Goal: Task Accomplishment & Management: Complete application form

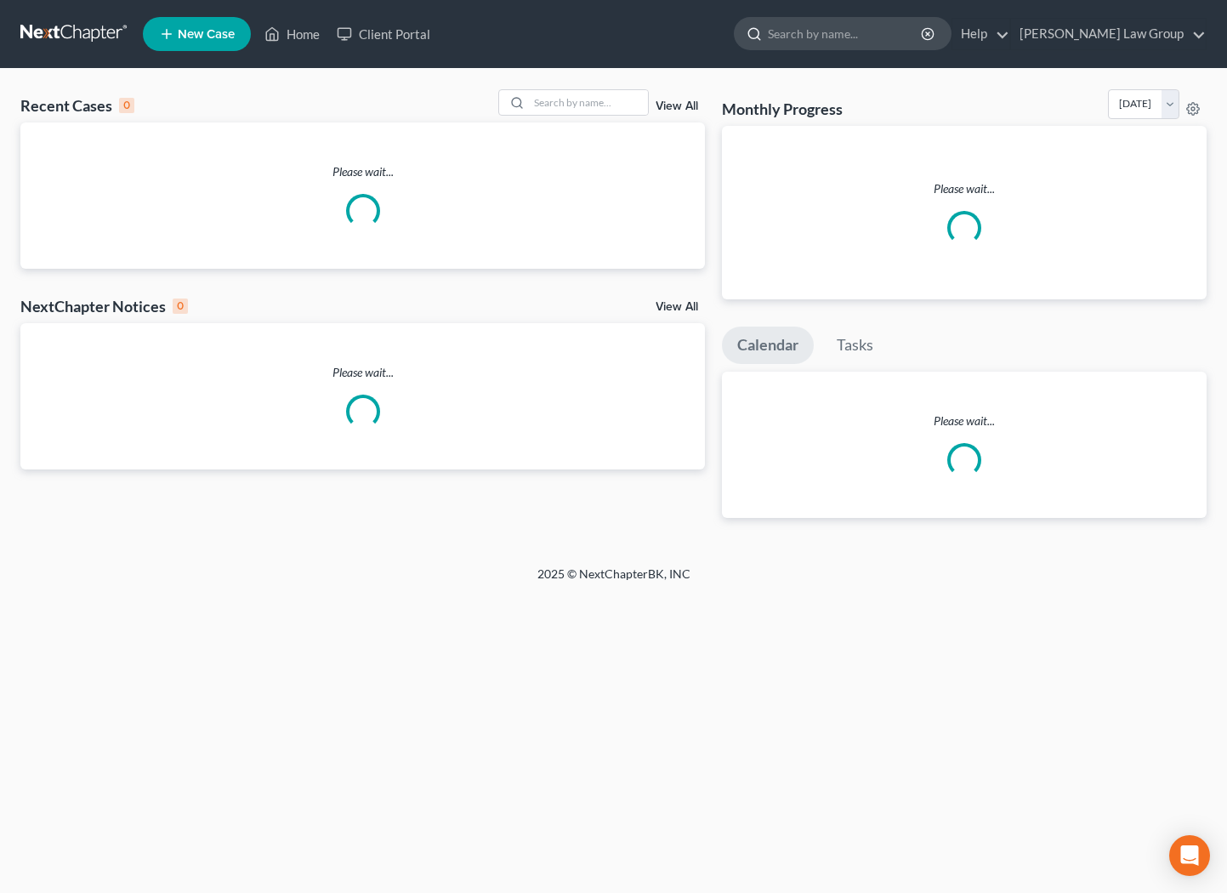
click at [923, 38] on input "search" at bounding box center [846, 33] width 156 height 31
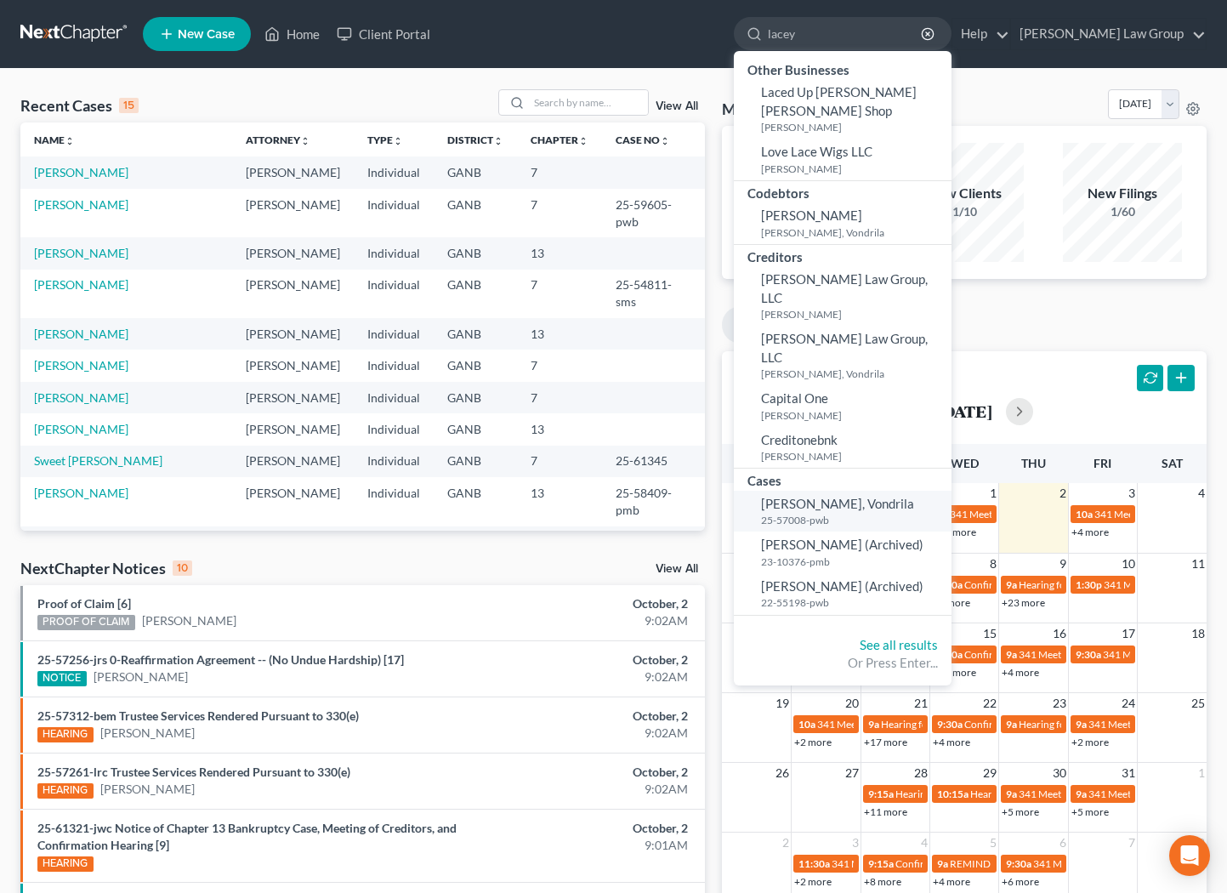
type input "lacey"
click at [925, 513] on small "25-57008-pwb" at bounding box center [854, 520] width 186 height 14
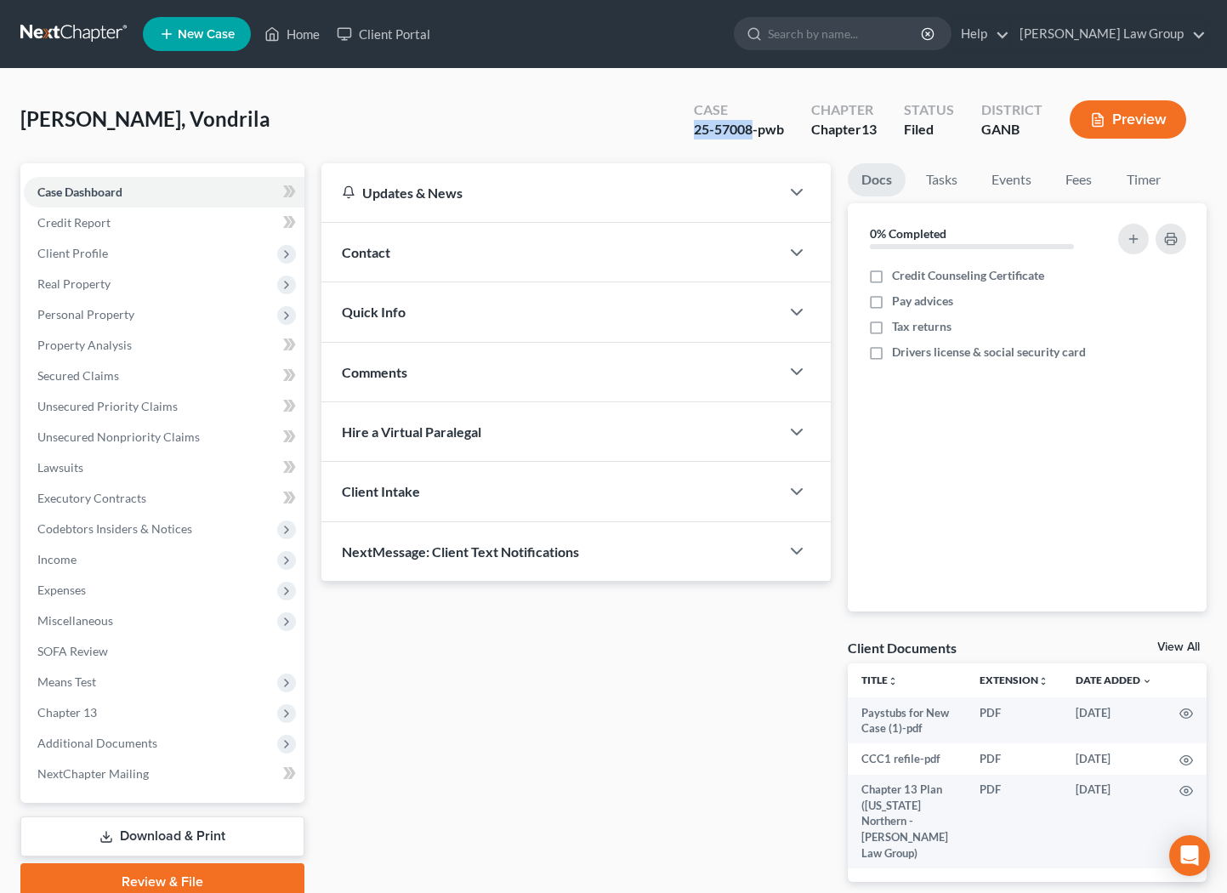
drag, startPoint x: 752, startPoint y: 124, endPoint x: 682, endPoint y: 124, distance: 69.7
click at [682, 124] on div "Case 25-57008-pwb" at bounding box center [738, 121] width 117 height 50
copy div "25-57008"
click at [67, 736] on span "Additional Documents" at bounding box center [97, 743] width 120 height 14
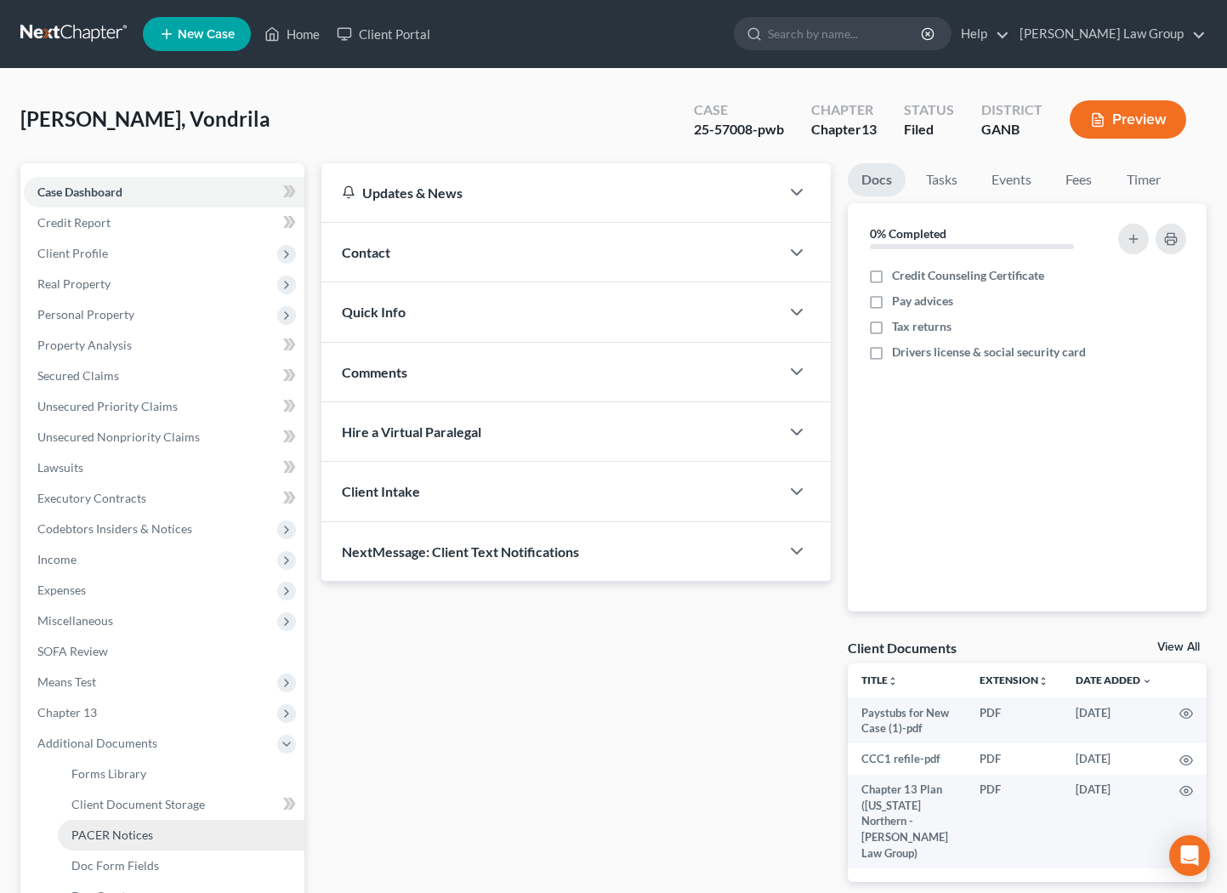
click at [84, 836] on span "PACER Notices" at bounding box center [112, 834] width 82 height 14
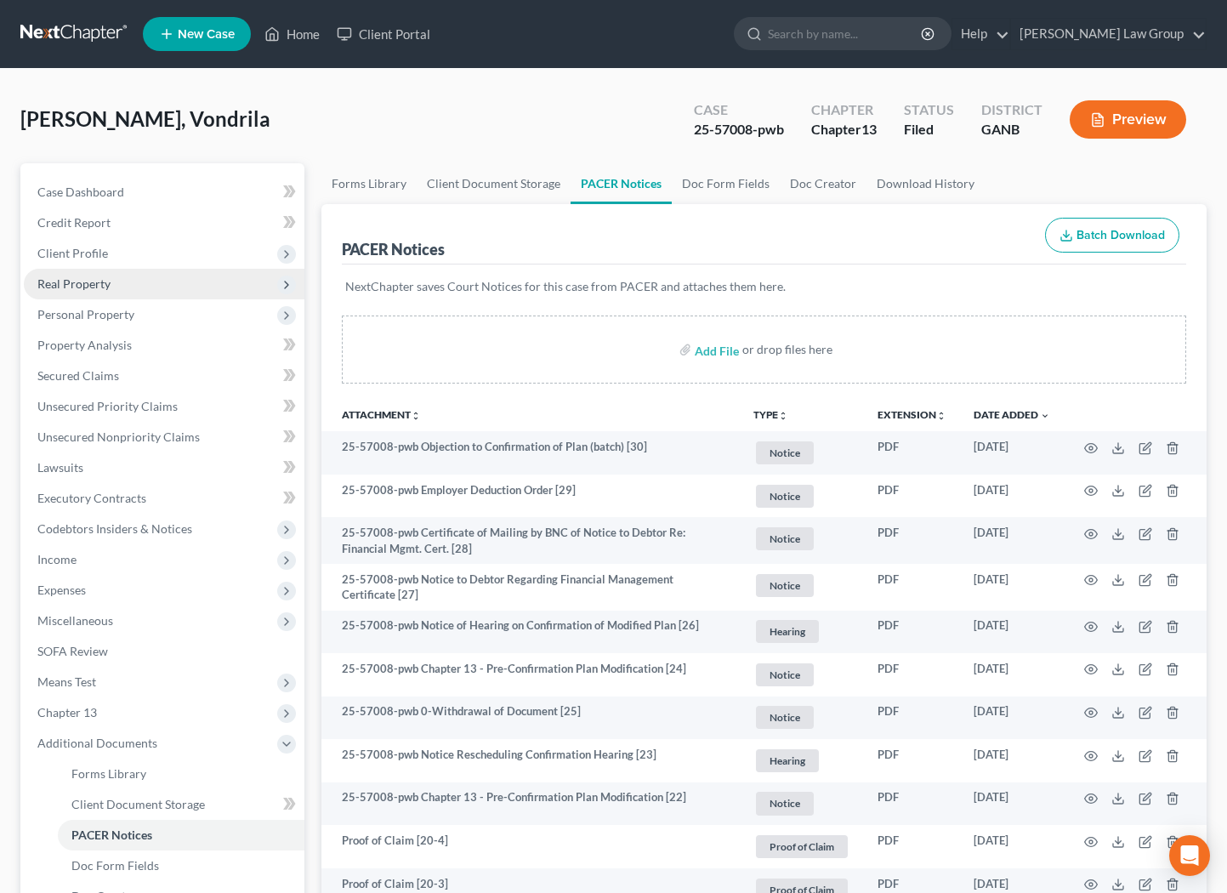
click at [86, 293] on span "Real Property" at bounding box center [164, 284] width 281 height 31
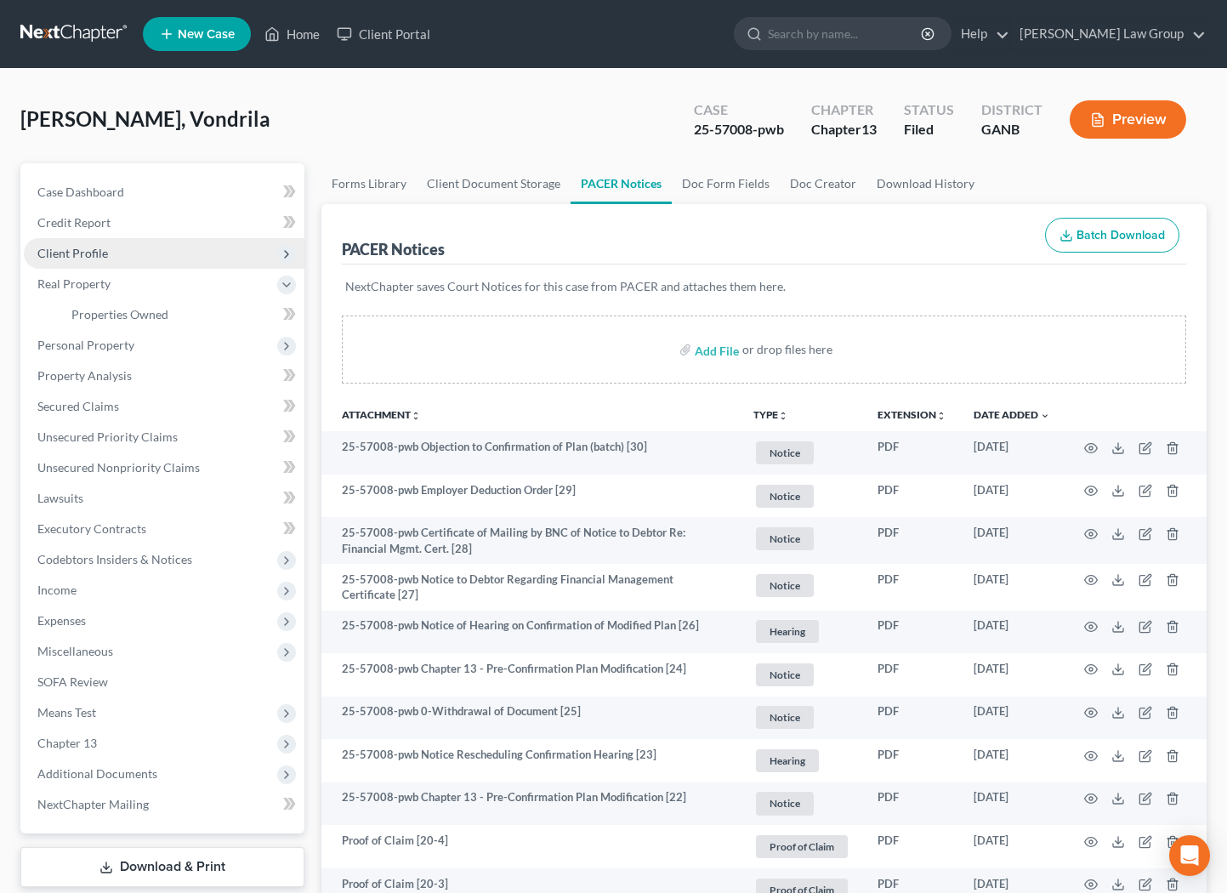
click at [88, 255] on span "Client Profile" at bounding box center [72, 253] width 71 height 14
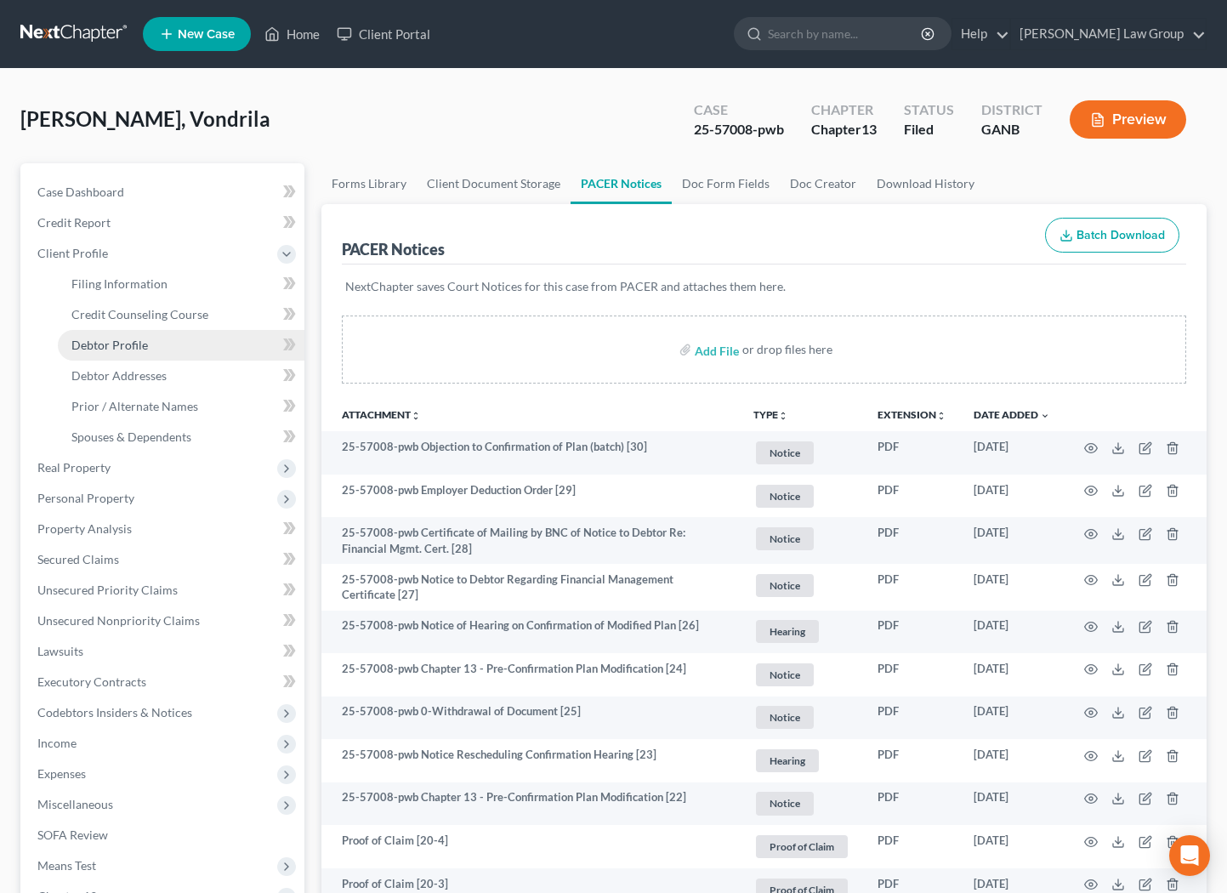
click at [114, 351] on span "Debtor Profile" at bounding box center [109, 345] width 77 height 14
select select "1"
select select "0"
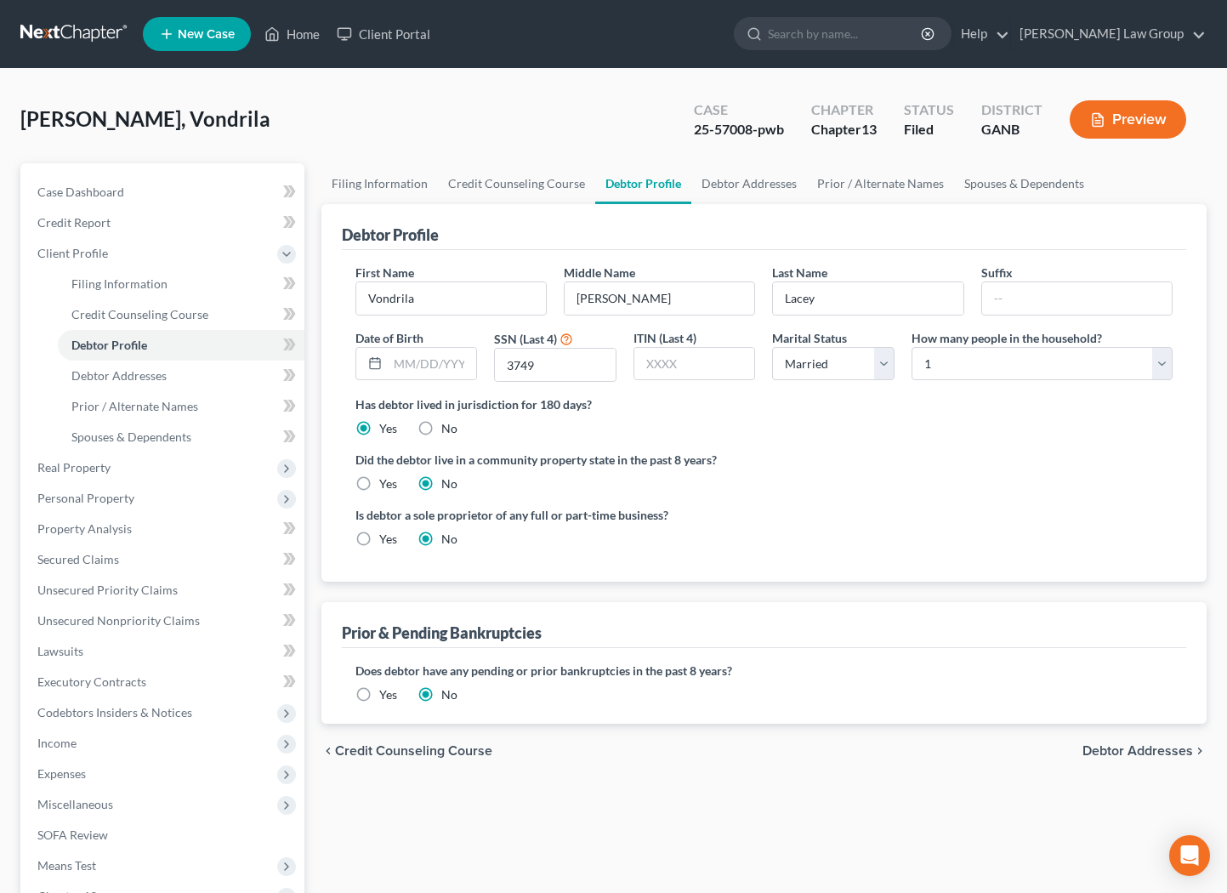
radio input "true"
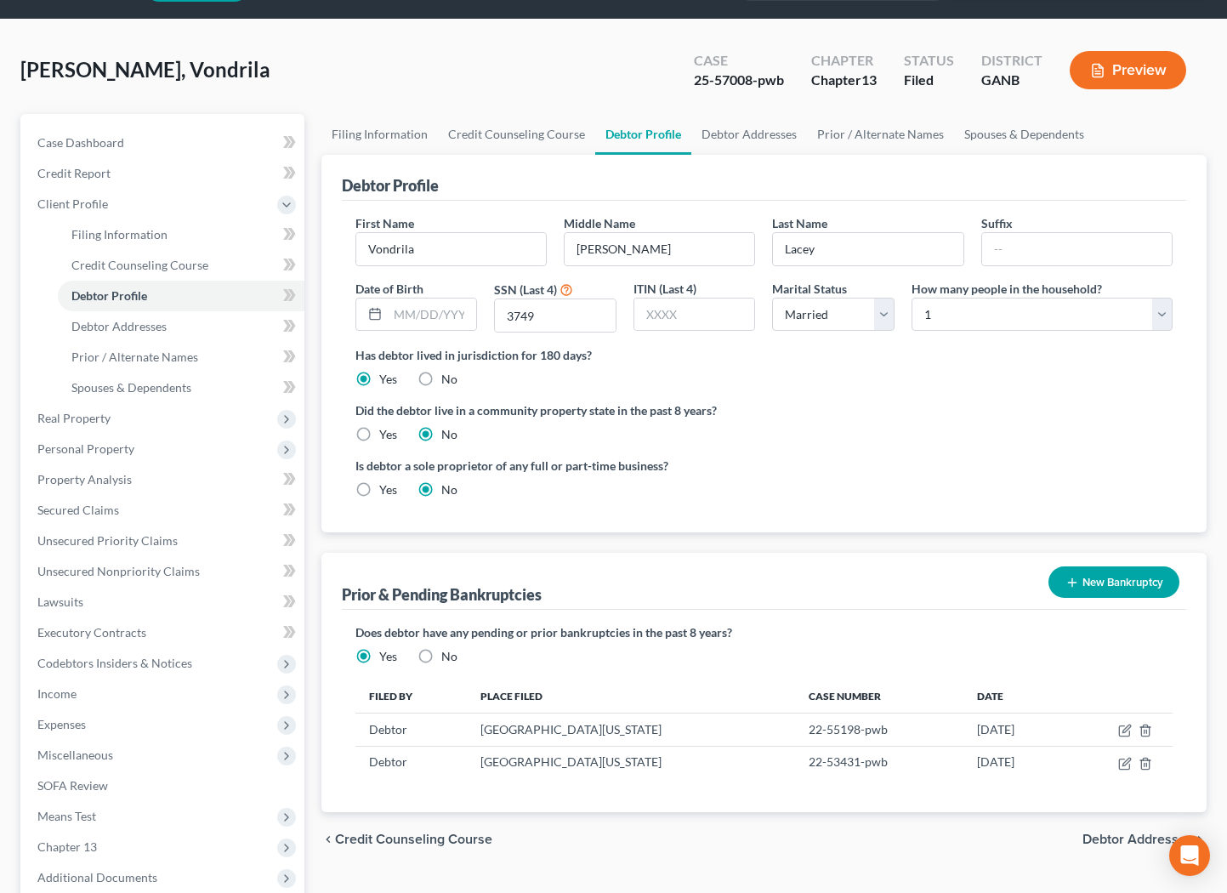
scroll to position [54, 0]
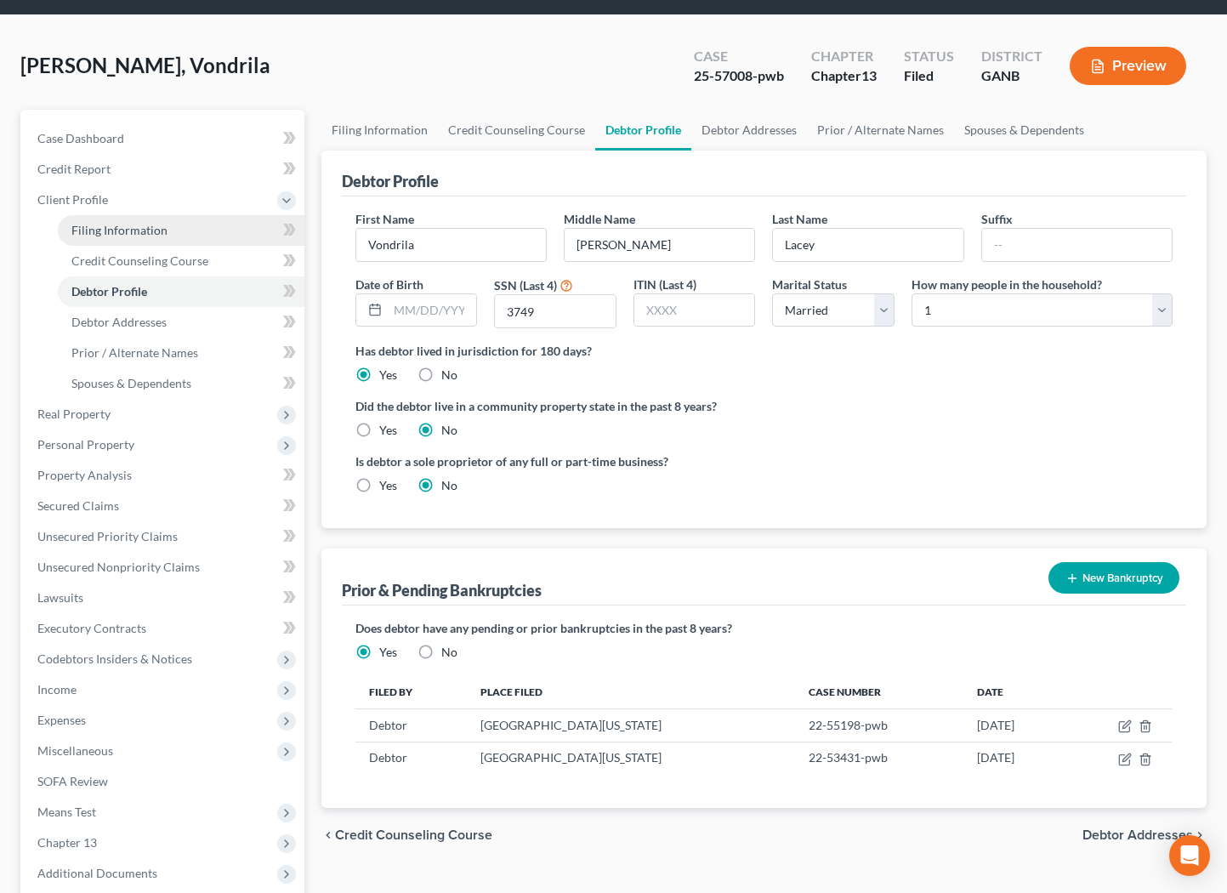
click at [157, 224] on span "Filing Information" at bounding box center [119, 230] width 96 height 14
select select "1"
select select "0"
select select "3"
select select "10"
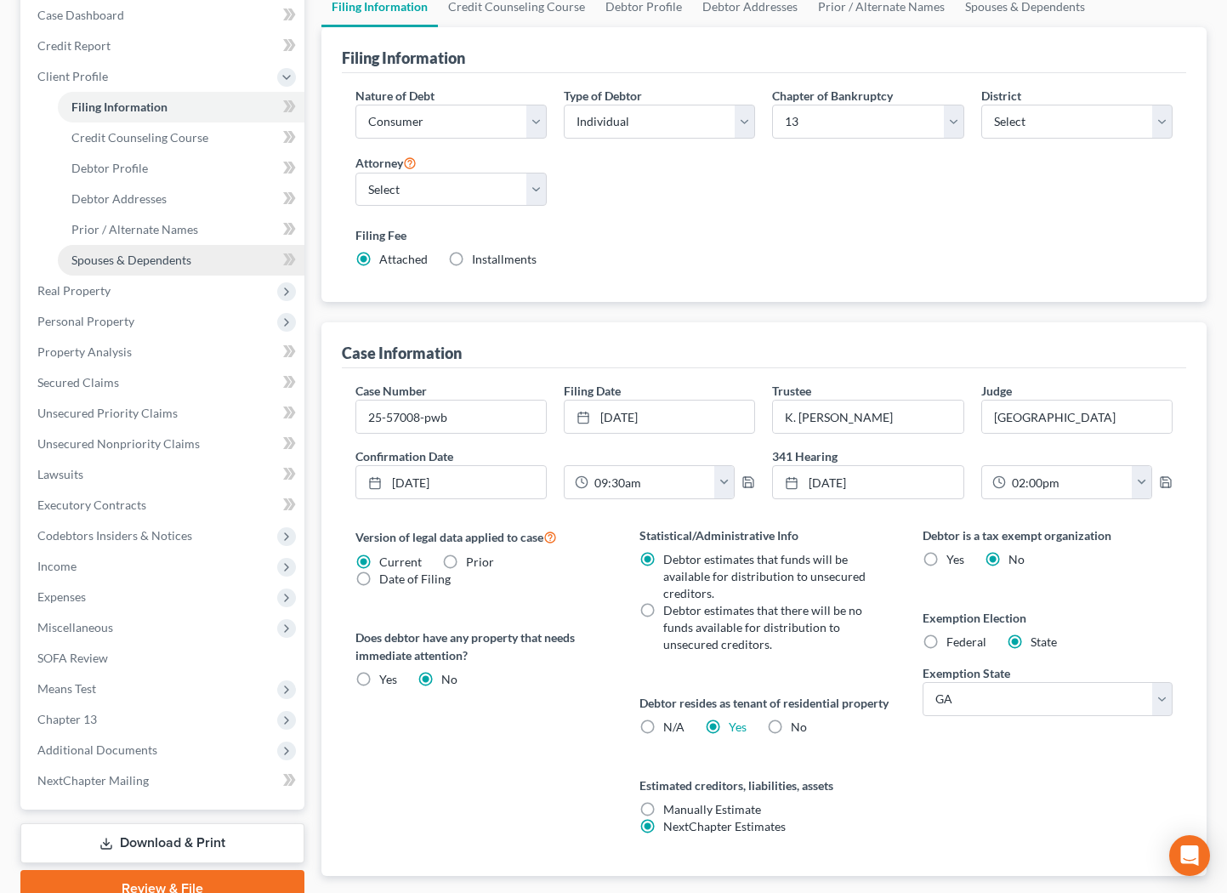
scroll to position [293, 0]
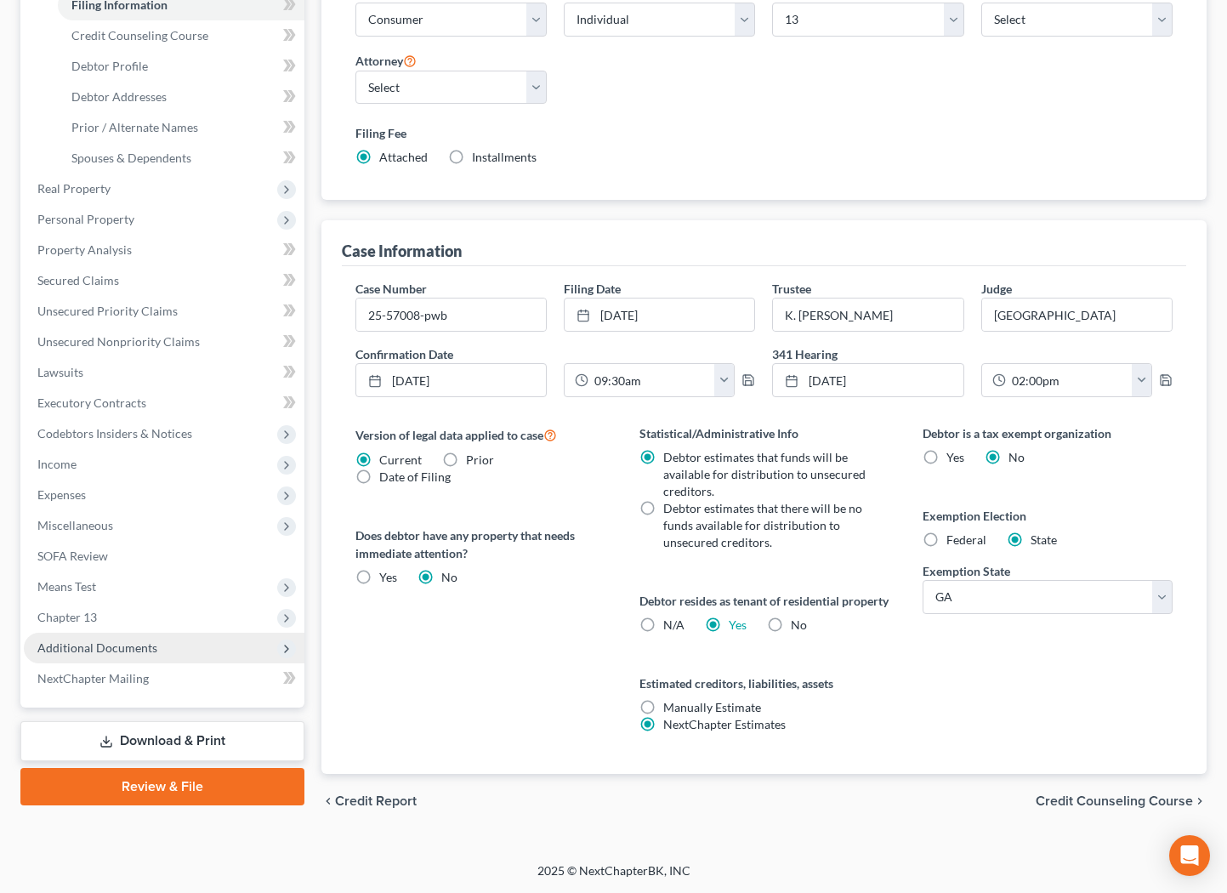
click at [78, 640] on span "Additional Documents" at bounding box center [97, 647] width 120 height 14
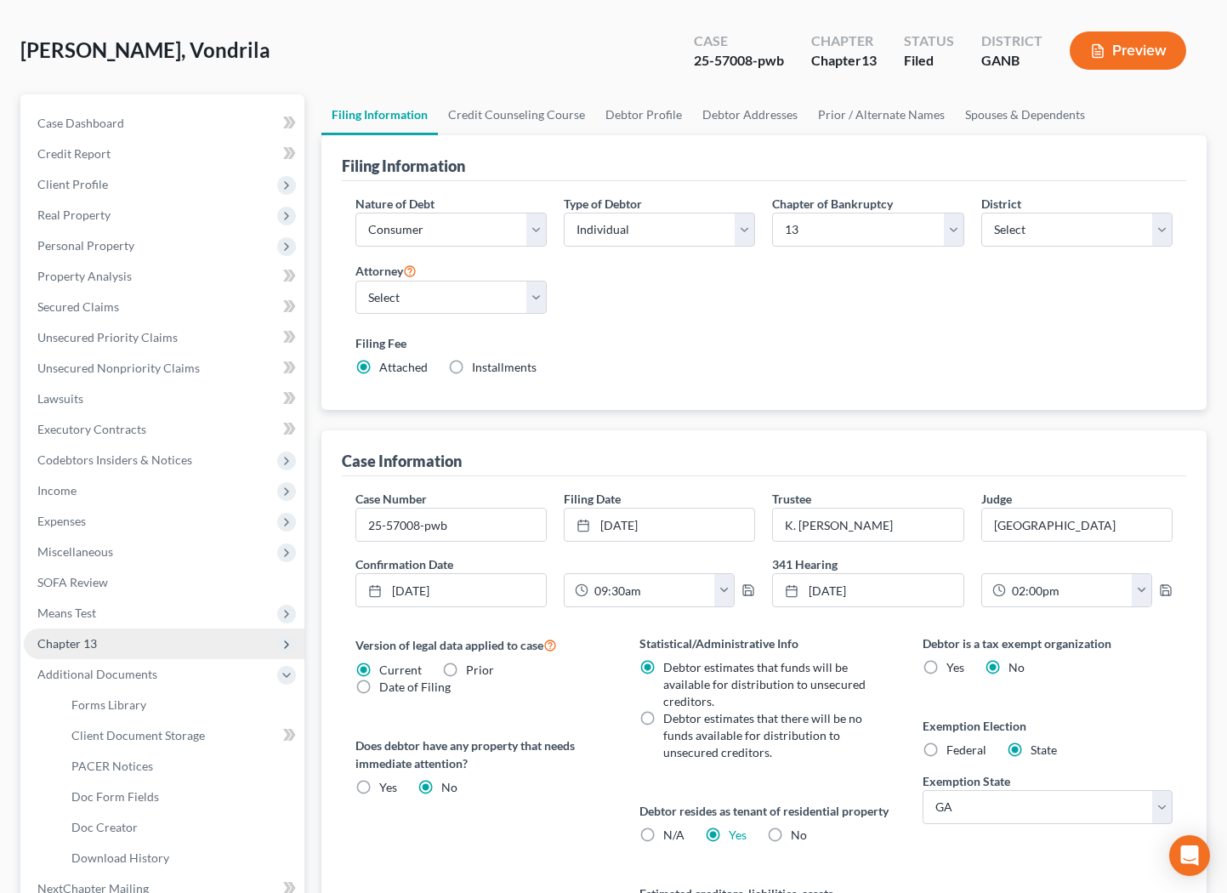
scroll to position [0, 0]
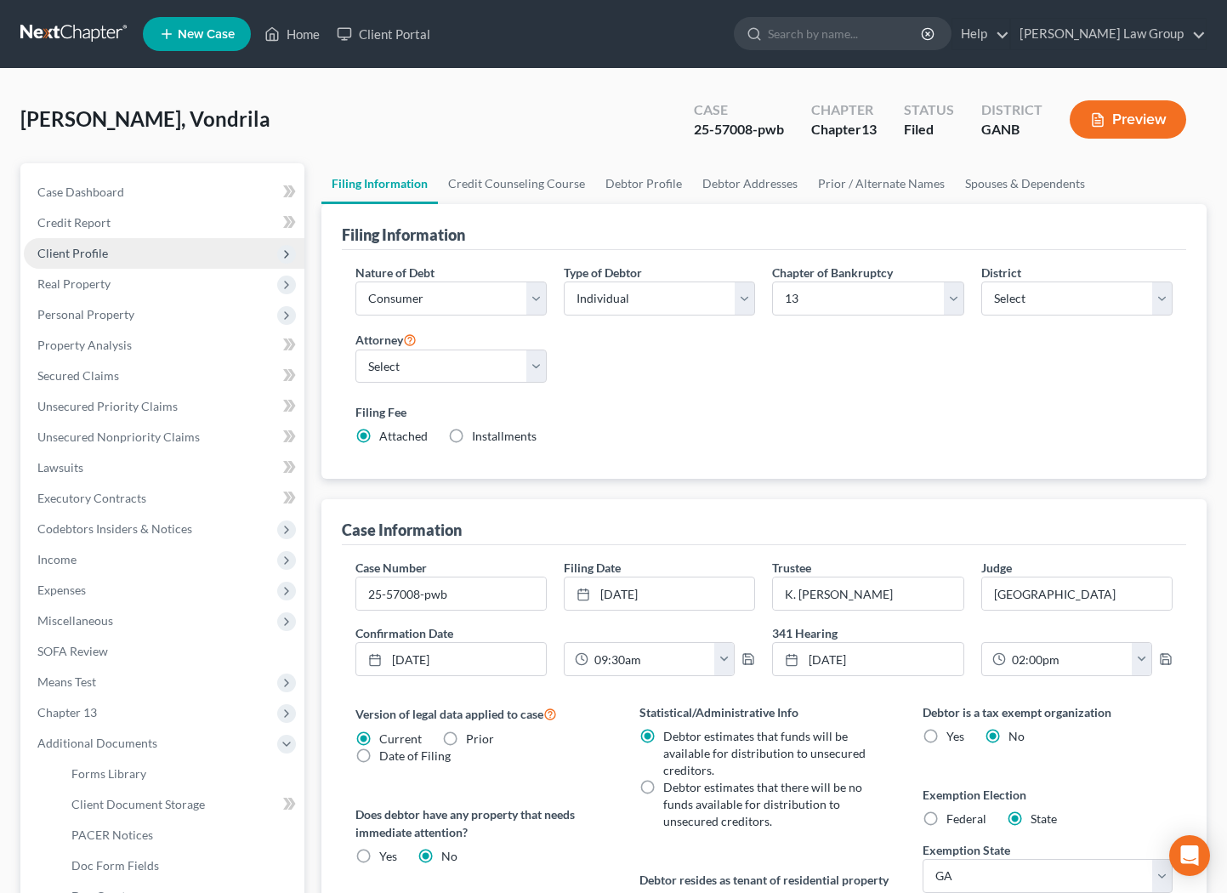
click at [112, 252] on span "Client Profile" at bounding box center [164, 253] width 281 height 31
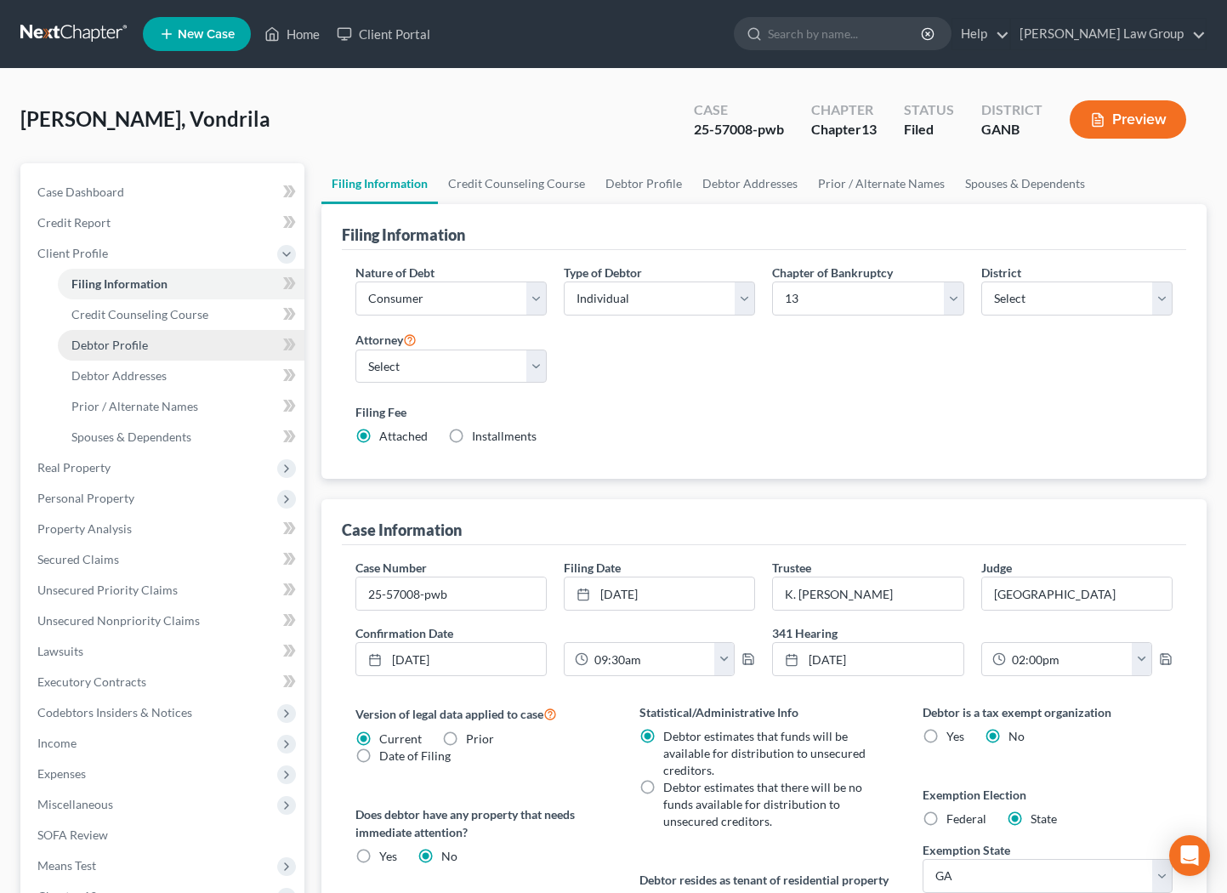
click at [137, 352] on link "Debtor Profile" at bounding box center [181, 345] width 247 height 31
select select "1"
select select "0"
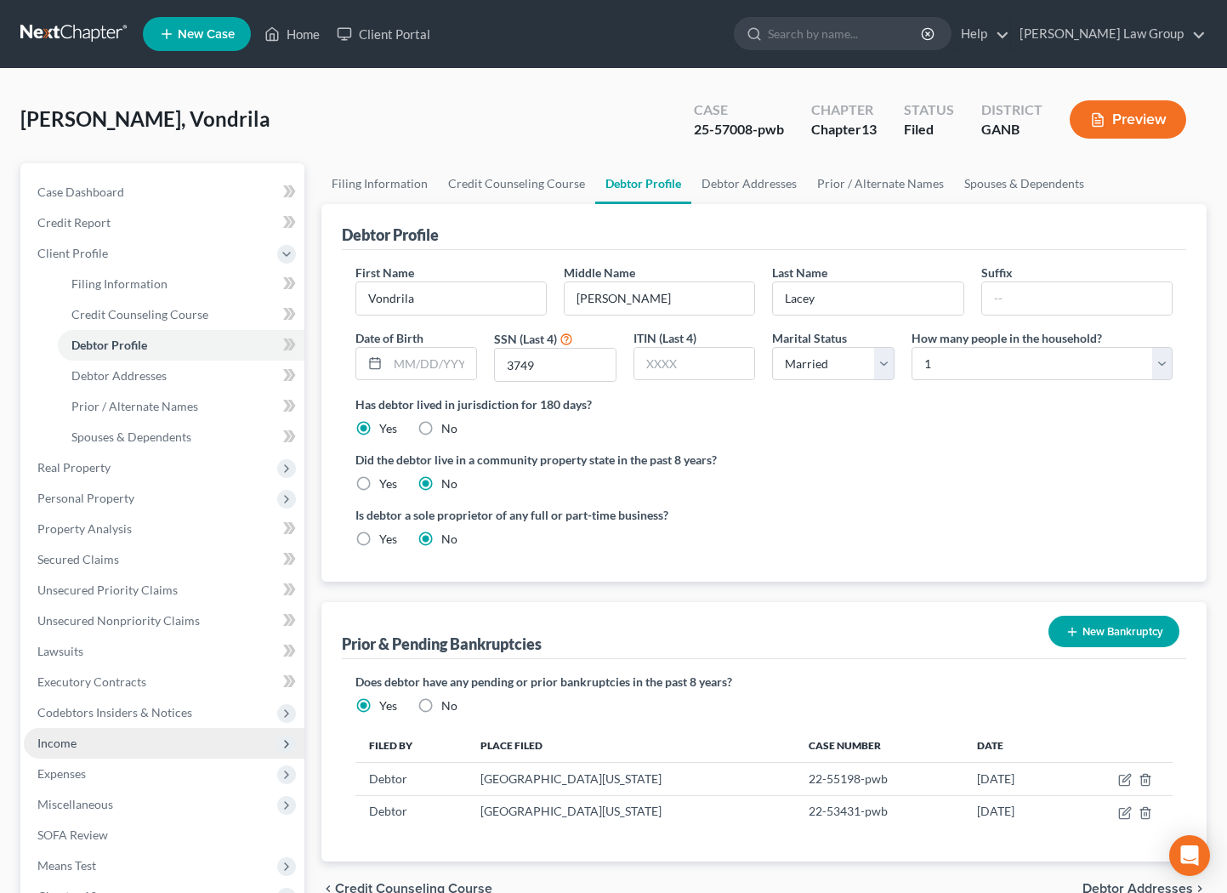
click at [99, 744] on span "Income" at bounding box center [164, 743] width 281 height 31
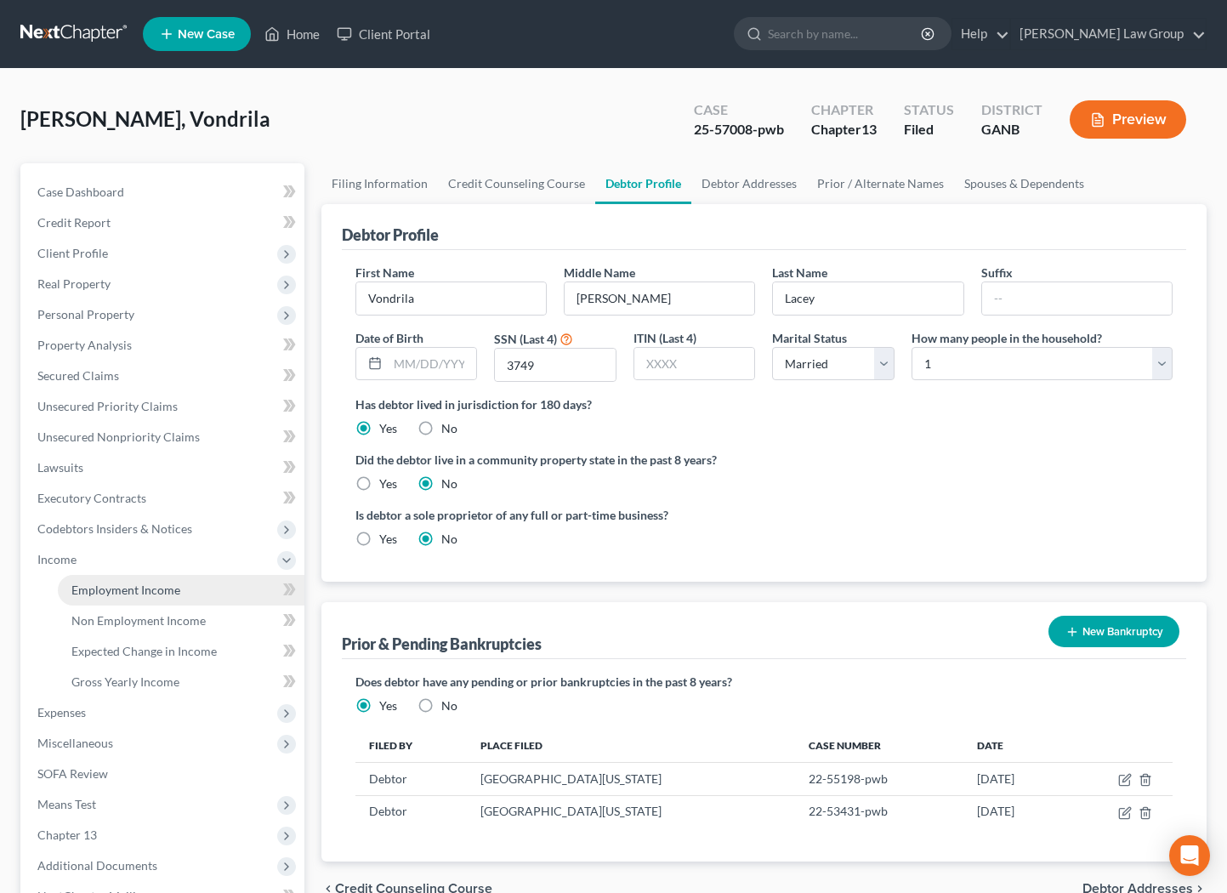
click at [129, 585] on span "Employment Income" at bounding box center [125, 589] width 109 height 14
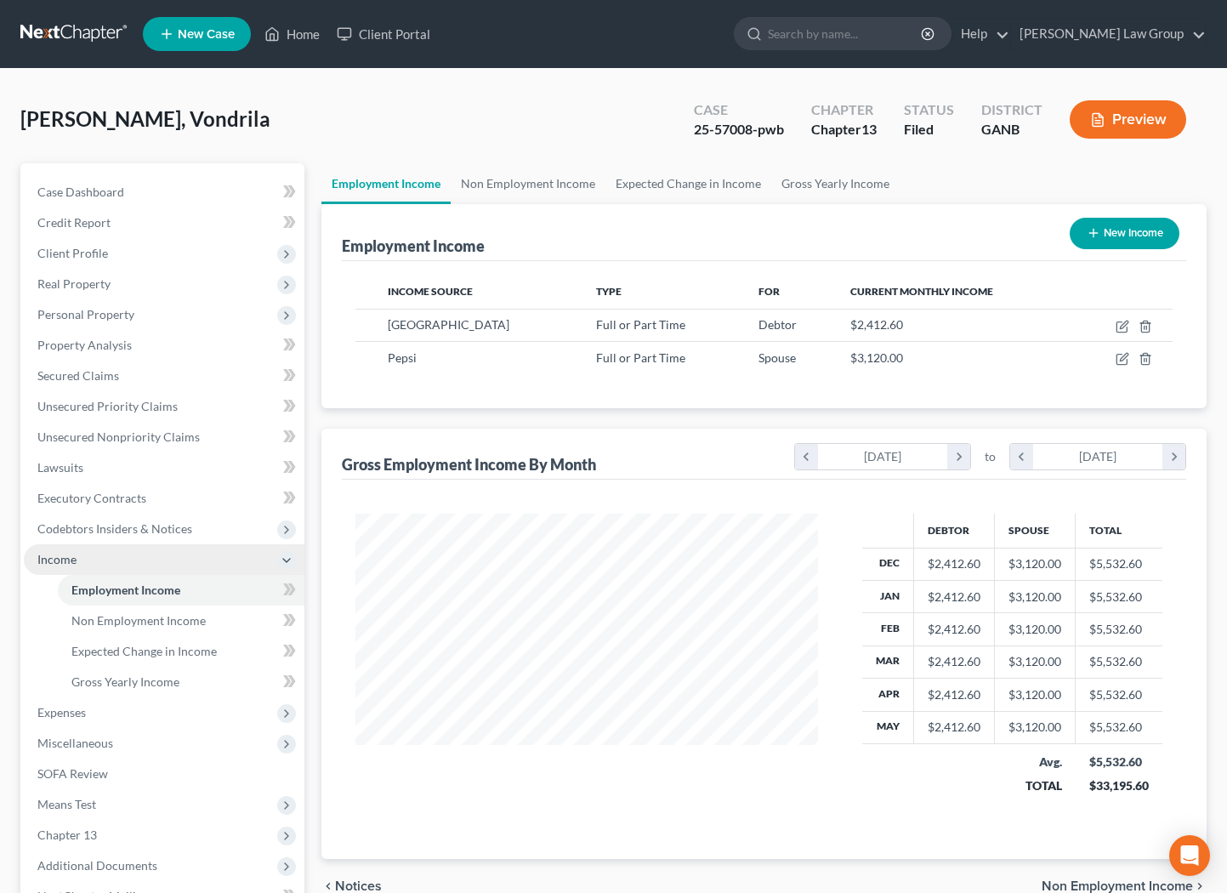
scroll to position [304, 497]
click at [109, 281] on span "Real Property" at bounding box center [73, 283] width 73 height 14
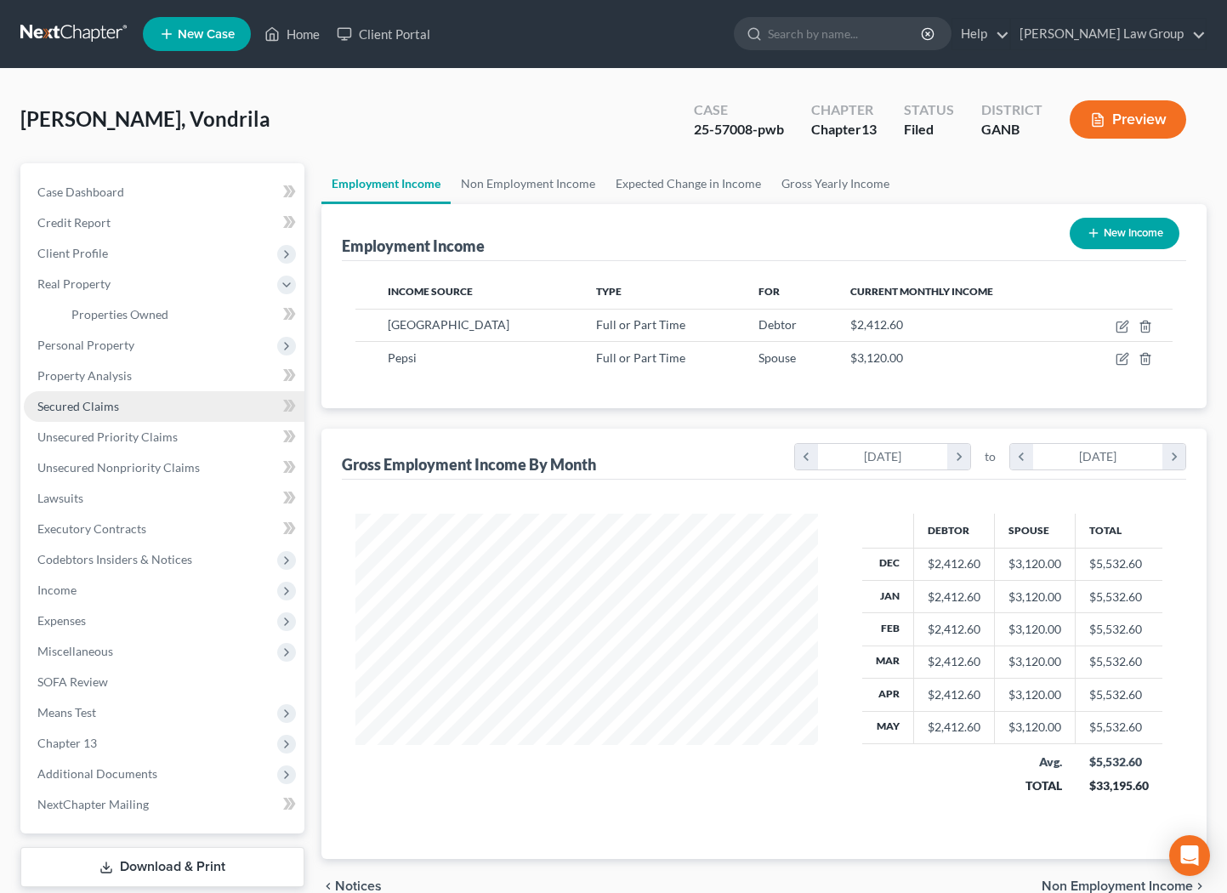
click at [136, 405] on link "Secured Claims" at bounding box center [164, 406] width 281 height 31
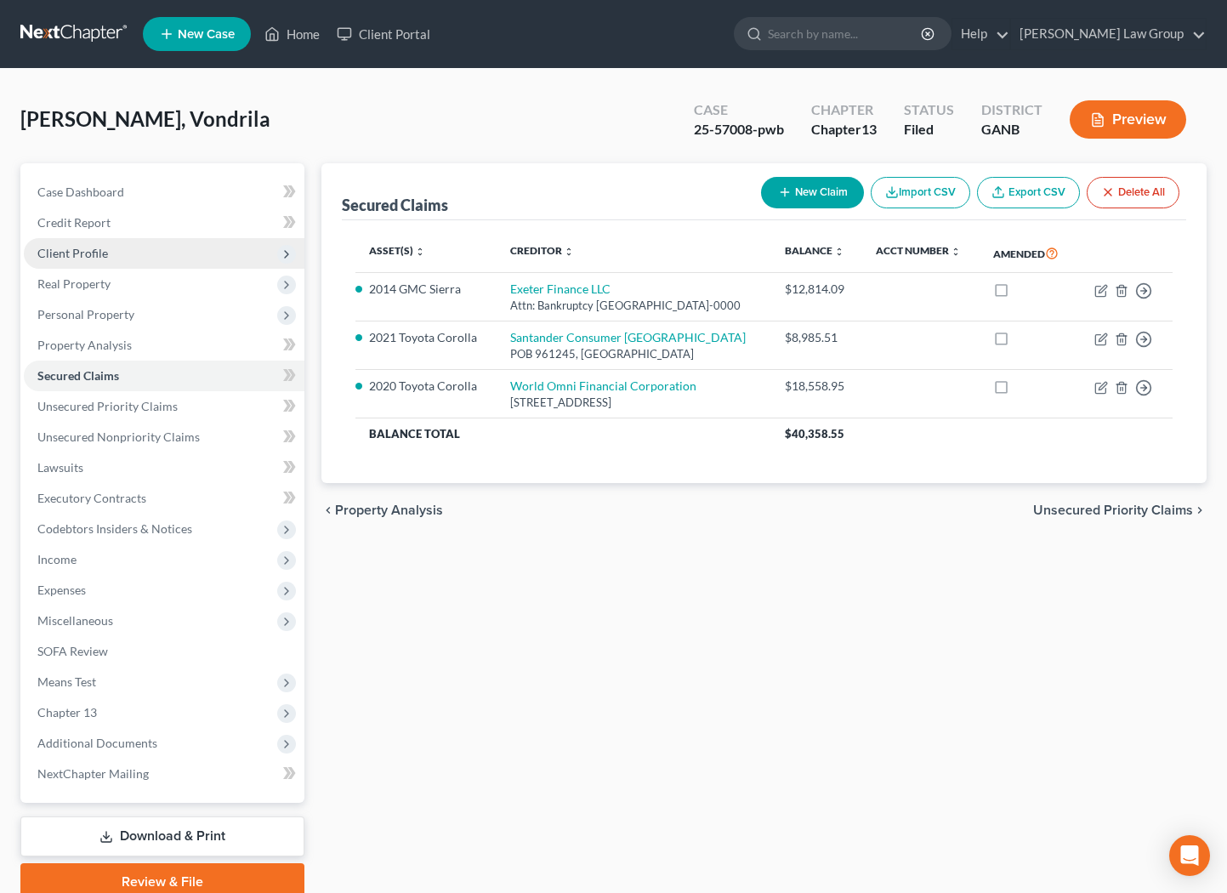
click at [144, 250] on span "Client Profile" at bounding box center [164, 253] width 281 height 31
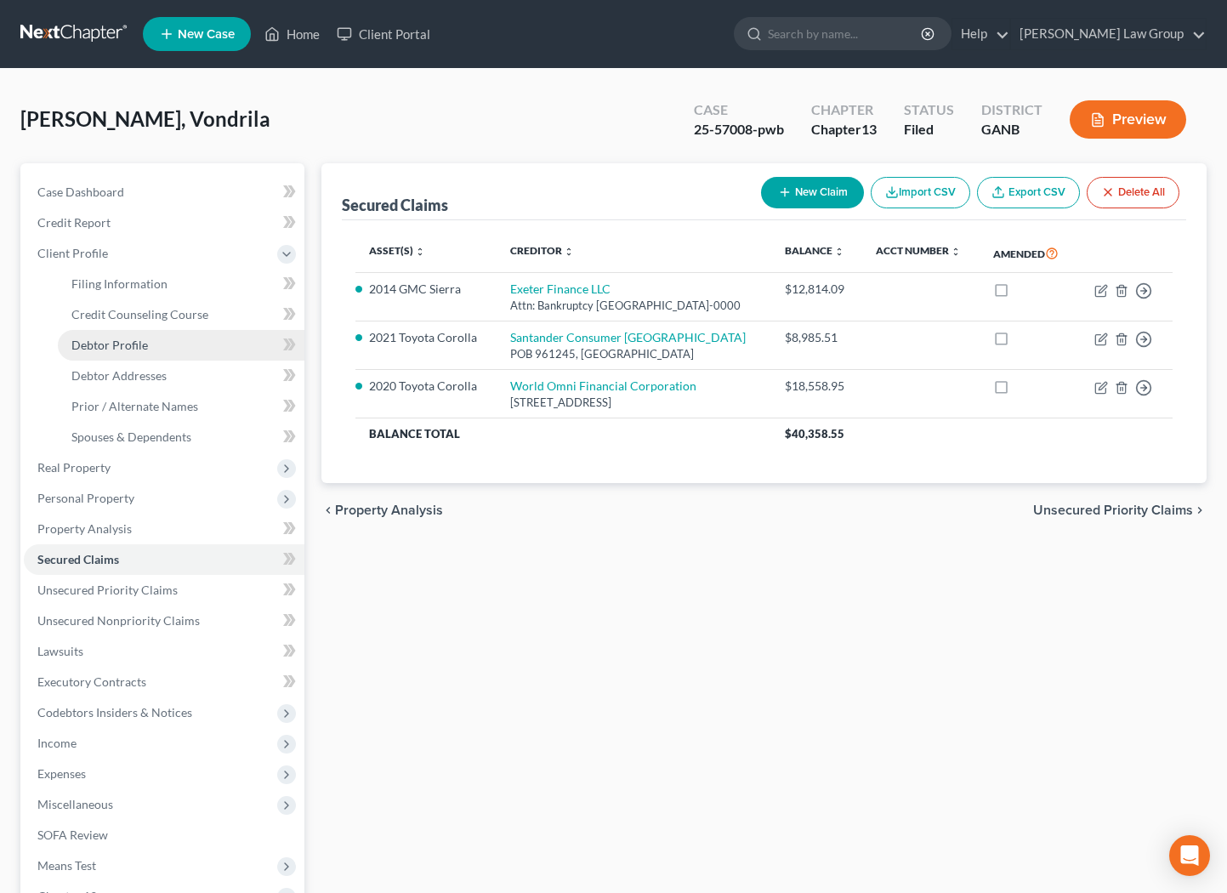
click at [138, 344] on span "Debtor Profile" at bounding box center [109, 345] width 77 height 14
select select "1"
select select "0"
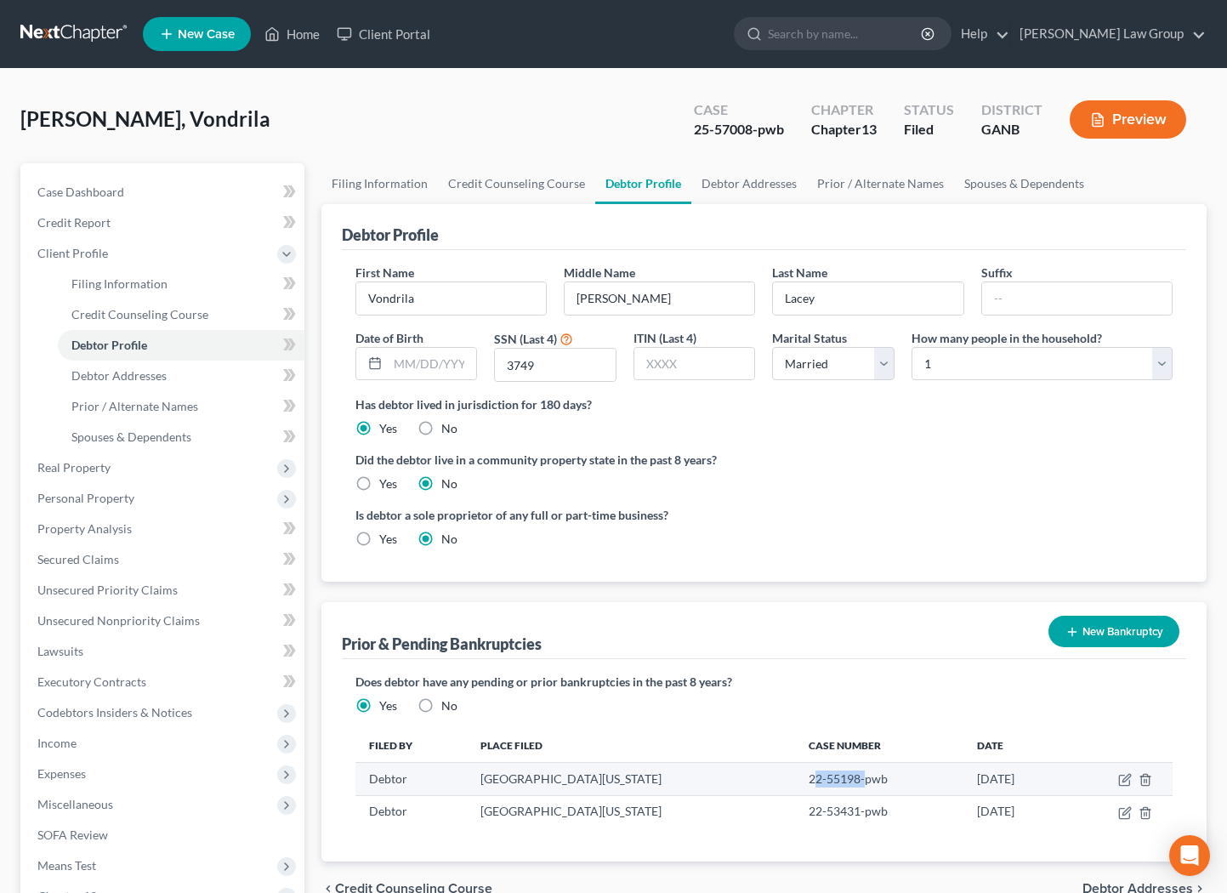
drag, startPoint x: 817, startPoint y: 780, endPoint x: 766, endPoint y: 777, distance: 51.1
click at [795, 777] on td "22-55198-pwb" at bounding box center [879, 779] width 168 height 32
copy td "2-55198-"
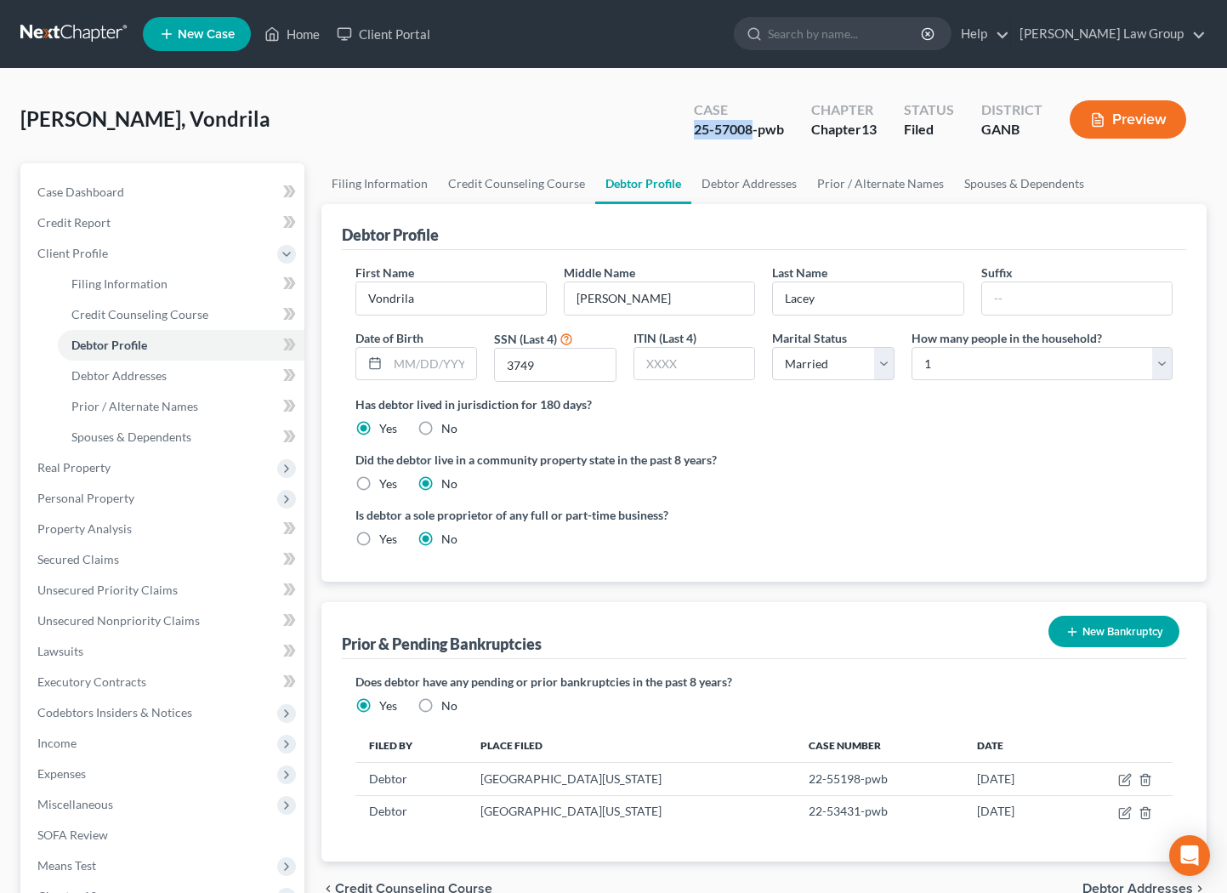
drag, startPoint x: 754, startPoint y: 130, endPoint x: 696, endPoint y: 126, distance: 58.0
click at [696, 128] on div "25-57008-pwb" at bounding box center [739, 130] width 90 height 20
copy div "25-57008"
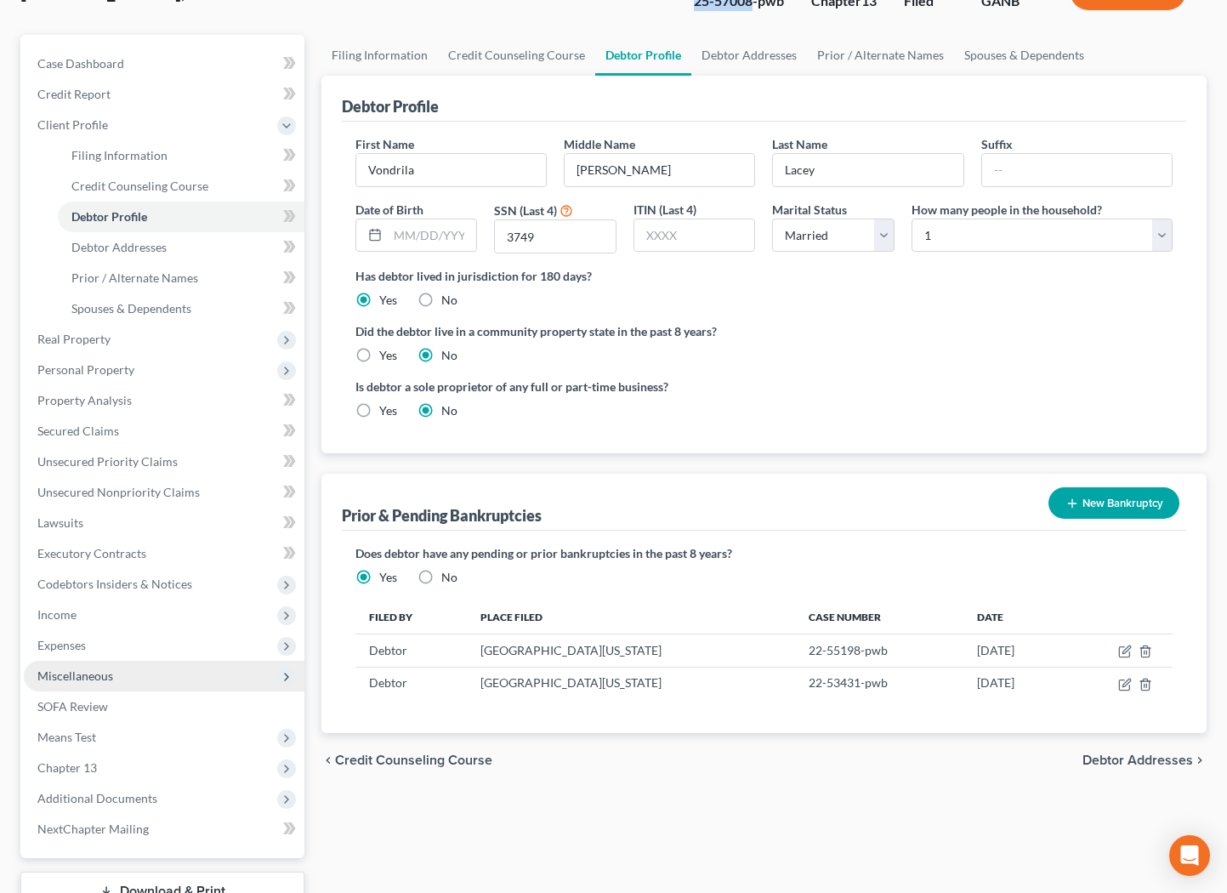
scroll to position [131, 0]
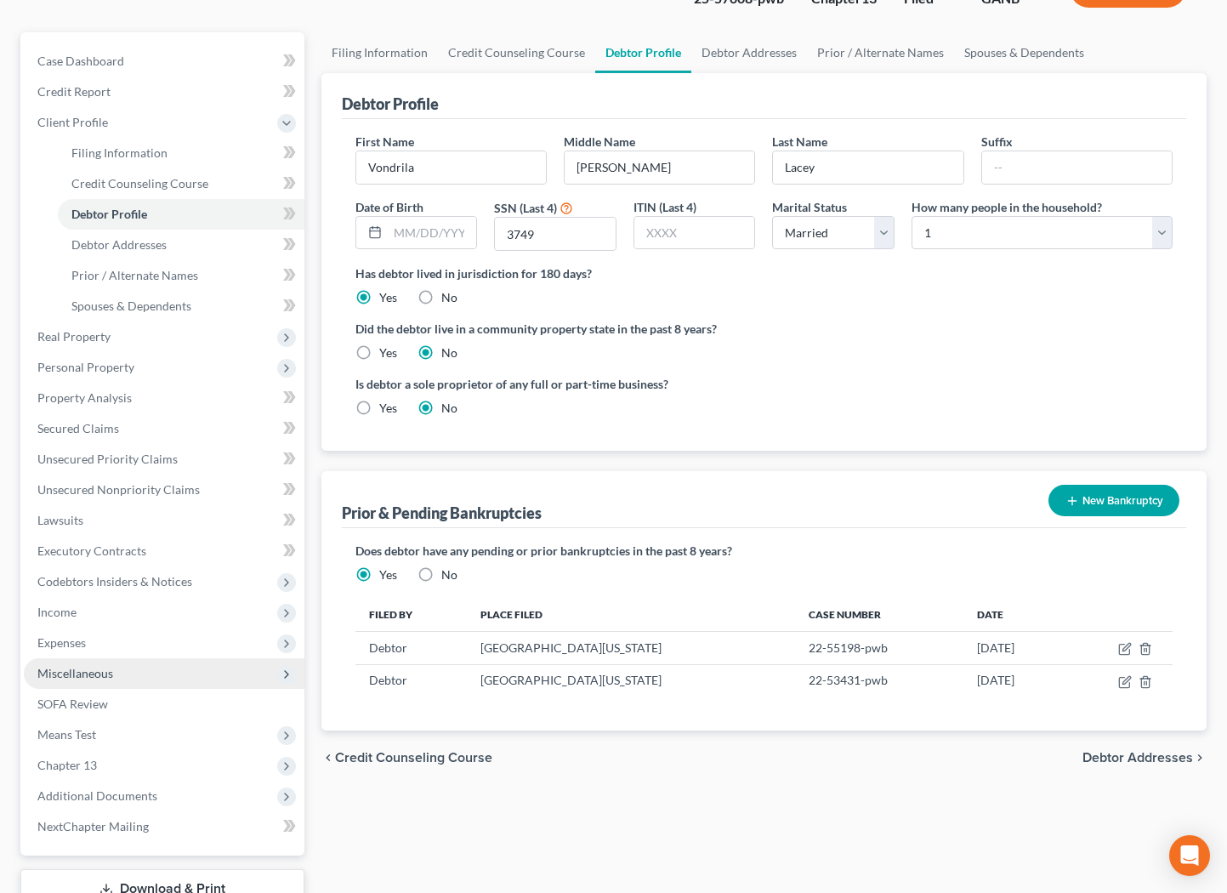
click at [116, 795] on span "Additional Documents" at bounding box center [97, 795] width 120 height 14
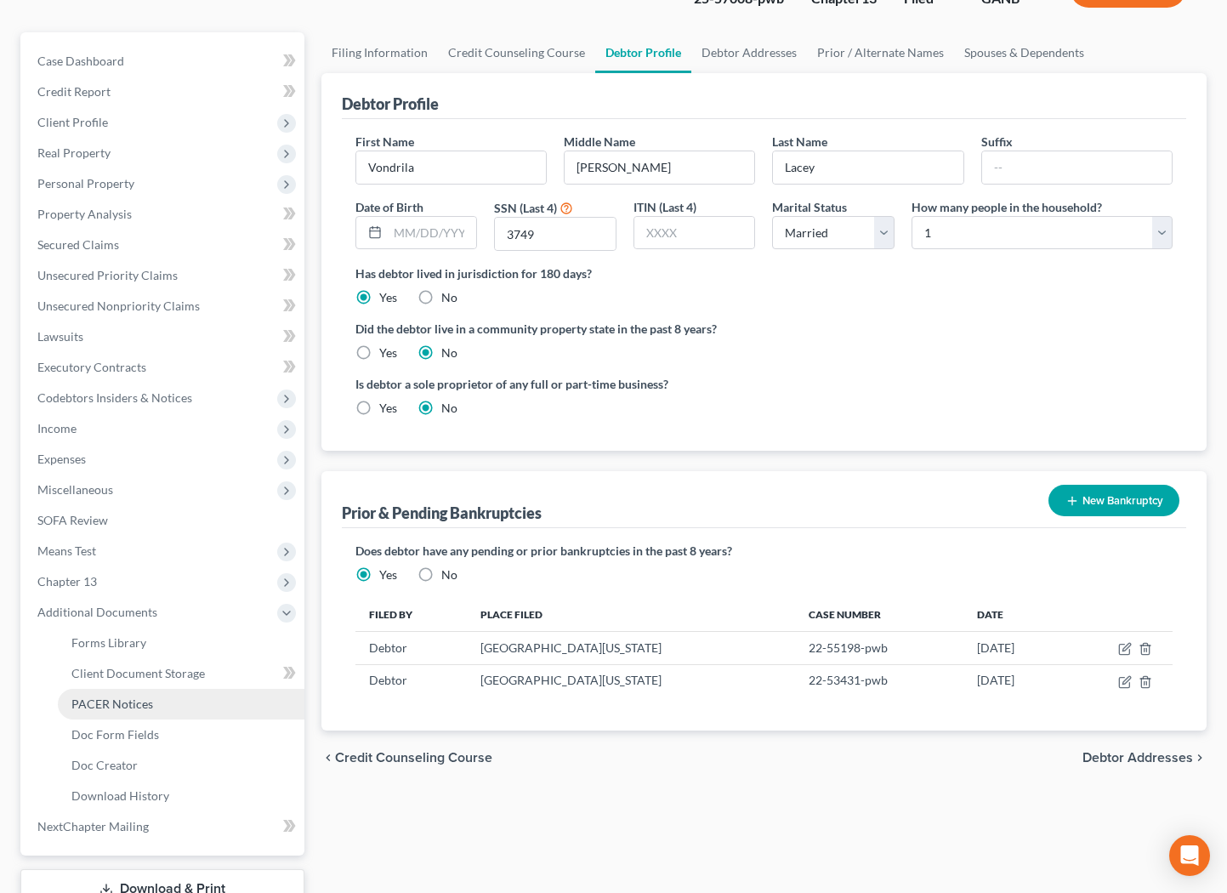
click at [156, 701] on link "PACER Notices" at bounding box center [181, 704] width 247 height 31
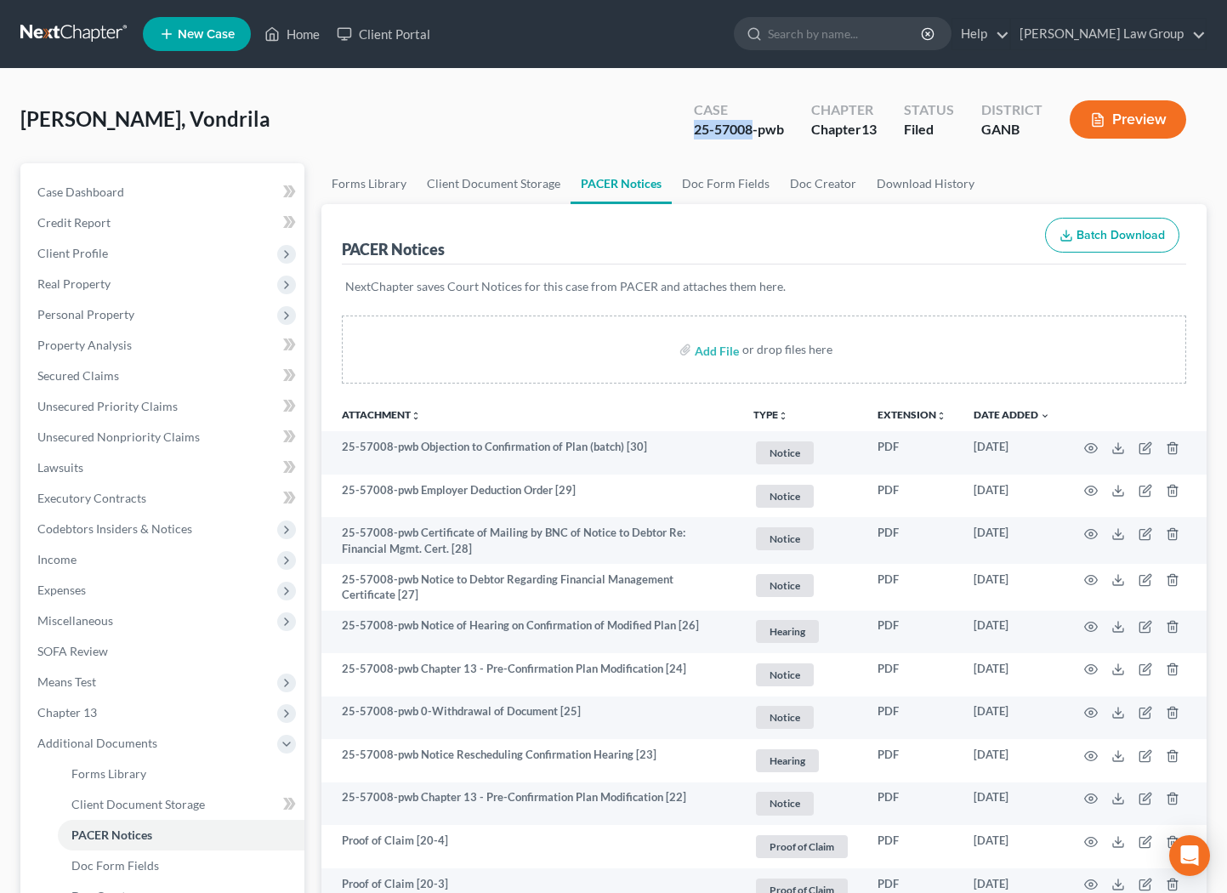
drag, startPoint x: 752, startPoint y: 132, endPoint x: 679, endPoint y: 119, distance: 74.2
click at [679, 120] on div "Case 25-57008-pwb Chapter Chapter 13 Status Filed District GANB Preview" at bounding box center [939, 119] width 533 height 60
copy div "25-57008"
click at [893, 48] on input "search" at bounding box center [846, 33] width 156 height 31
paste input "25-57008"
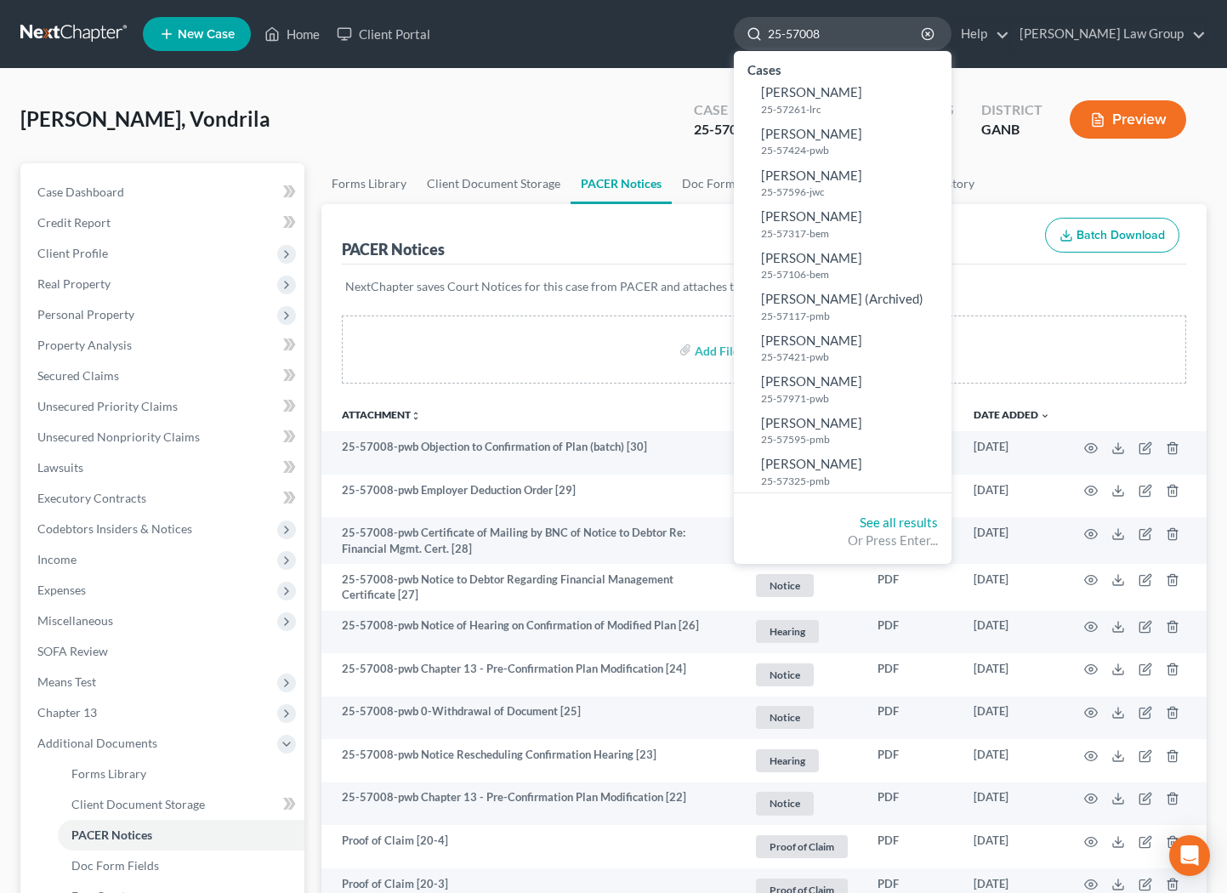
type input "2557008"
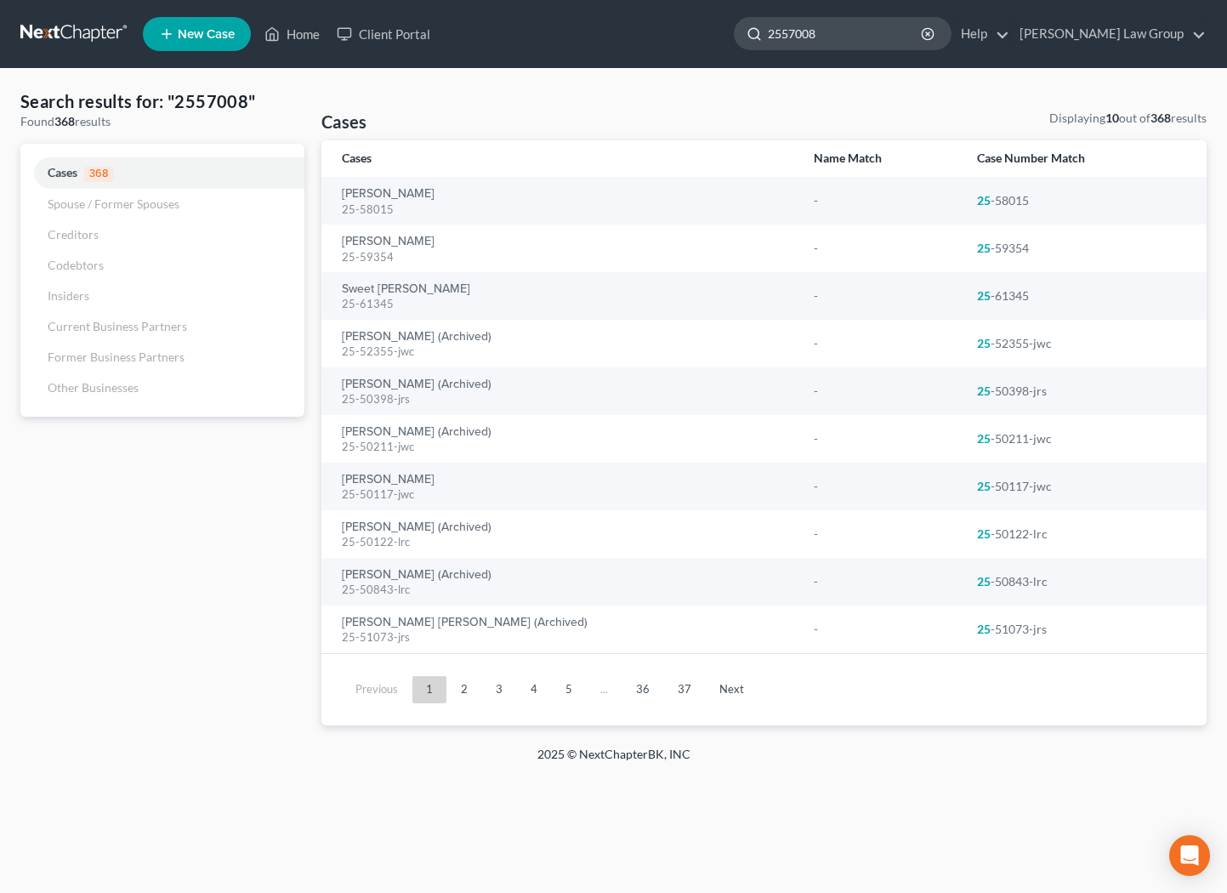
click at [909, 35] on input "2557008" at bounding box center [846, 33] width 156 height 31
drag, startPoint x: 909, startPoint y: 33, endPoint x: 769, endPoint y: 20, distance: 141.0
click at [769, 25] on input "2557008" at bounding box center [846, 33] width 156 height 31
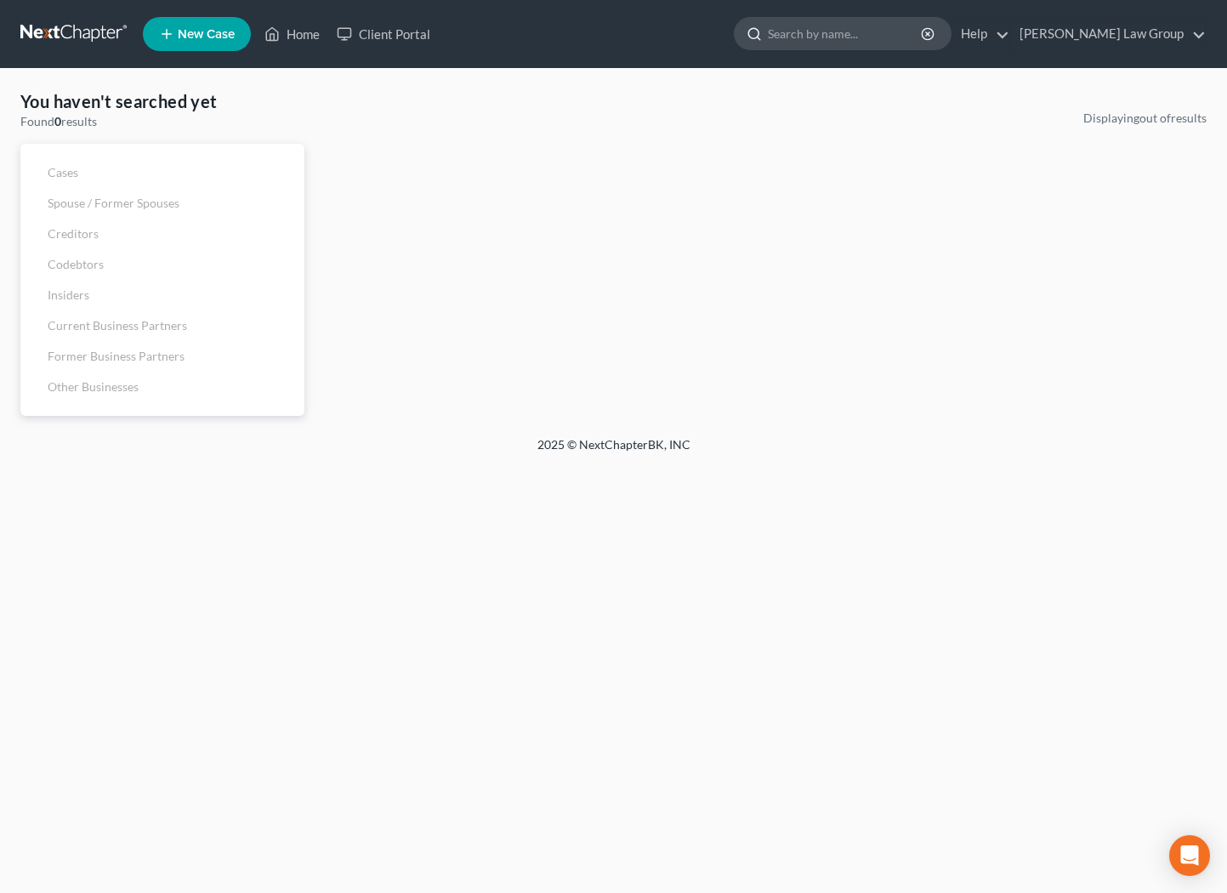
click at [866, 27] on input "search" at bounding box center [846, 33] width 156 height 31
type input "lacey"
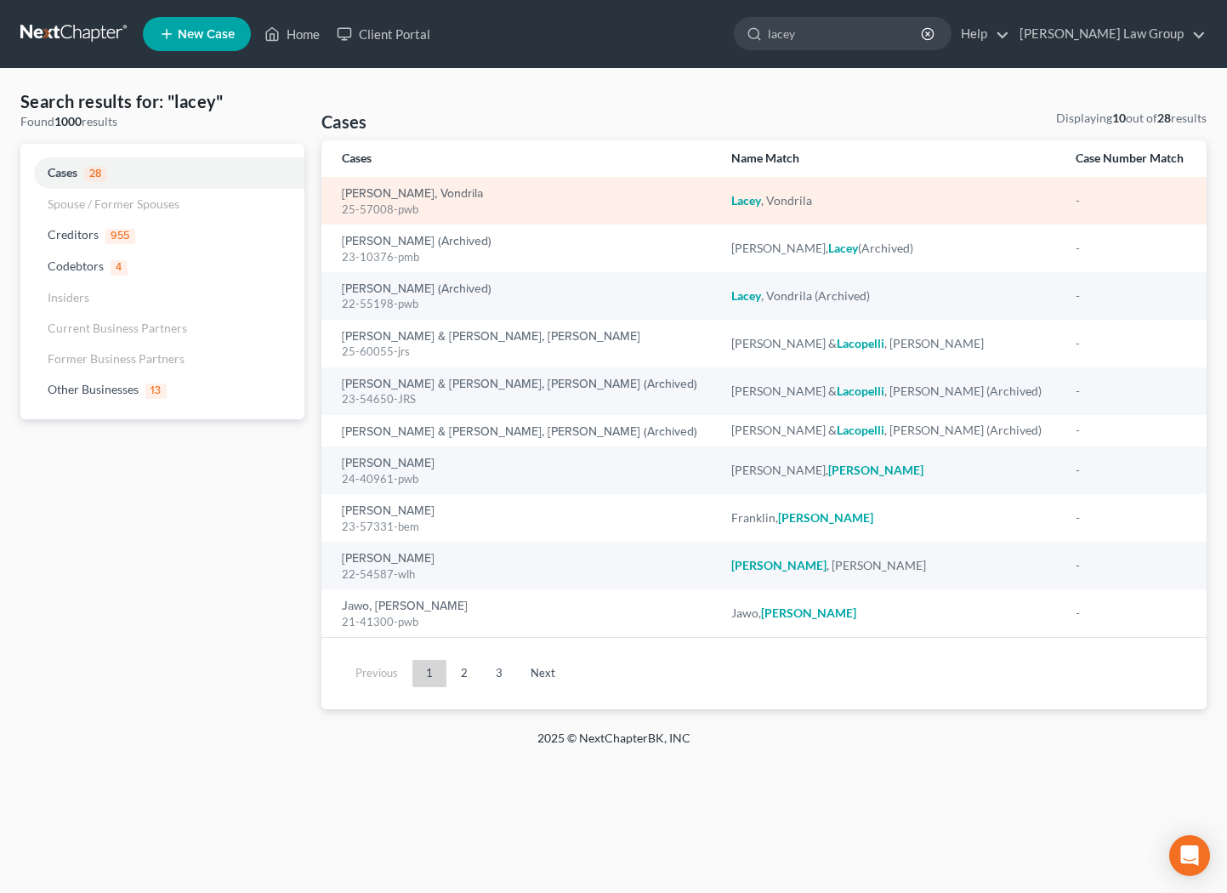
click at [402, 203] on div "25-57008-pwb" at bounding box center [523, 210] width 363 height 16
click at [402, 196] on link "[PERSON_NAME], Vondrila" at bounding box center [412, 194] width 141 height 12
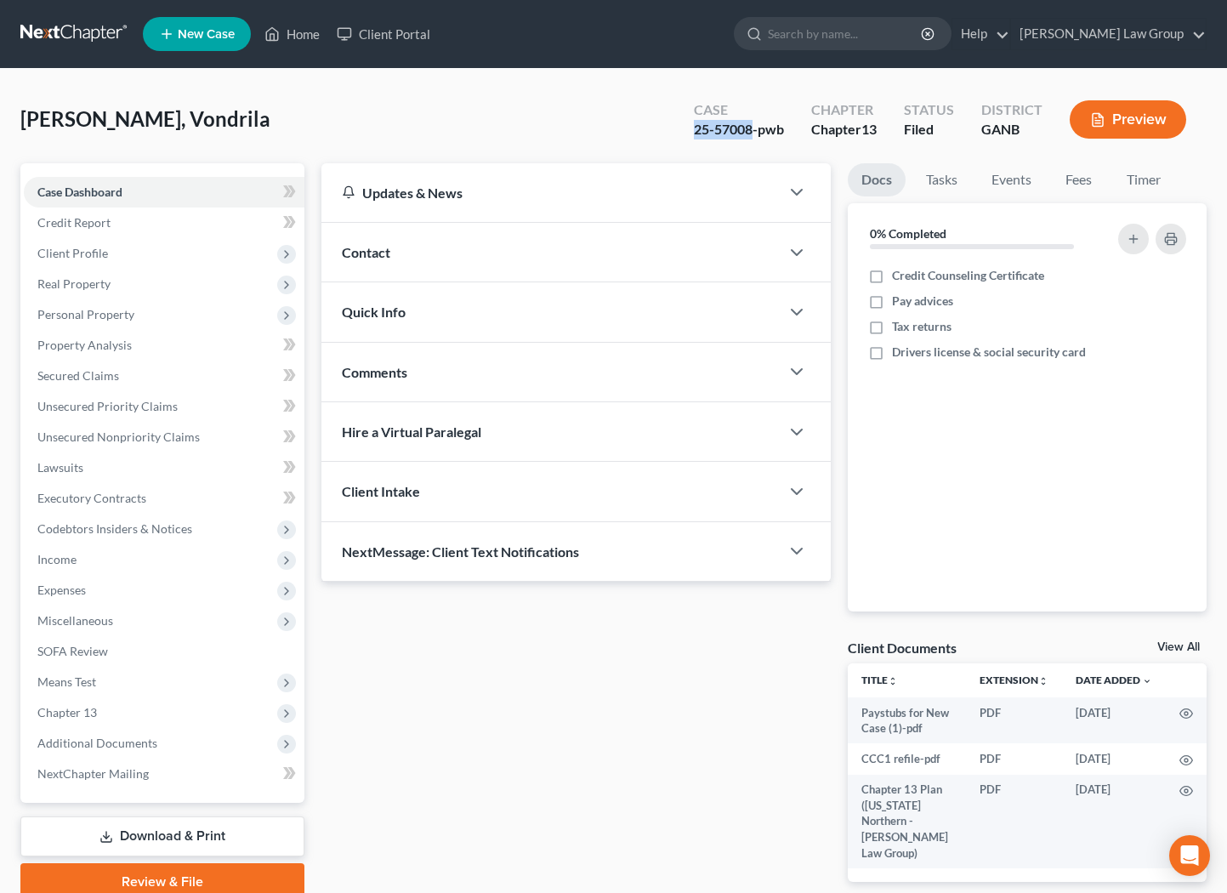
drag, startPoint x: 752, startPoint y: 133, endPoint x: 690, endPoint y: 127, distance: 61.5
click at [690, 128] on div "Case 25-57008-pwb" at bounding box center [738, 121] width 117 height 50
copy div "25-57008"
click at [105, 257] on span "Client Profile" at bounding box center [72, 253] width 71 height 14
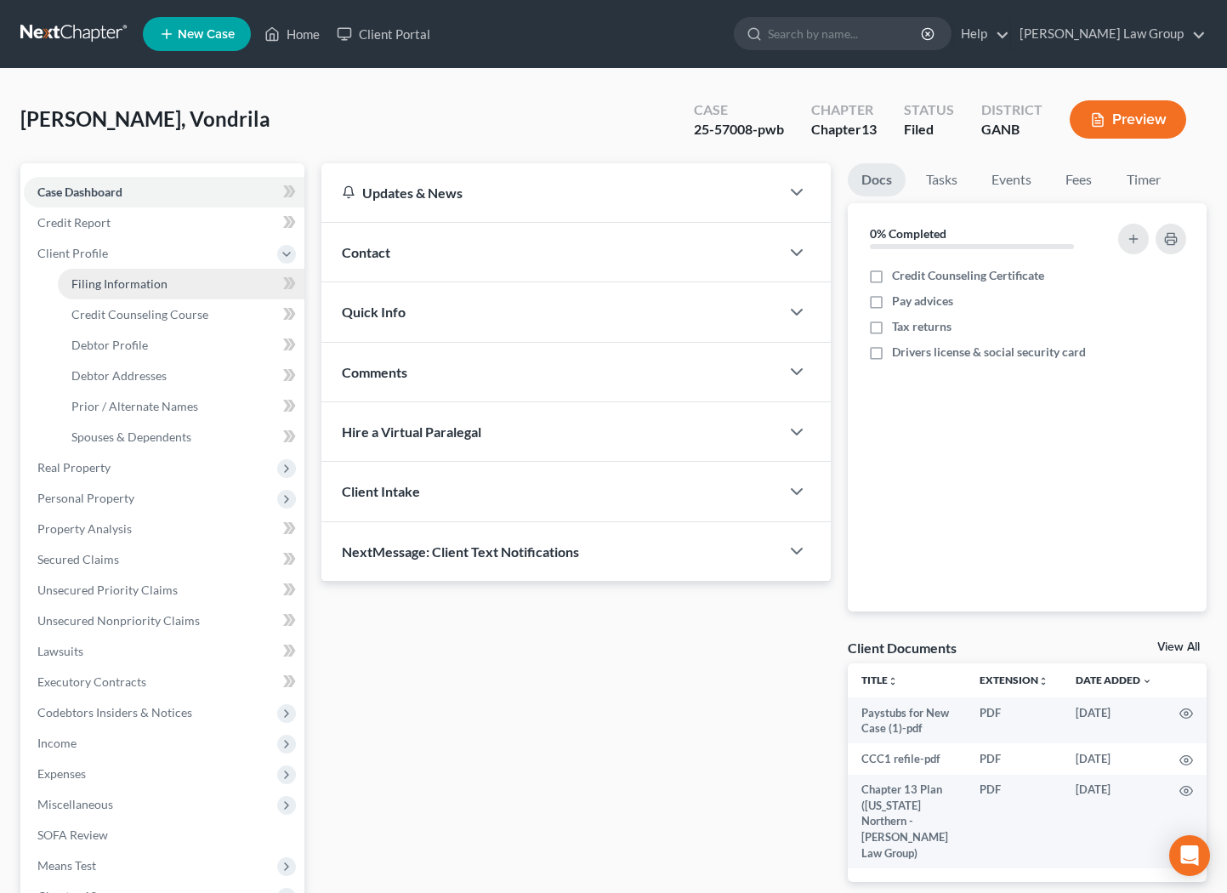
click at [145, 288] on span "Filing Information" at bounding box center [119, 283] width 96 height 14
select select "1"
select select "0"
select select "3"
select select "19"
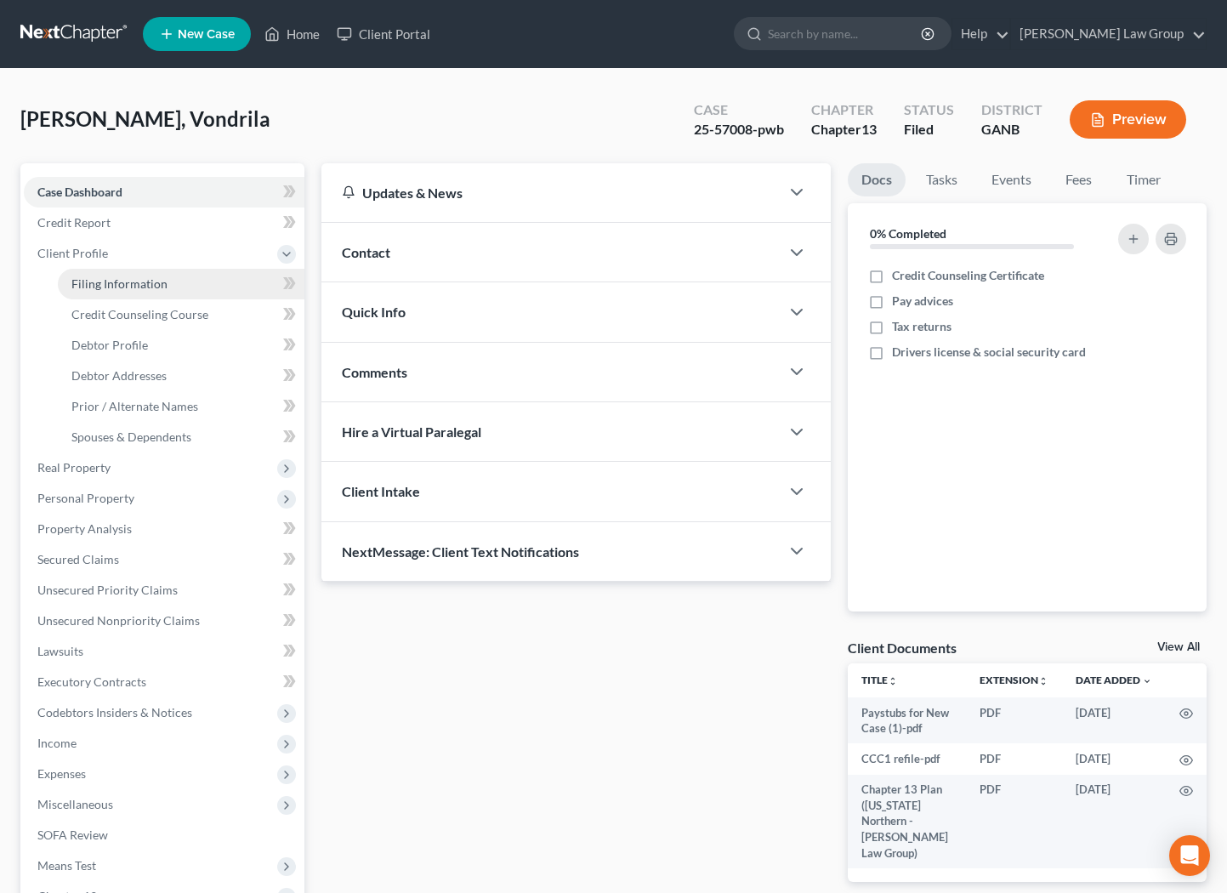
select select "0"
select select "10"
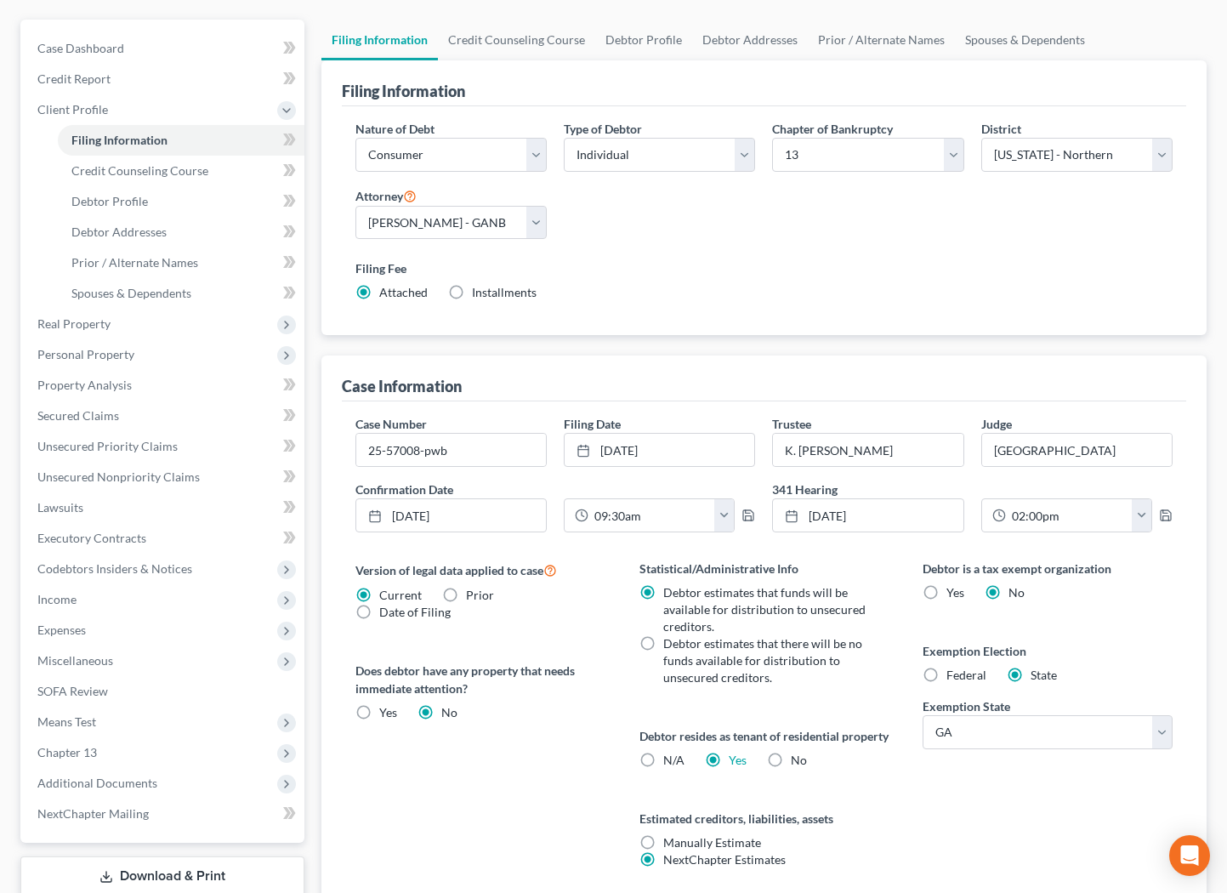
scroll to position [88, 0]
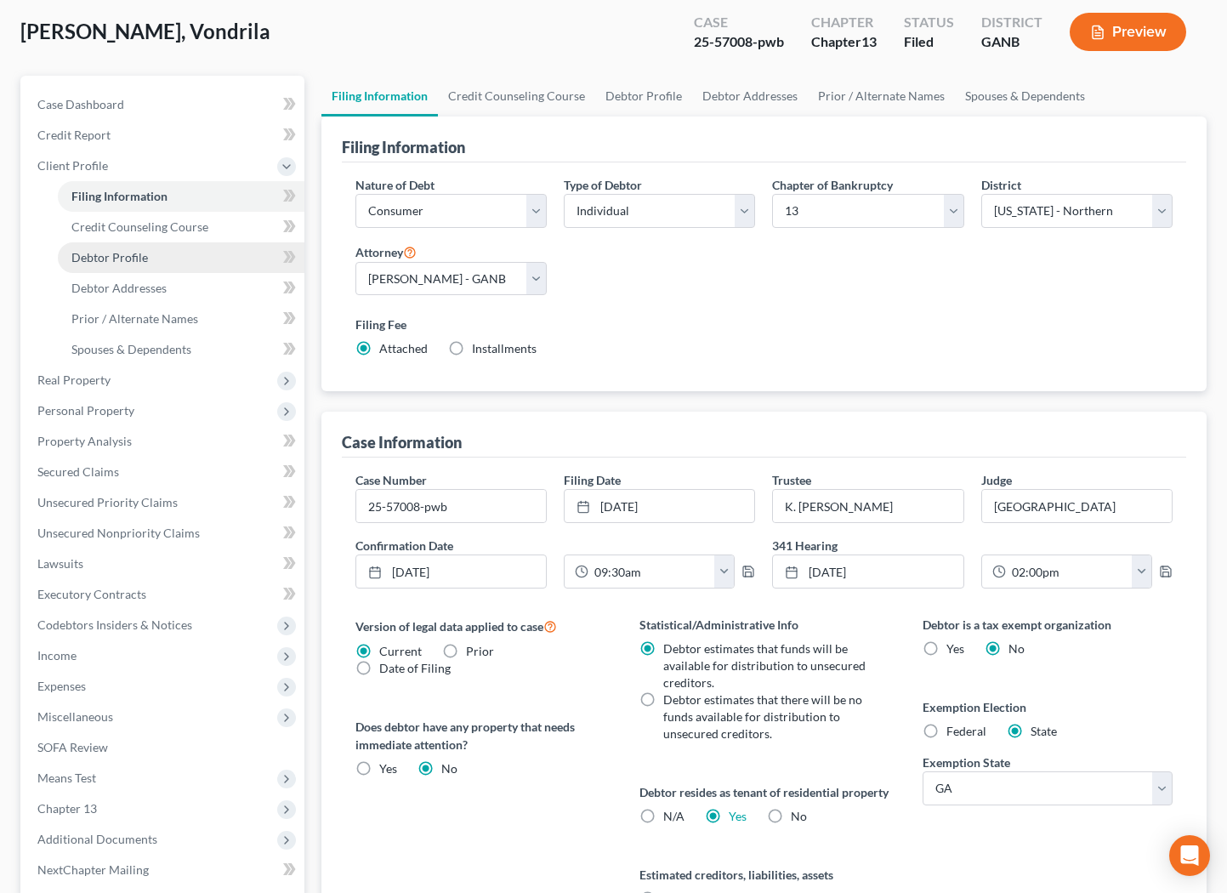
click at [168, 264] on link "Debtor Profile" at bounding box center [181, 257] width 247 height 31
select select "1"
select select "0"
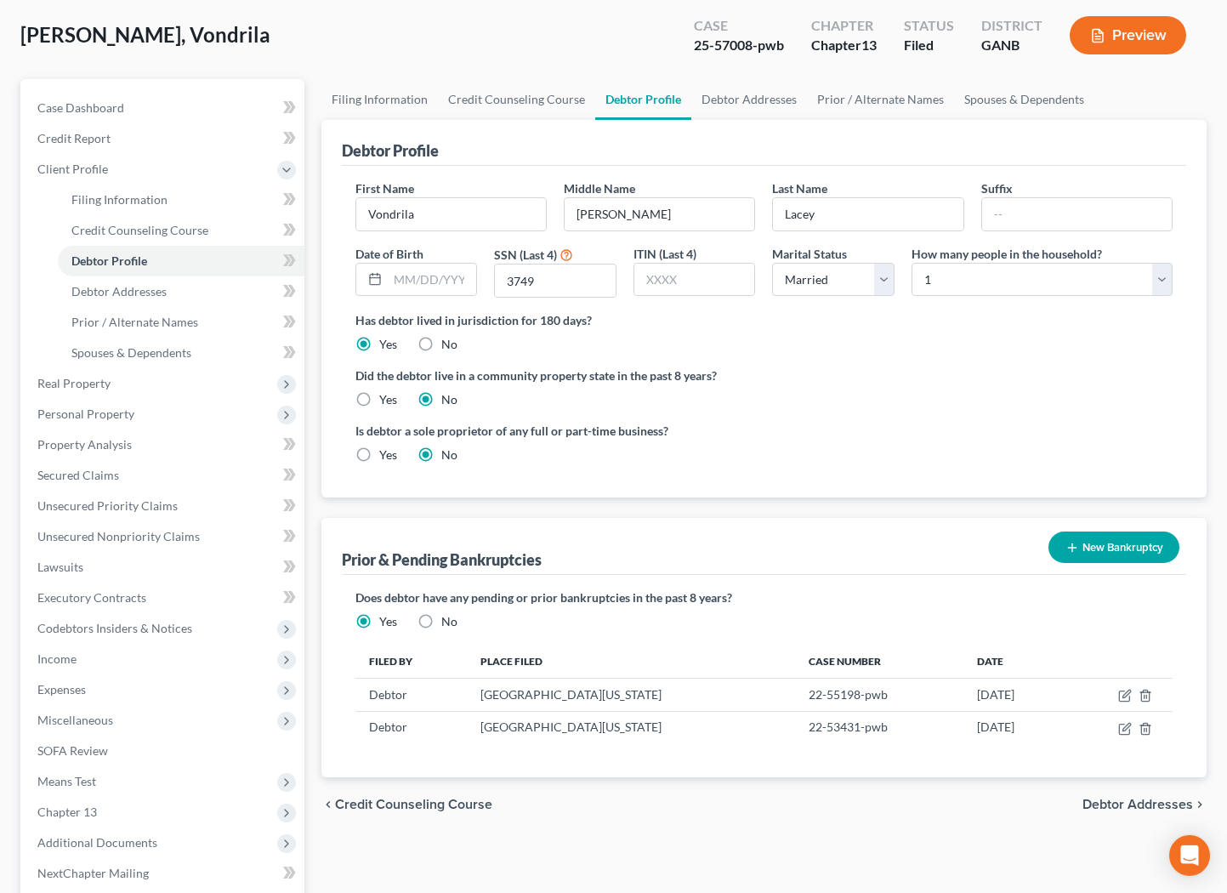
scroll to position [85, 0]
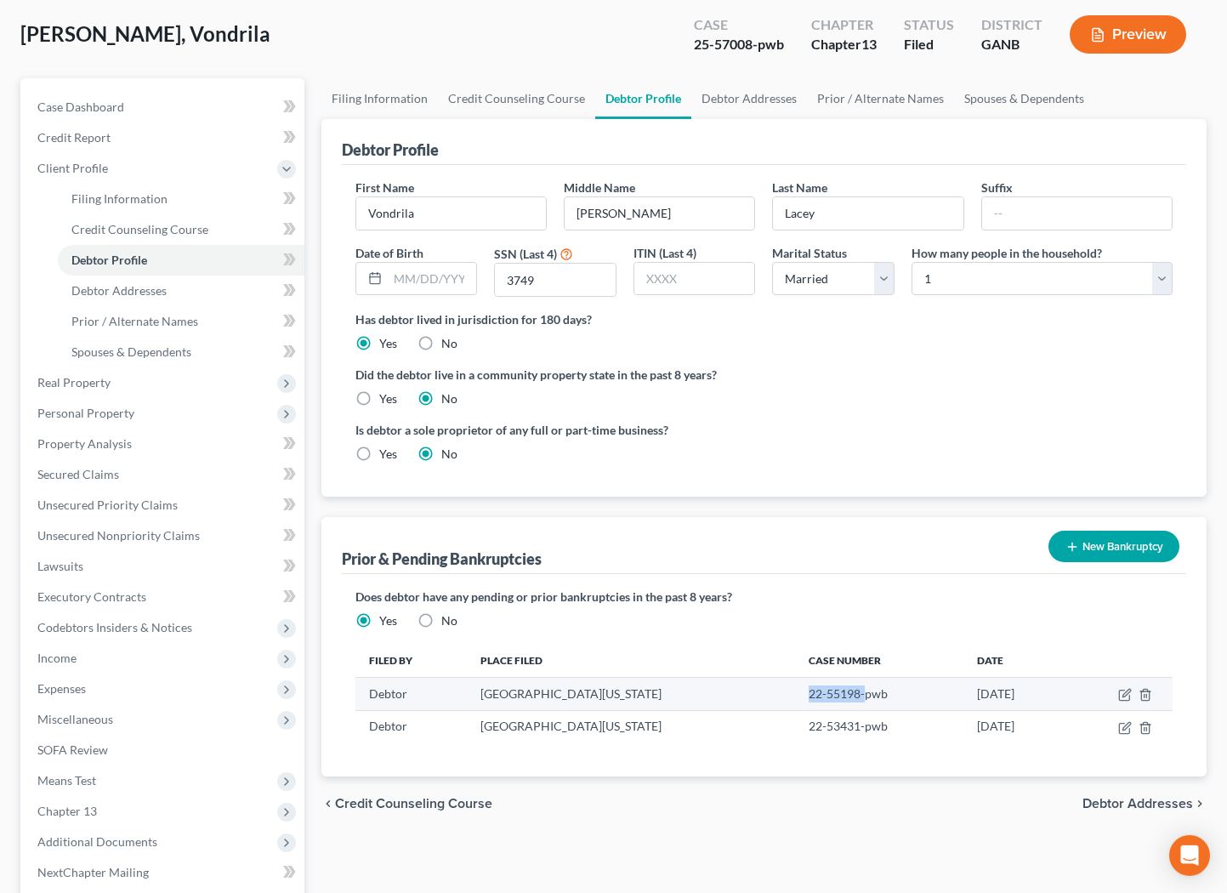
drag, startPoint x: 816, startPoint y: 690, endPoint x: 754, endPoint y: 688, distance: 62.1
click at [795, 688] on td "22-55198-pwb" at bounding box center [879, 694] width 168 height 32
copy td "22-55198-"
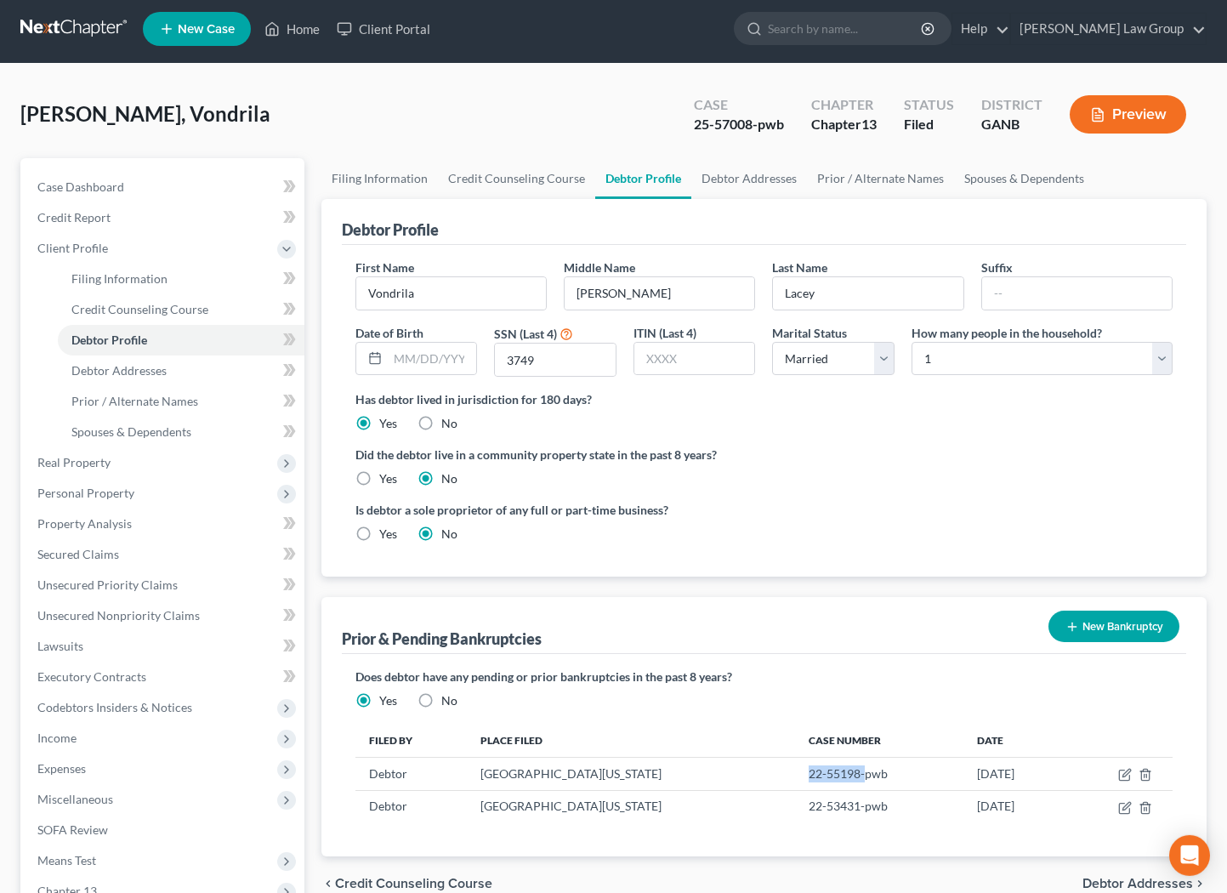
scroll to position [0, 0]
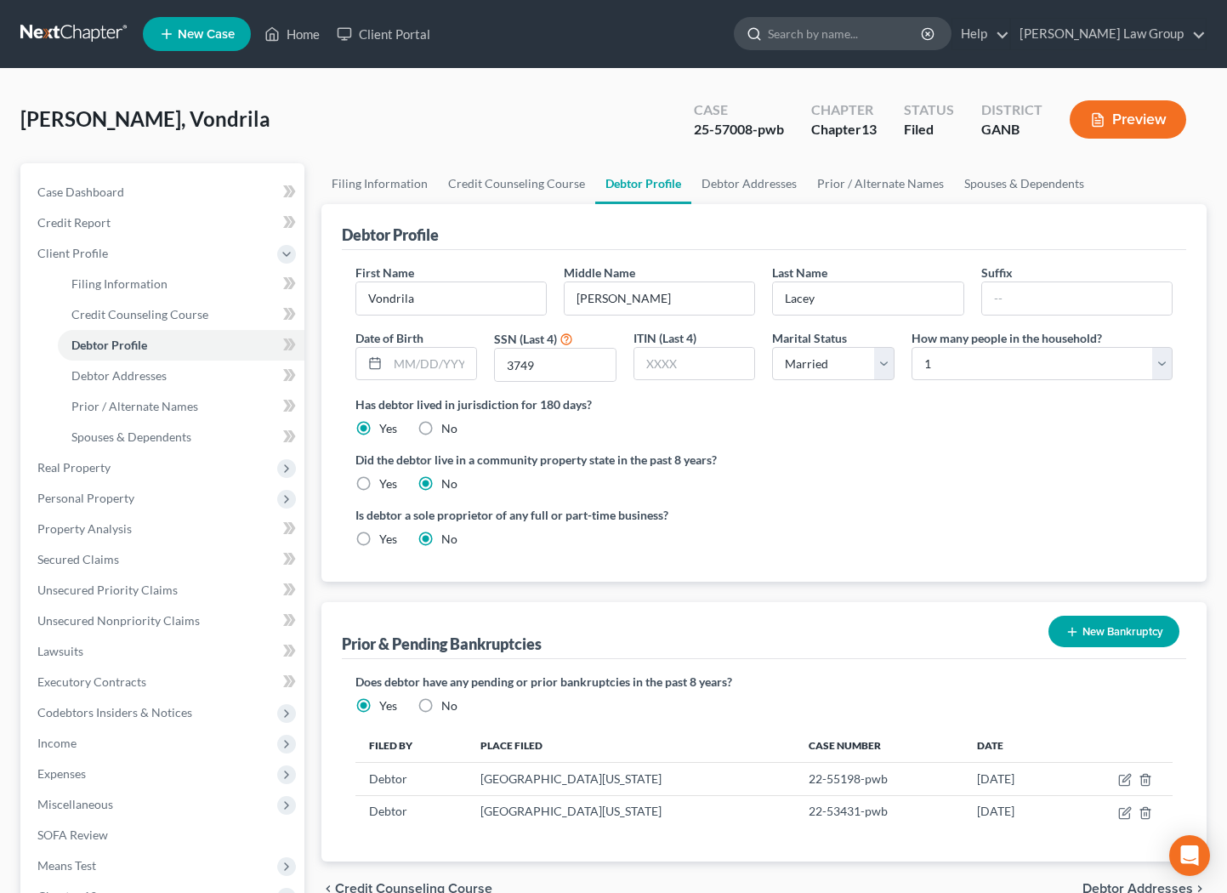
click at [852, 37] on input "search" at bounding box center [846, 33] width 156 height 31
type input "[PERSON_NAME]"
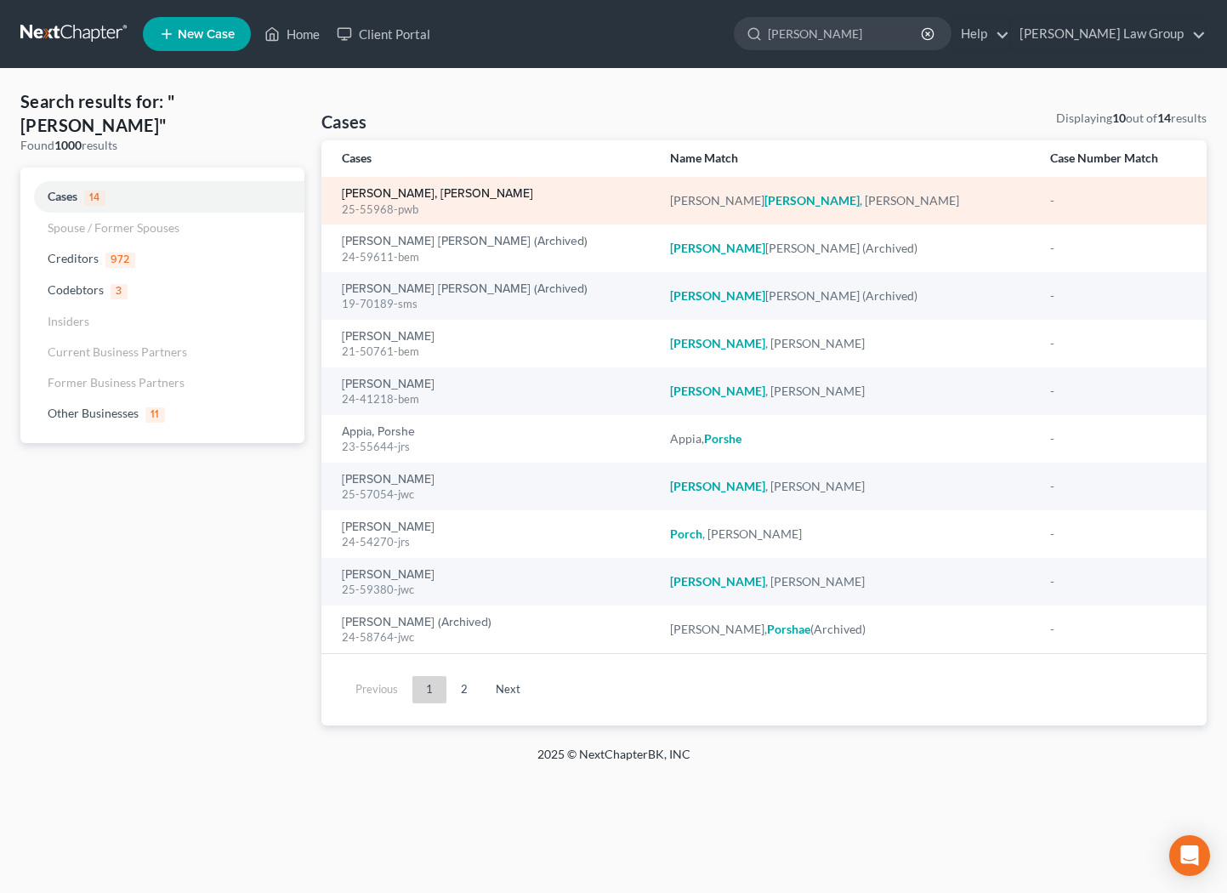
click at [413, 196] on link "[PERSON_NAME], [PERSON_NAME]" at bounding box center [437, 194] width 191 height 12
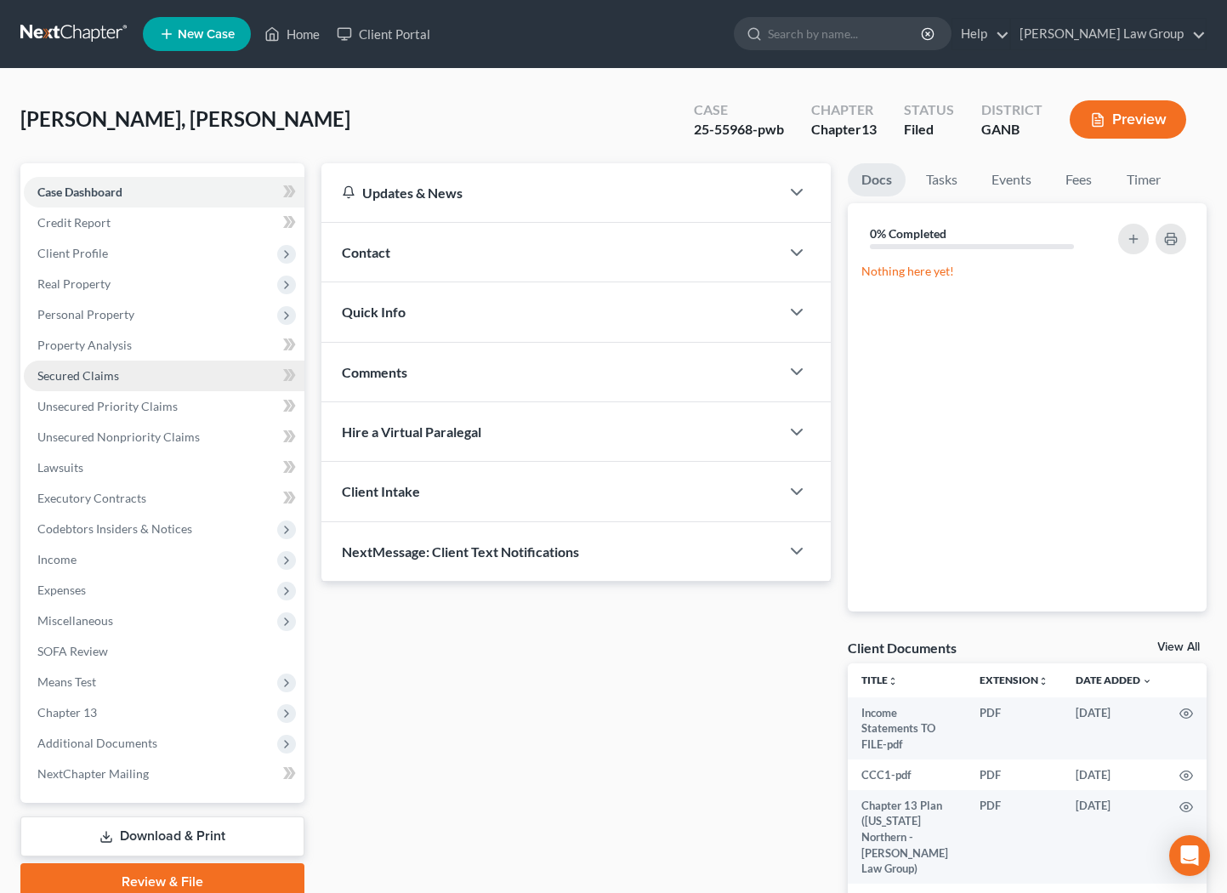
click at [88, 385] on link "Secured Claims" at bounding box center [164, 376] width 281 height 31
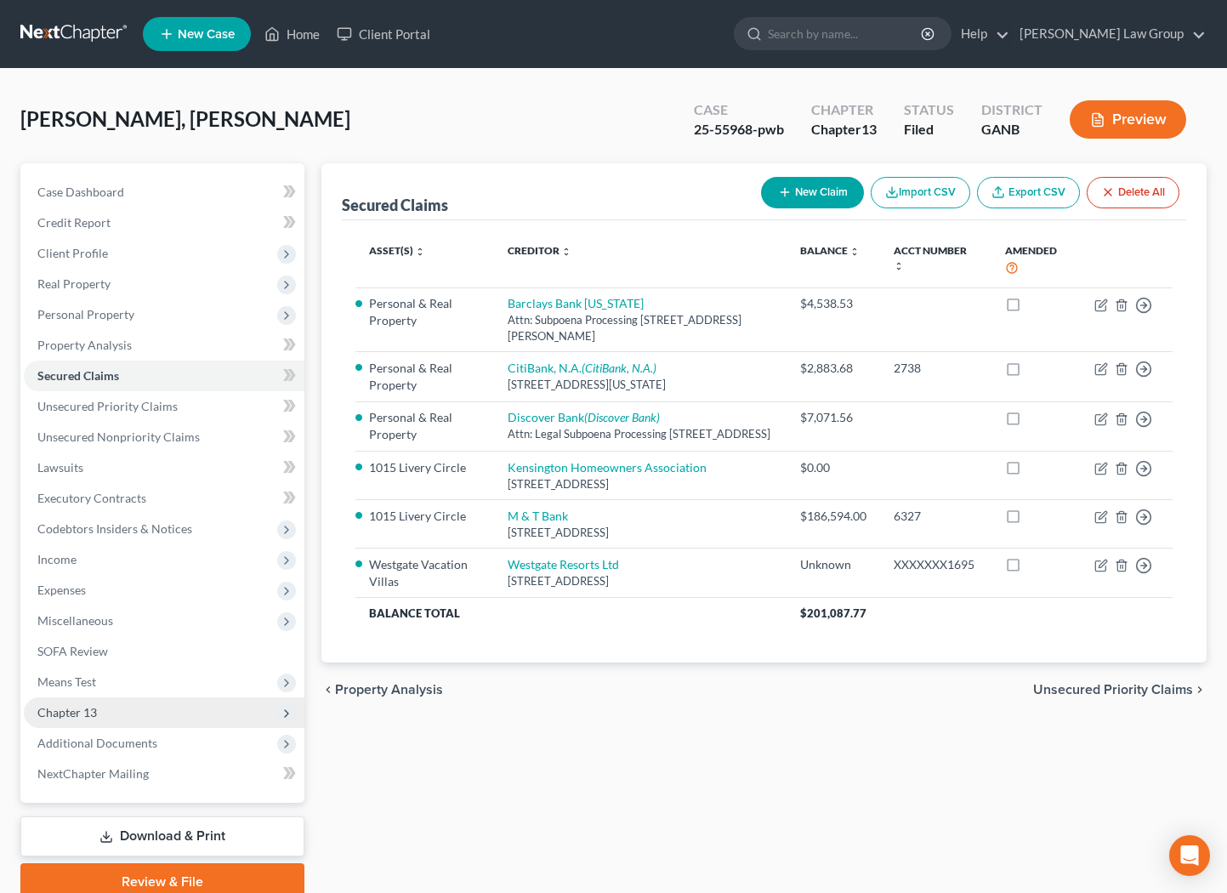
click at [94, 713] on span "Chapter 13" at bounding box center [67, 712] width 60 height 14
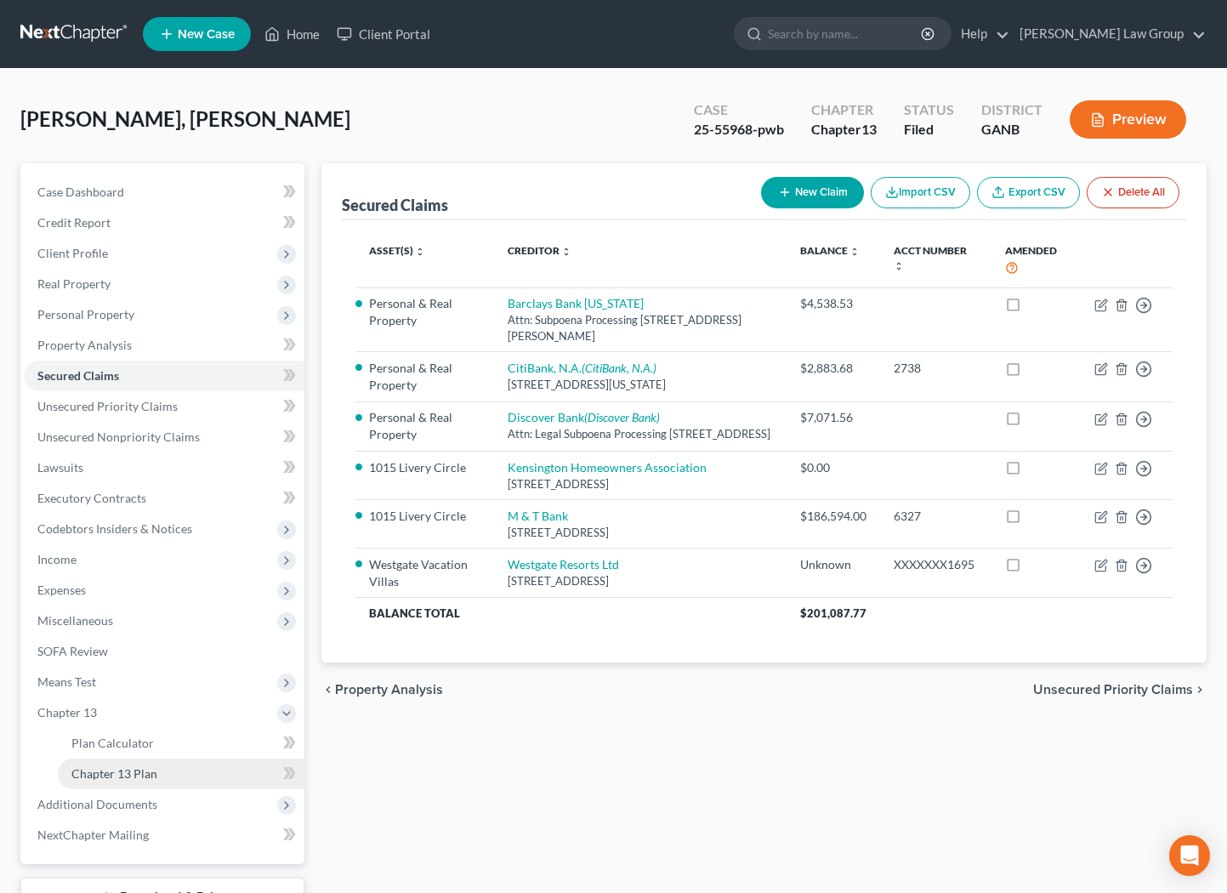
click at [133, 776] on span "Chapter 13 Plan" at bounding box center [114, 773] width 86 height 14
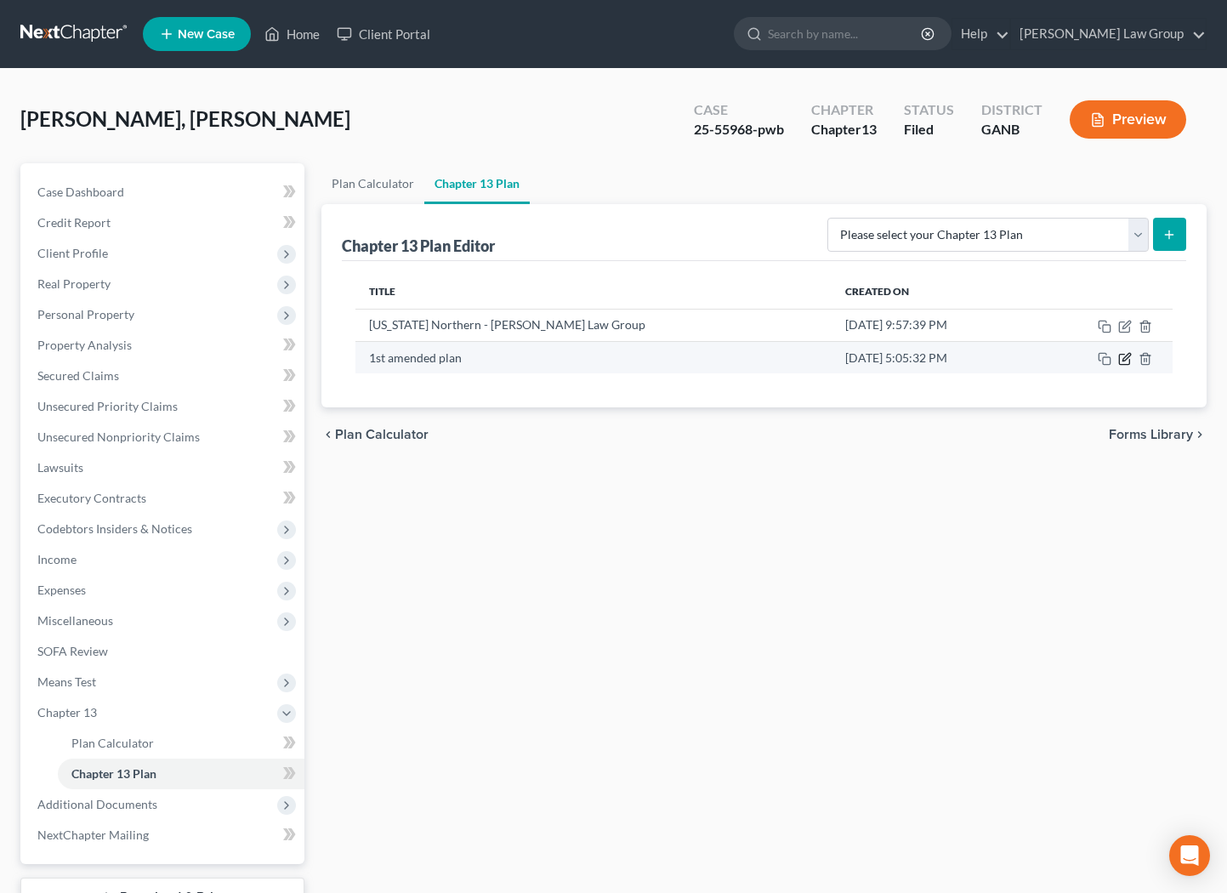
click at [1128, 364] on icon "button" at bounding box center [1125, 359] width 14 height 14
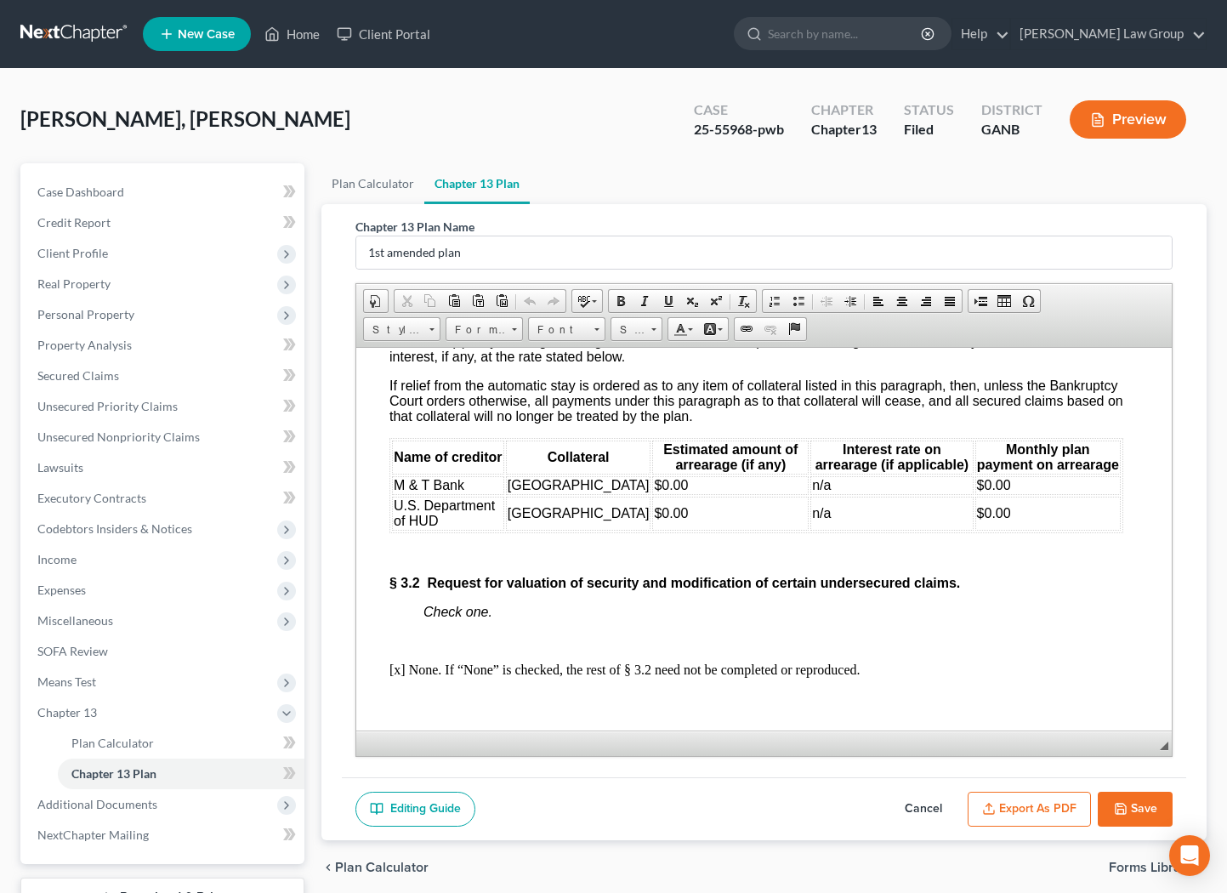
scroll to position [3384, 8]
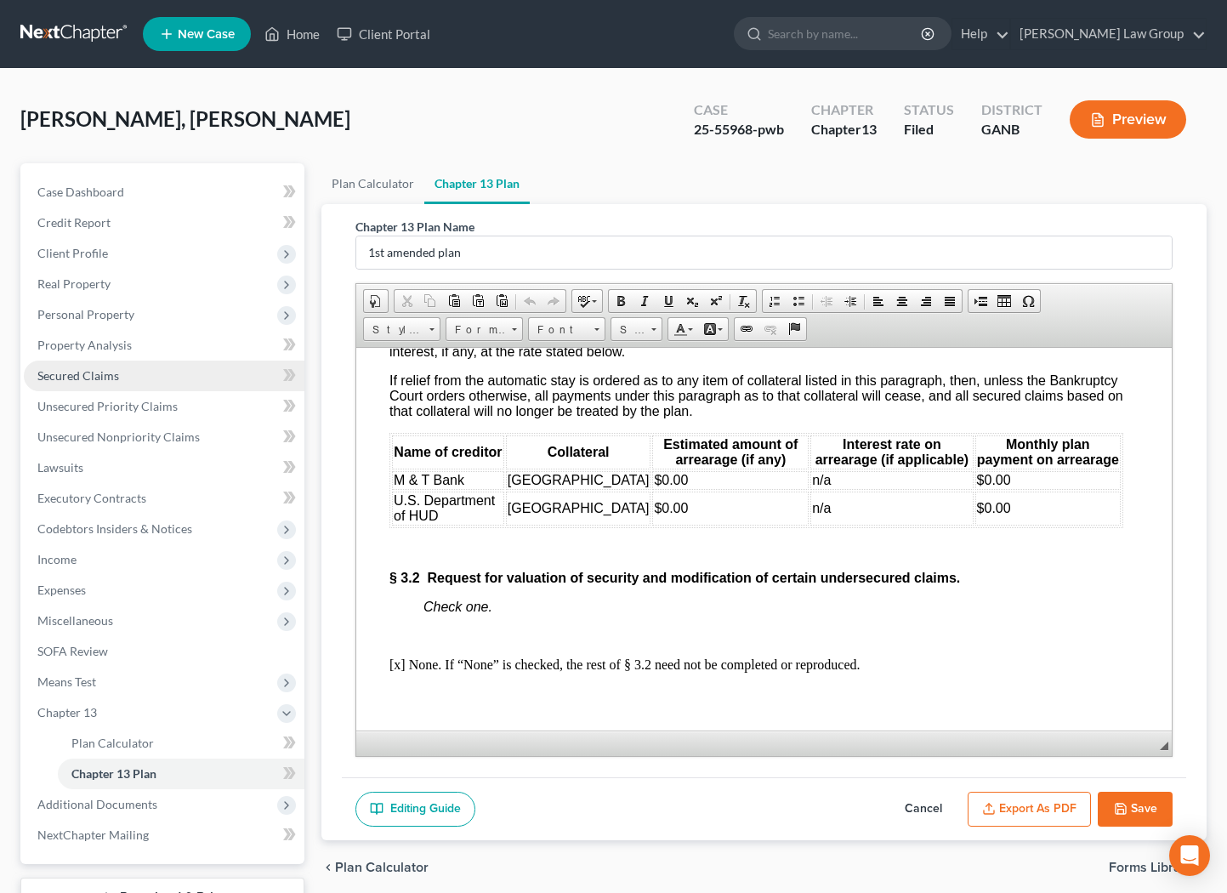
click at [61, 375] on span "Secured Claims" at bounding box center [78, 375] width 82 height 14
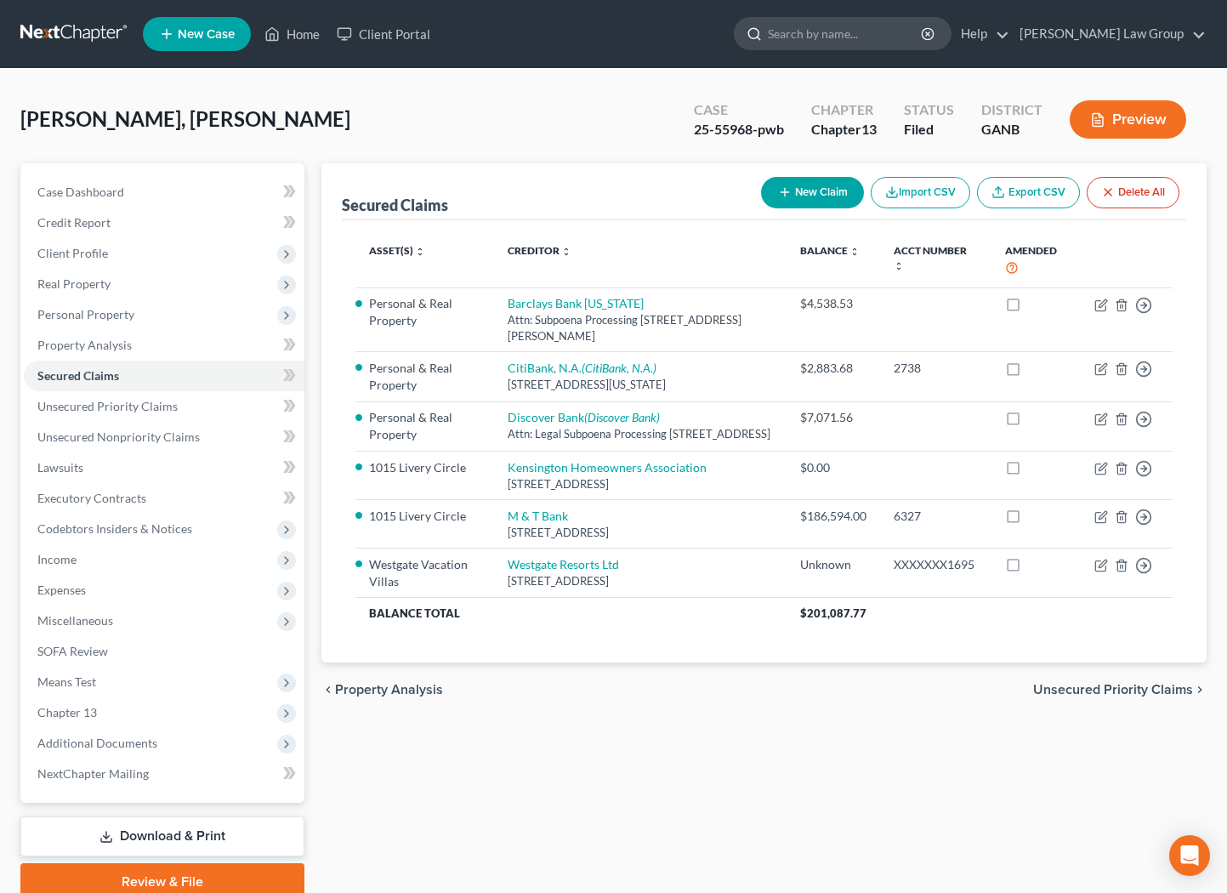
click at [884, 42] on input "search" at bounding box center [846, 33] width 156 height 31
type input "[PERSON_NAME]"
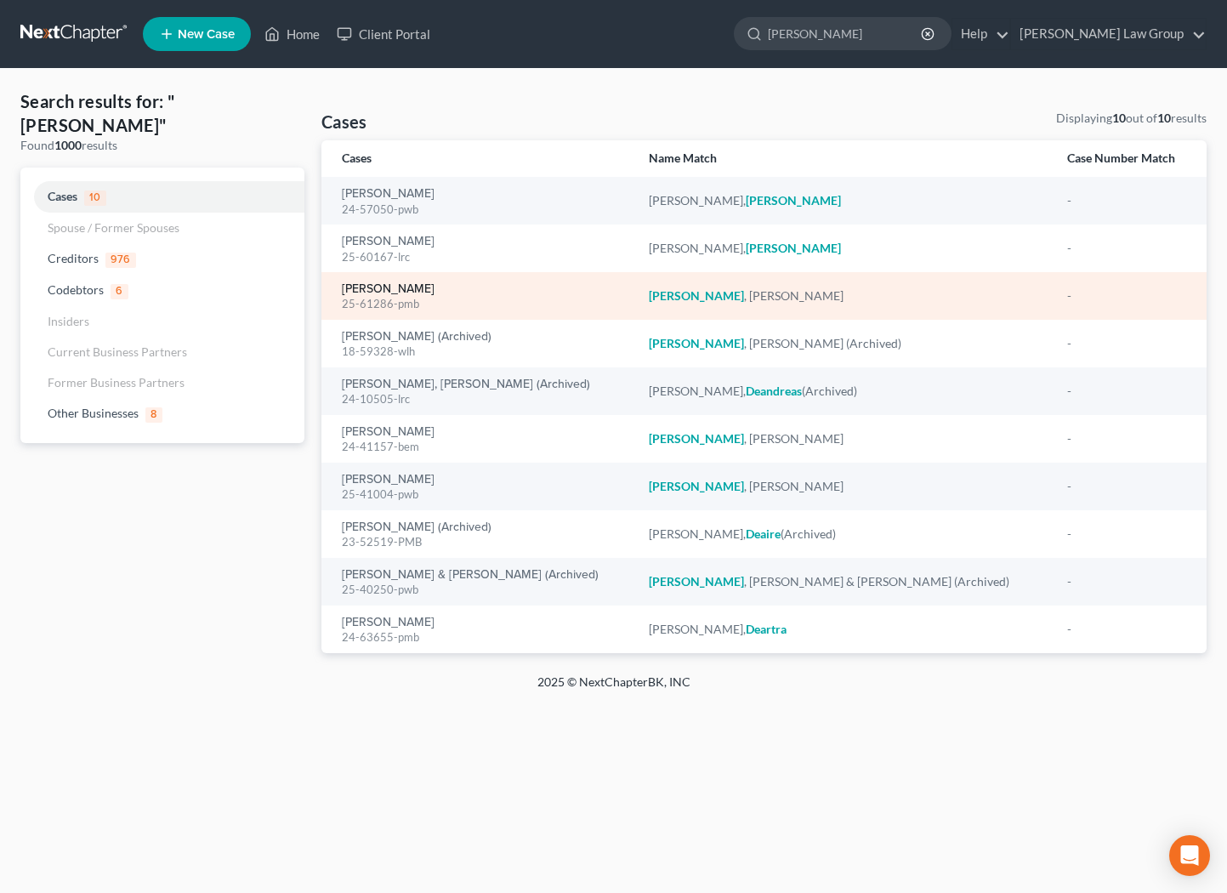
click at [384, 290] on link "[PERSON_NAME]" at bounding box center [388, 289] width 93 height 12
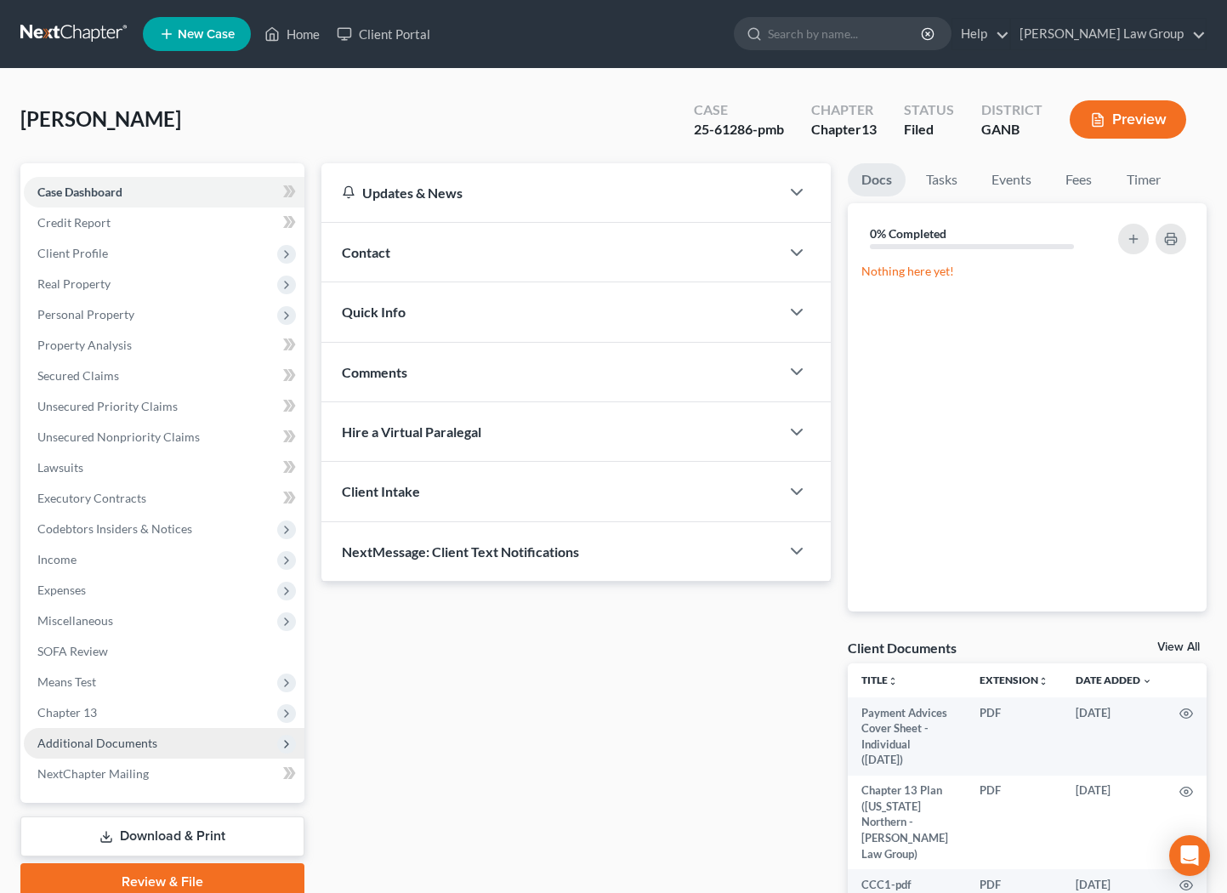
click at [164, 738] on span "Additional Documents" at bounding box center [164, 743] width 281 height 31
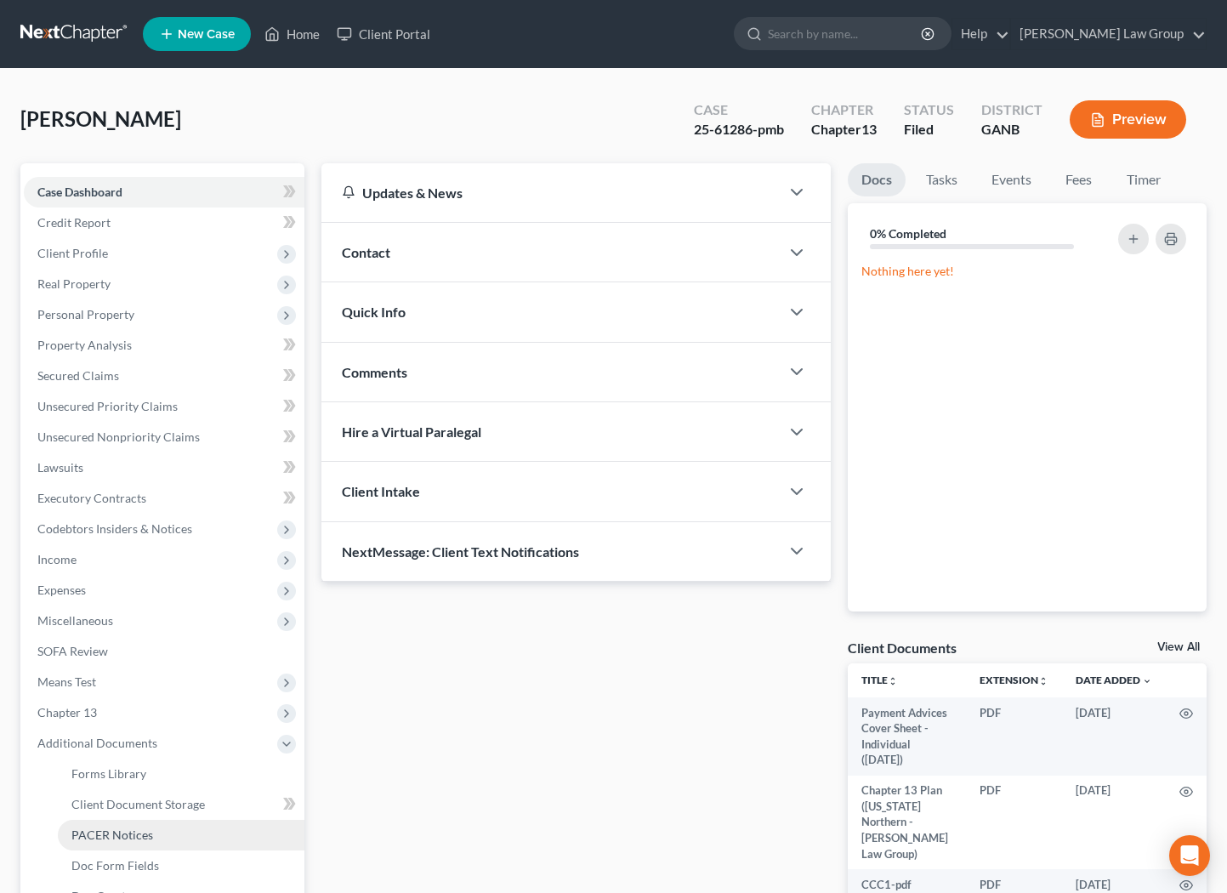
click at [168, 831] on link "PACER Notices" at bounding box center [181, 835] width 247 height 31
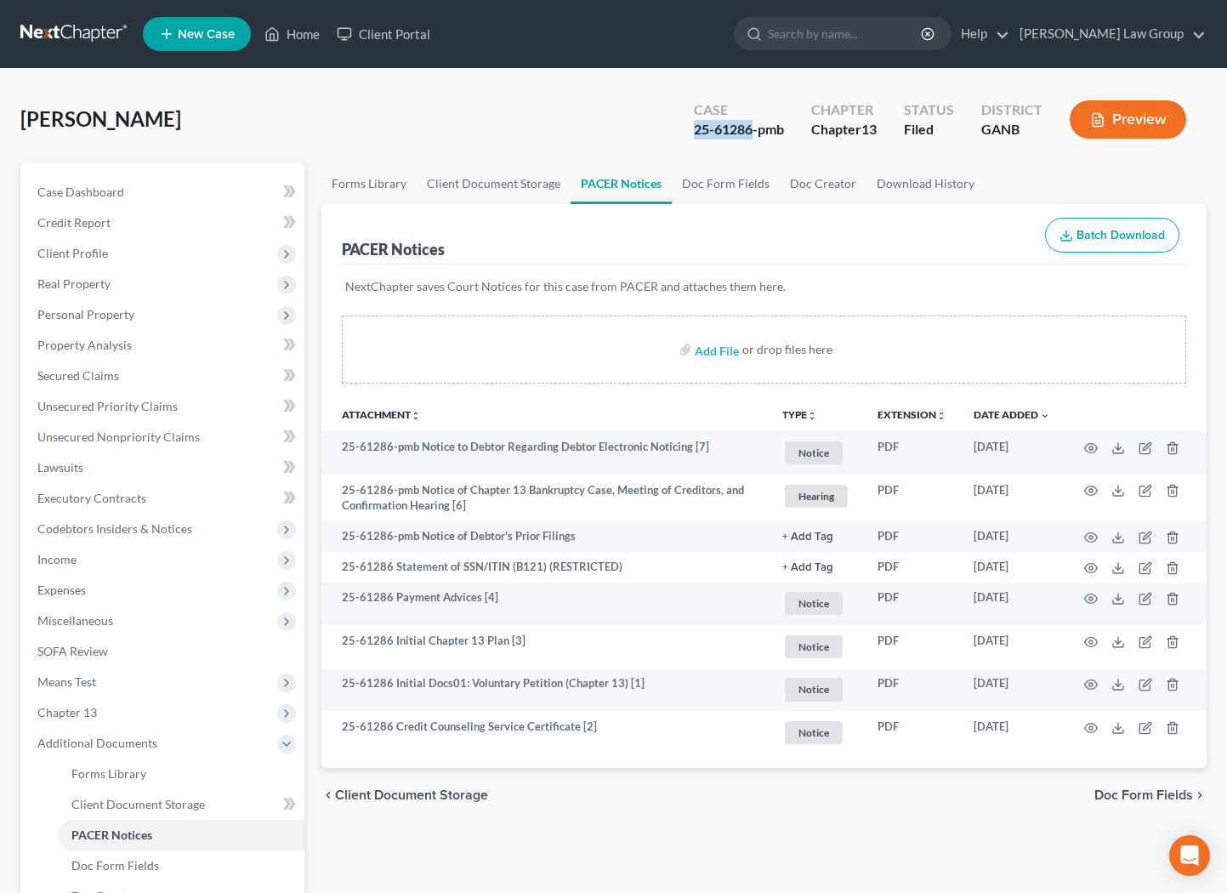
drag, startPoint x: 749, startPoint y: 134, endPoint x: 688, endPoint y: 127, distance: 61.6
click at [688, 127] on div "Case 25-61286-pmb" at bounding box center [738, 121] width 117 height 50
copy div "25-61286"
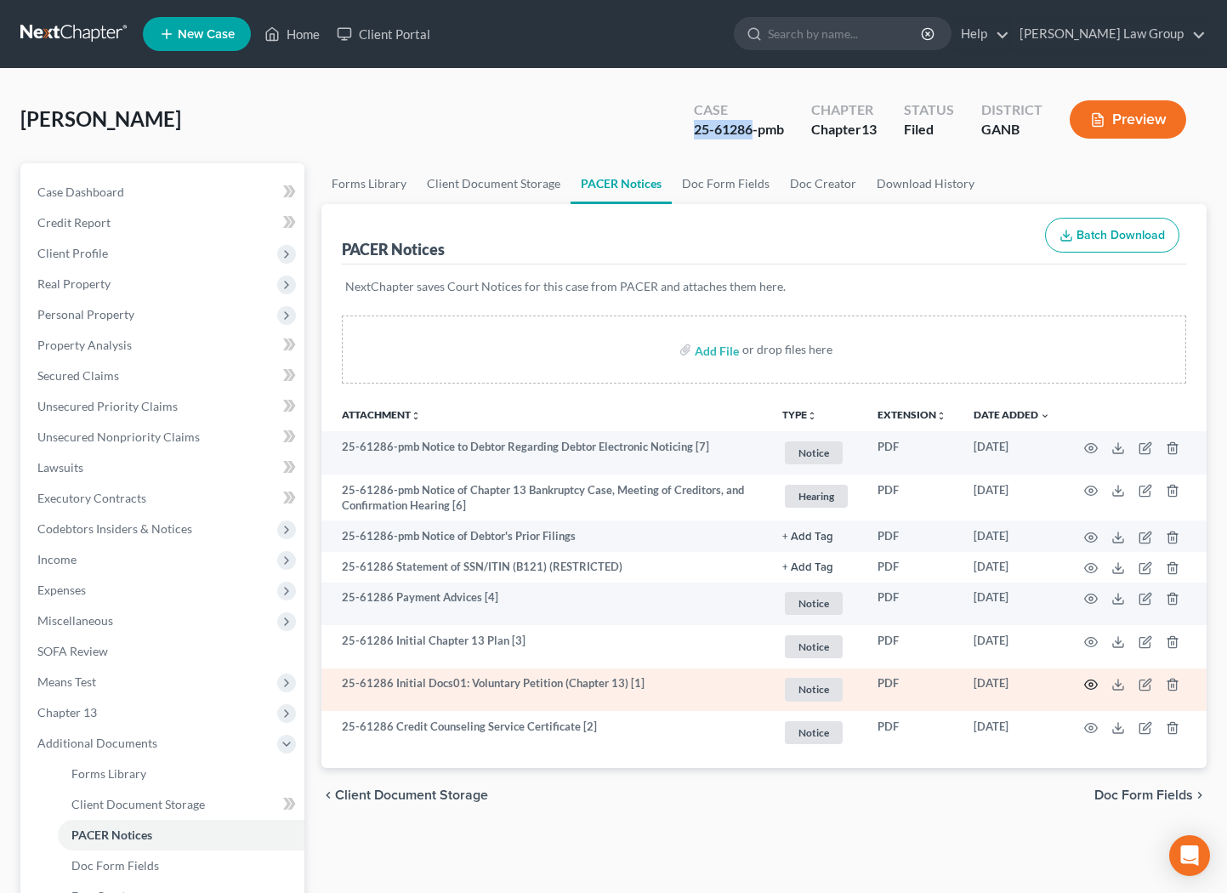
click at [1097, 691] on icon "button" at bounding box center [1091, 685] width 14 height 14
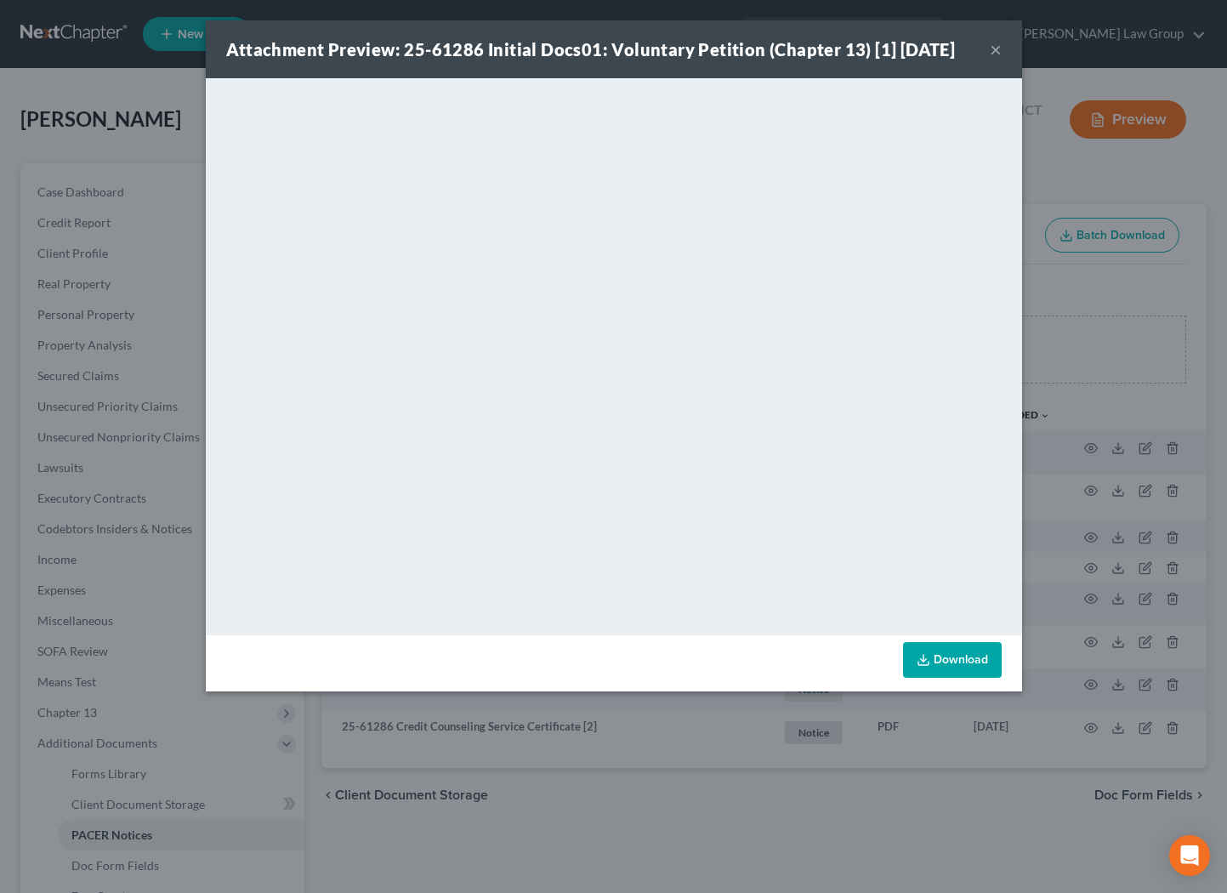
click at [1091, 236] on div "Attachment Preview: 25-61286 Initial Docs01: Voluntary Petition (Chapter 13) [1…" at bounding box center [613, 446] width 1227 height 893
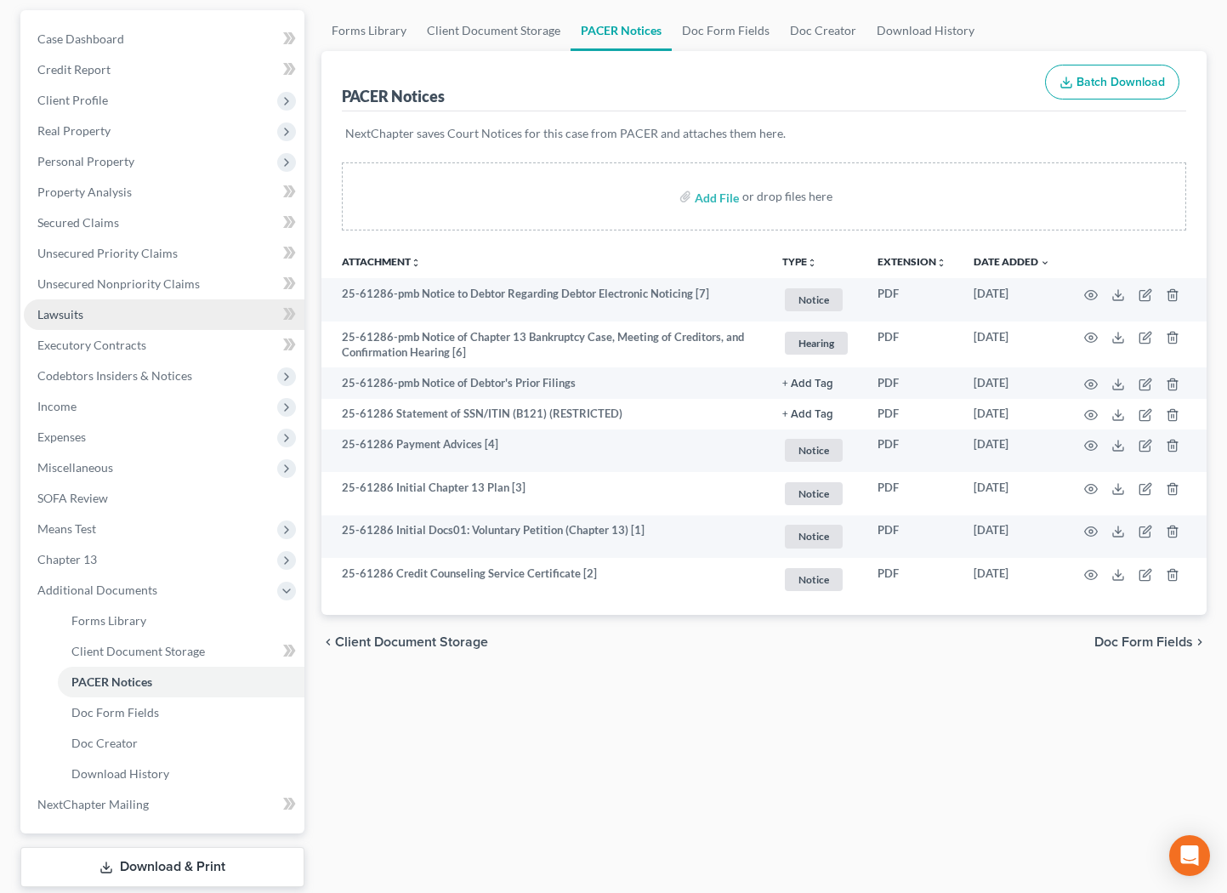
scroll to position [253, 0]
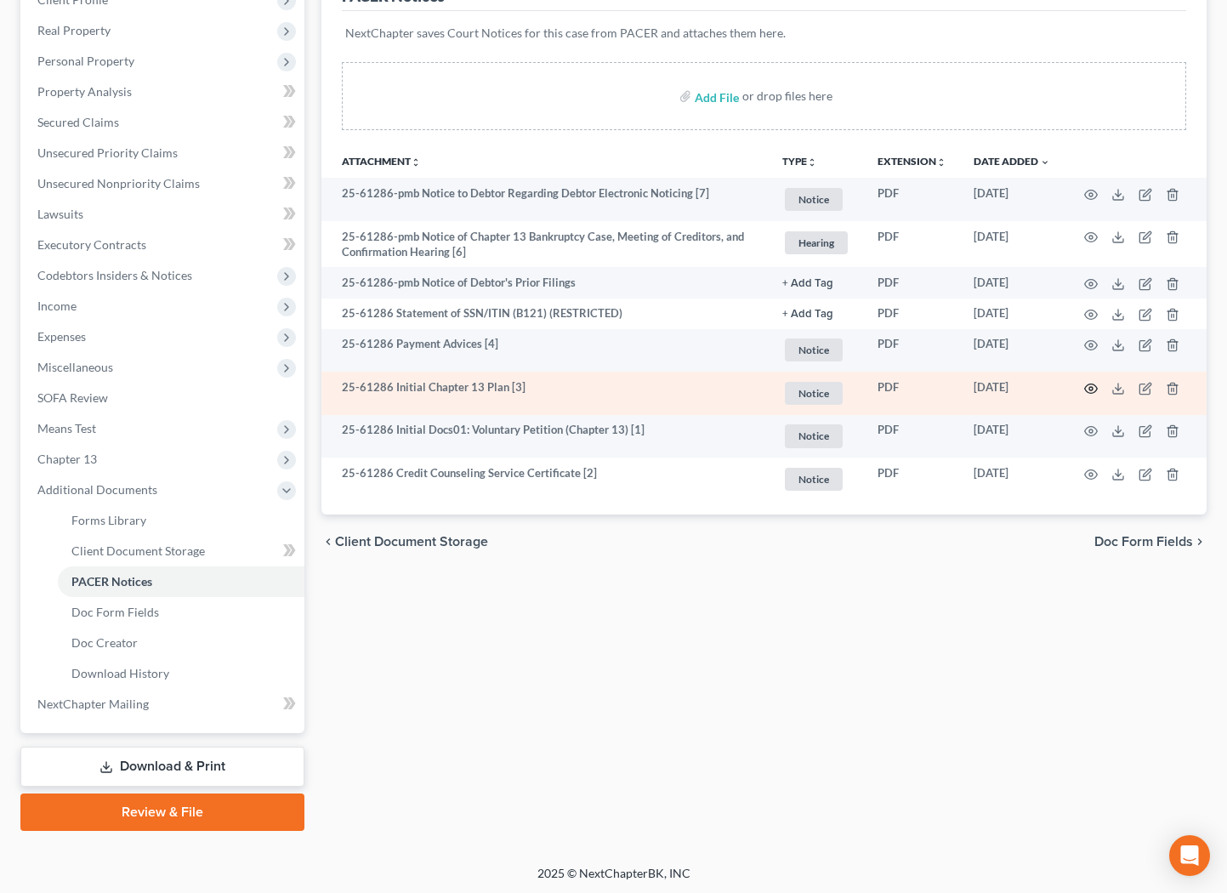
click at [1097, 388] on icon "button" at bounding box center [1091, 388] width 13 height 9
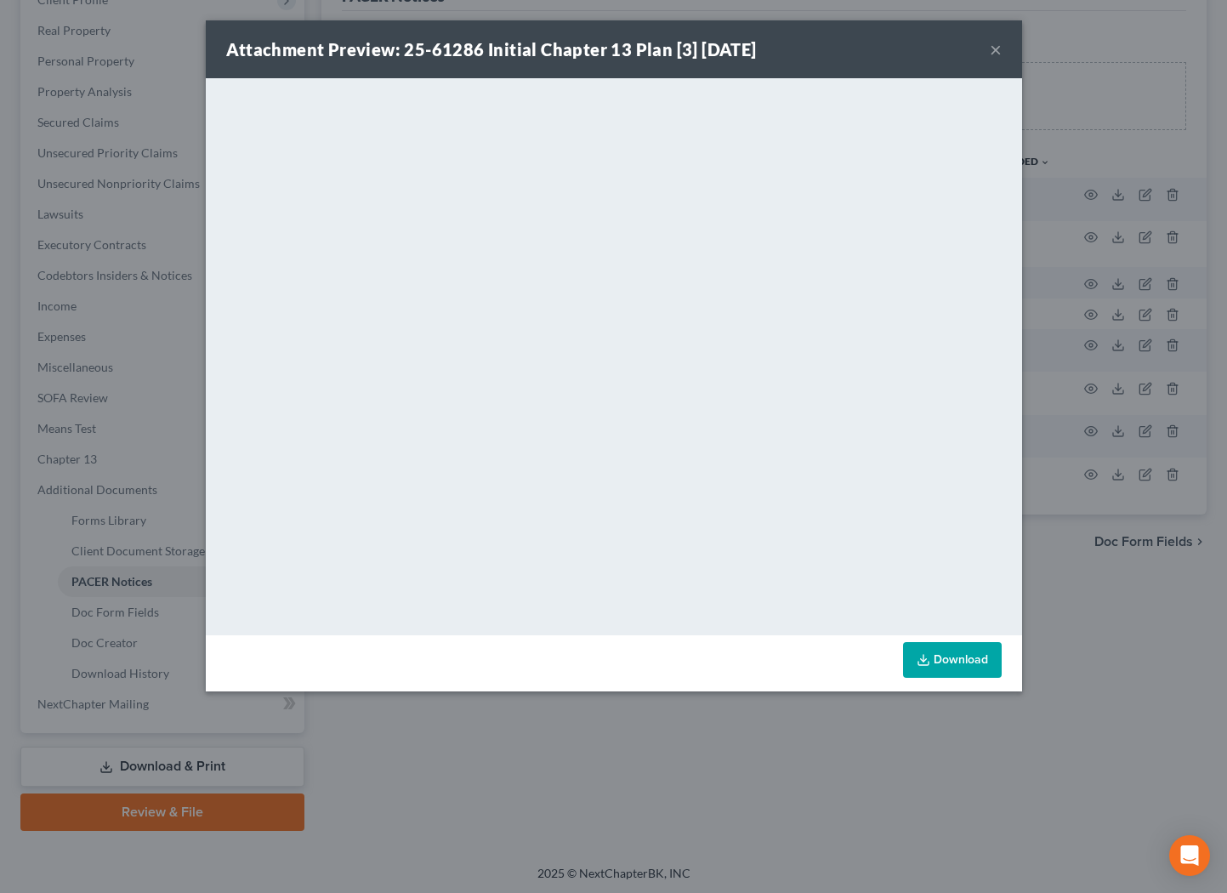
click at [997, 57] on button "×" at bounding box center [996, 49] width 12 height 20
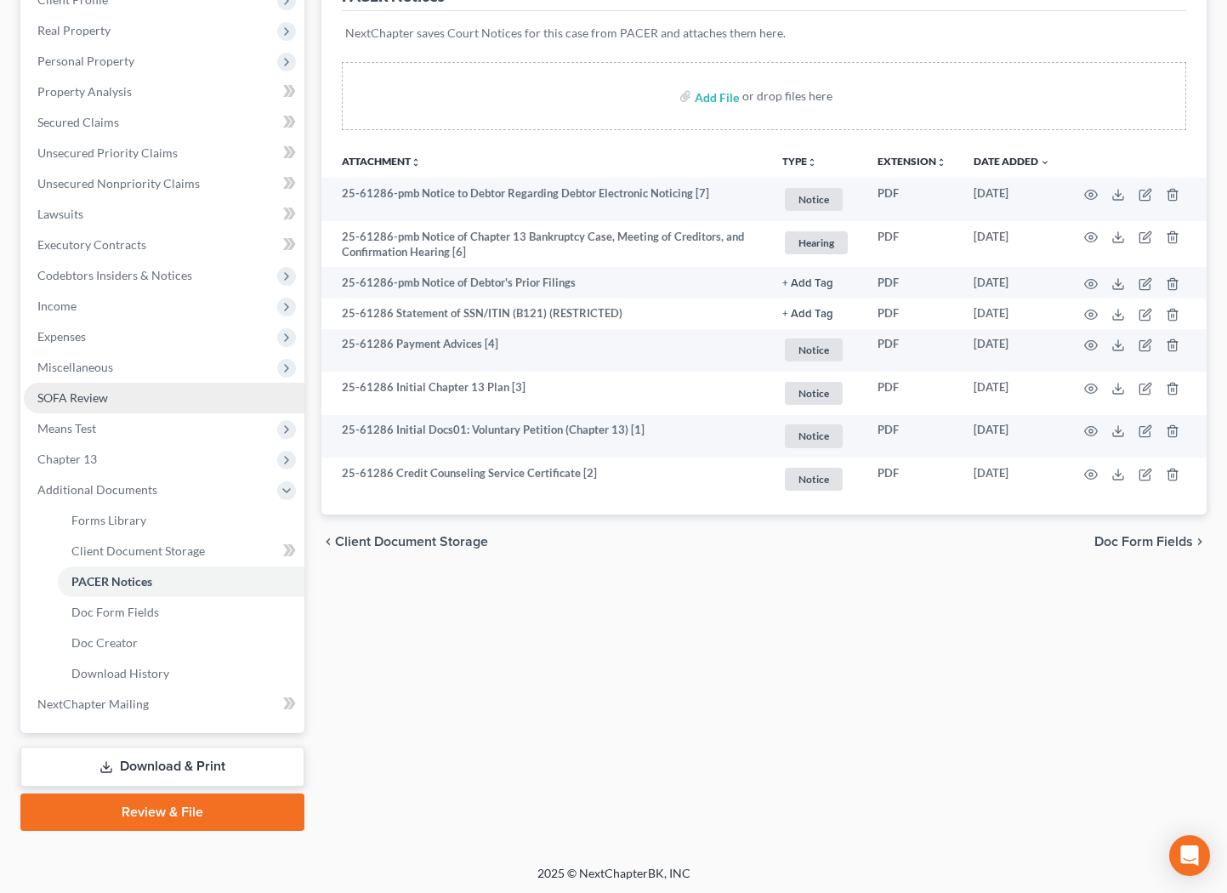
click at [96, 402] on span "SOFA Review" at bounding box center [72, 397] width 71 height 14
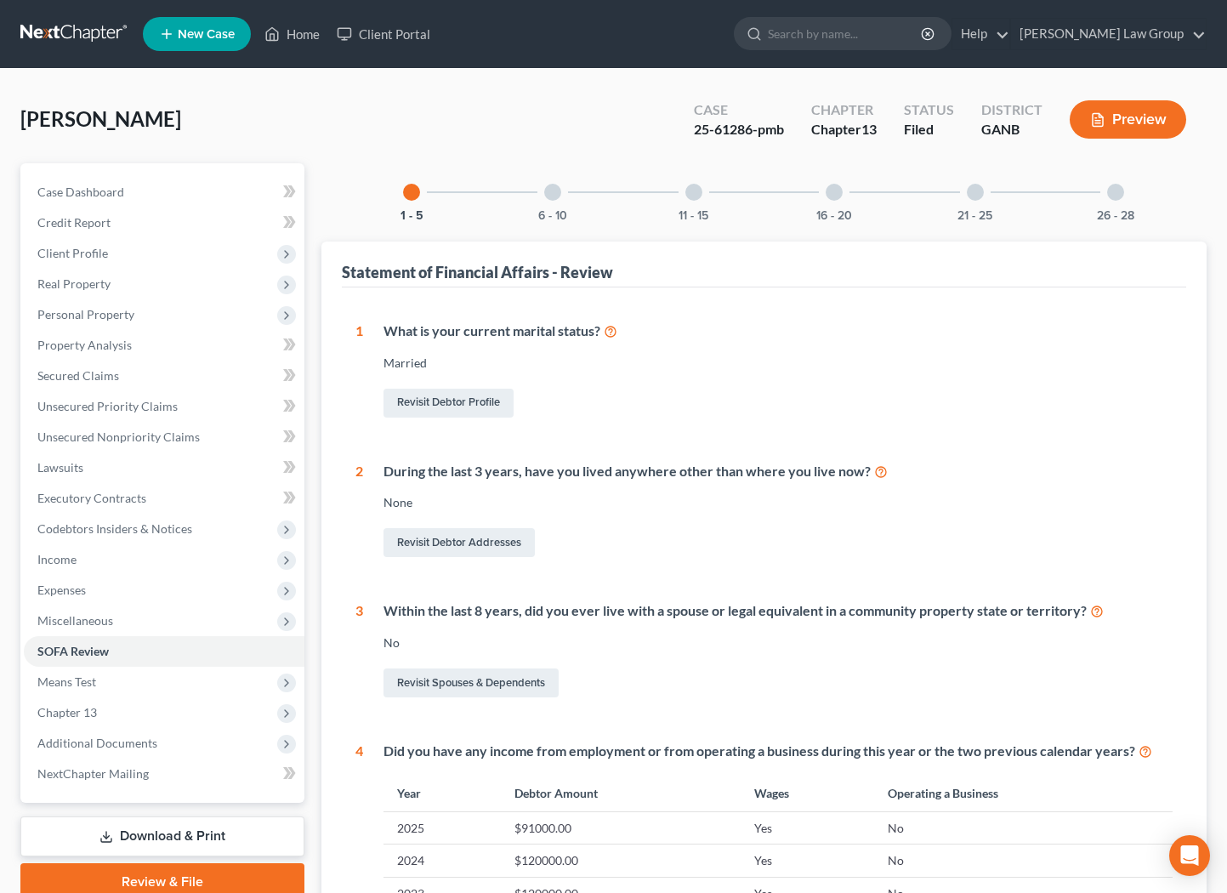
click at [836, 196] on div at bounding box center [834, 192] width 17 height 17
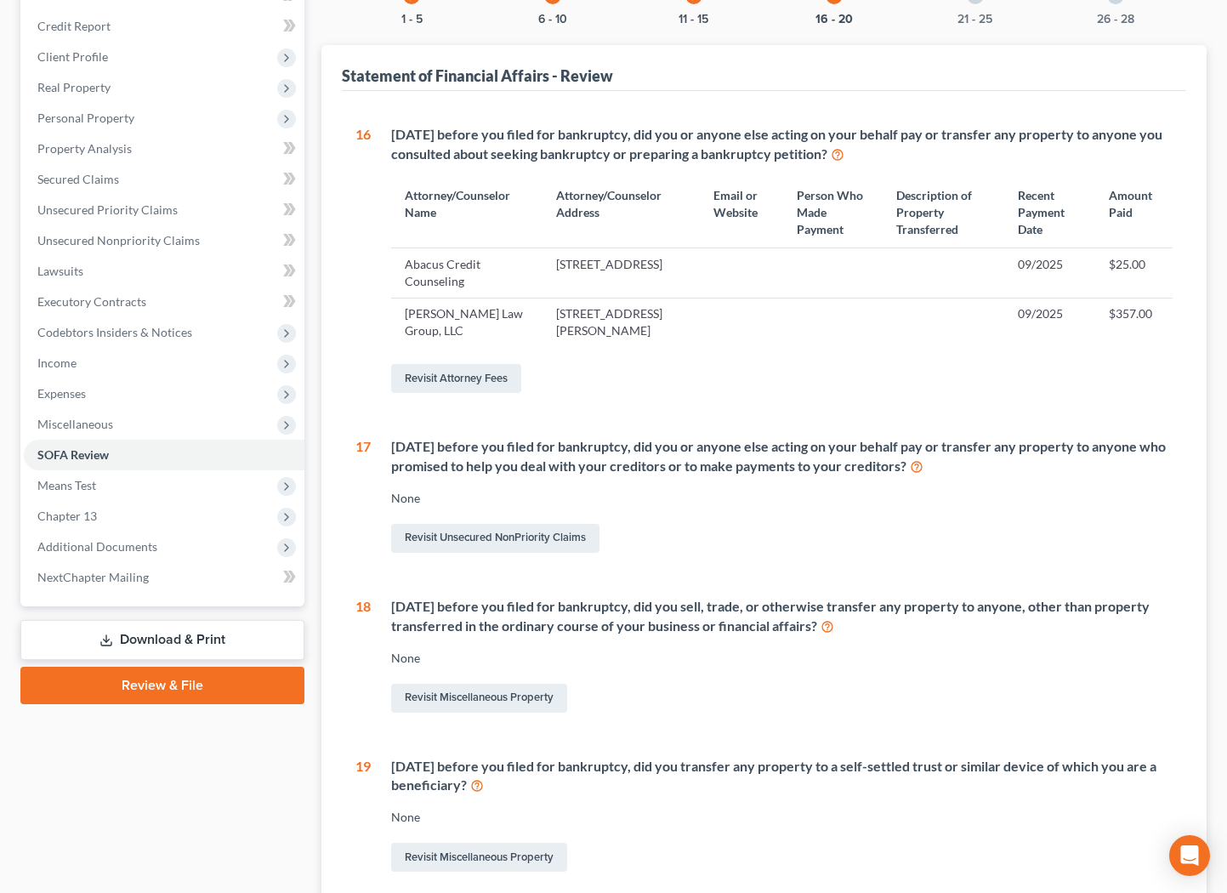
scroll to position [197, 0]
click at [517, 712] on link "Revisit Miscellaneous Property" at bounding box center [479, 697] width 176 height 29
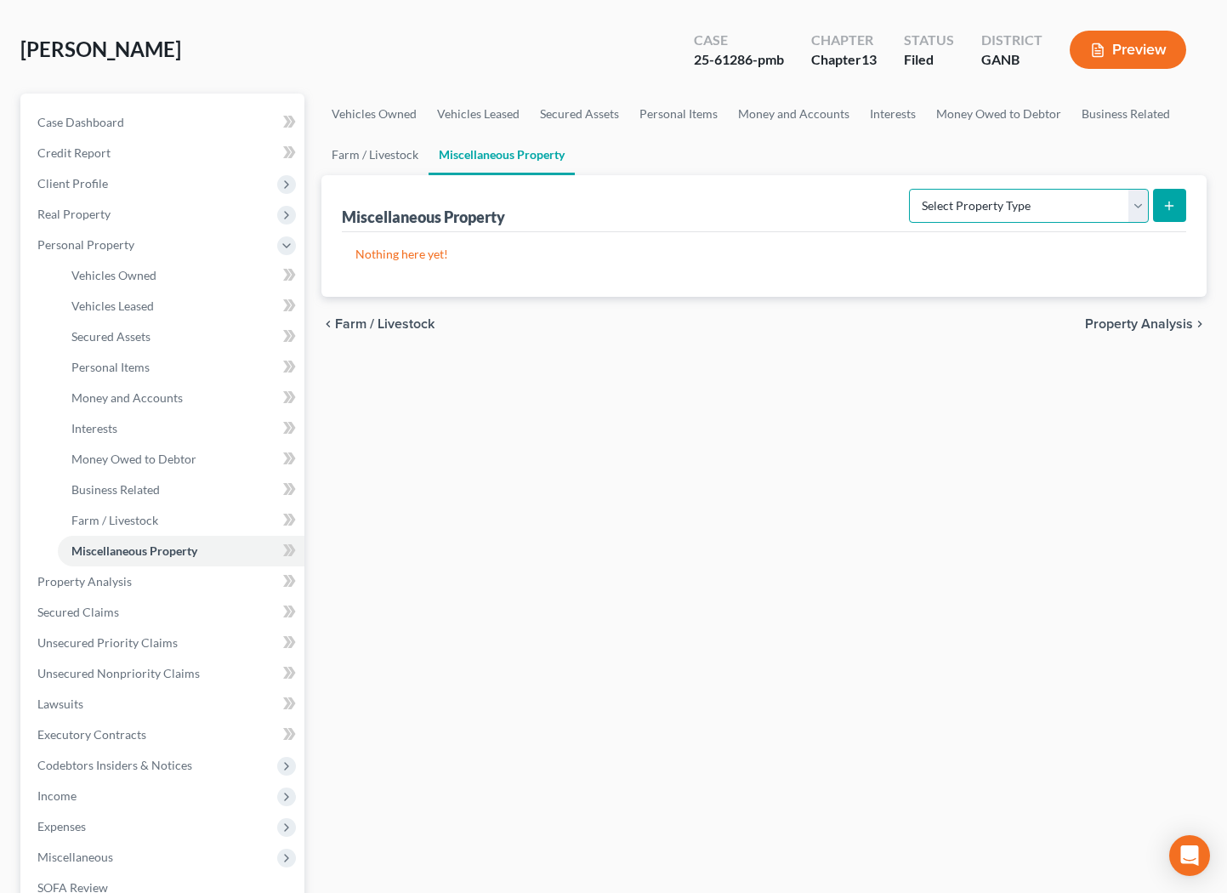
click at [909, 189] on select "Select Property Type Assigned for Creditor Benefit [DATE] Holding for Another N…" at bounding box center [1029, 206] width 240 height 34
click at [63, 213] on span "Real Property" at bounding box center [73, 214] width 73 height 14
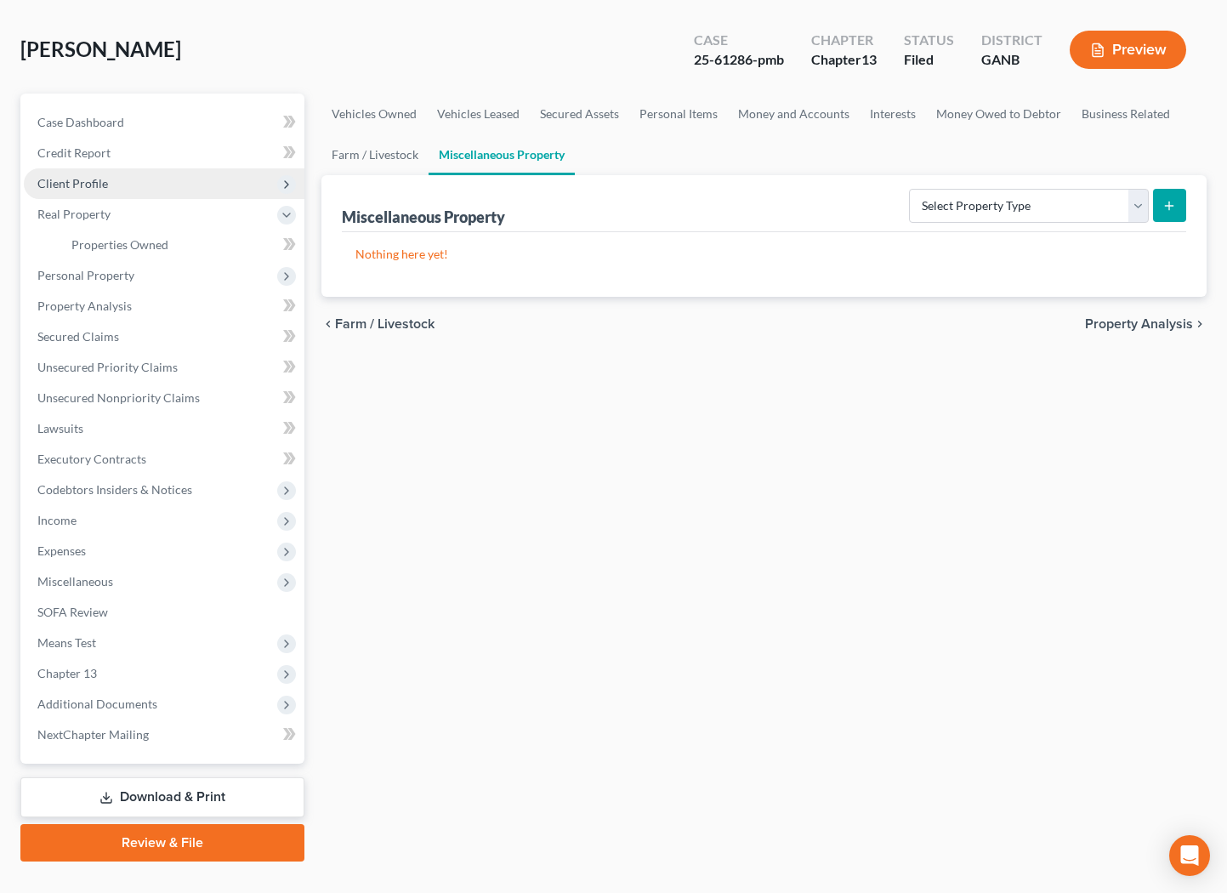
click at [115, 186] on span "Client Profile" at bounding box center [164, 183] width 281 height 31
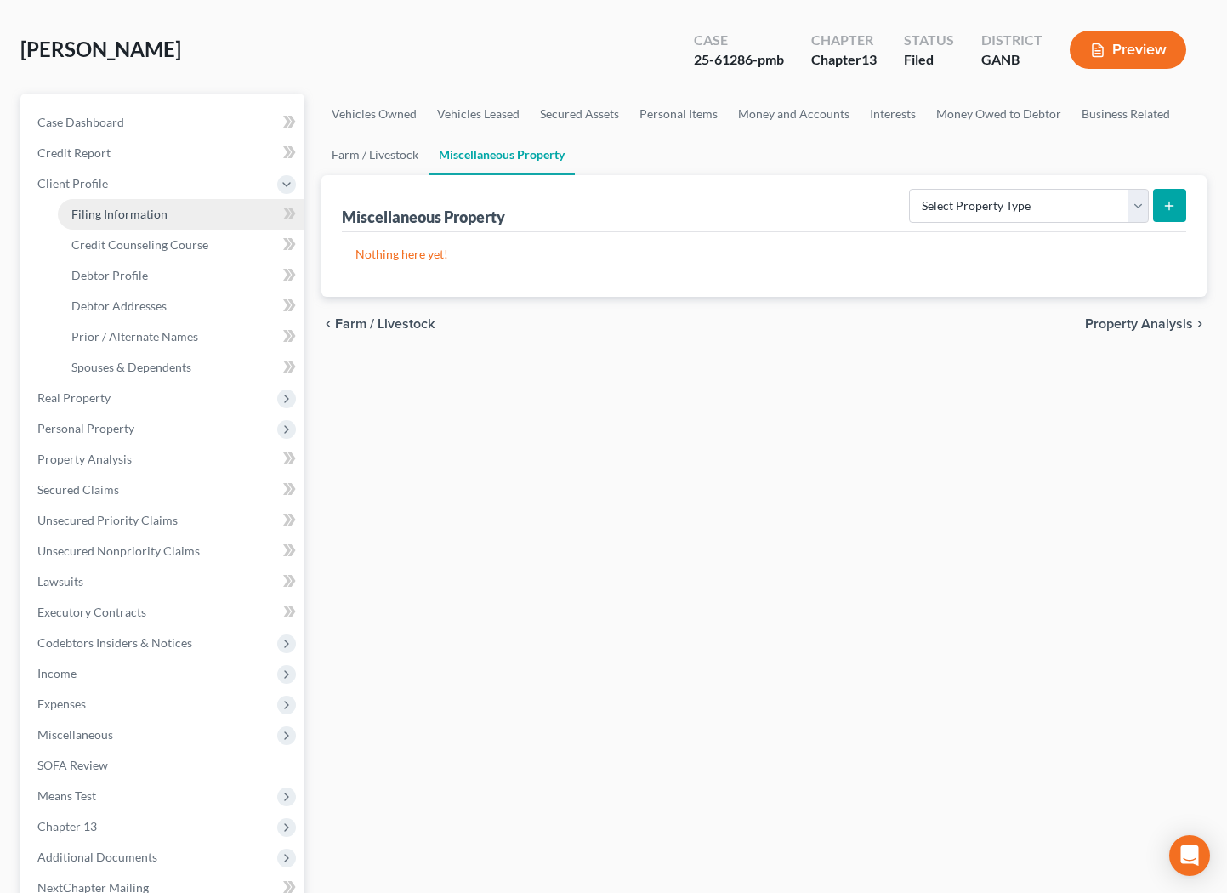
click at [126, 213] on span "Filing Information" at bounding box center [119, 214] width 96 height 14
select select "1"
select select "0"
select select "3"
select select "19"
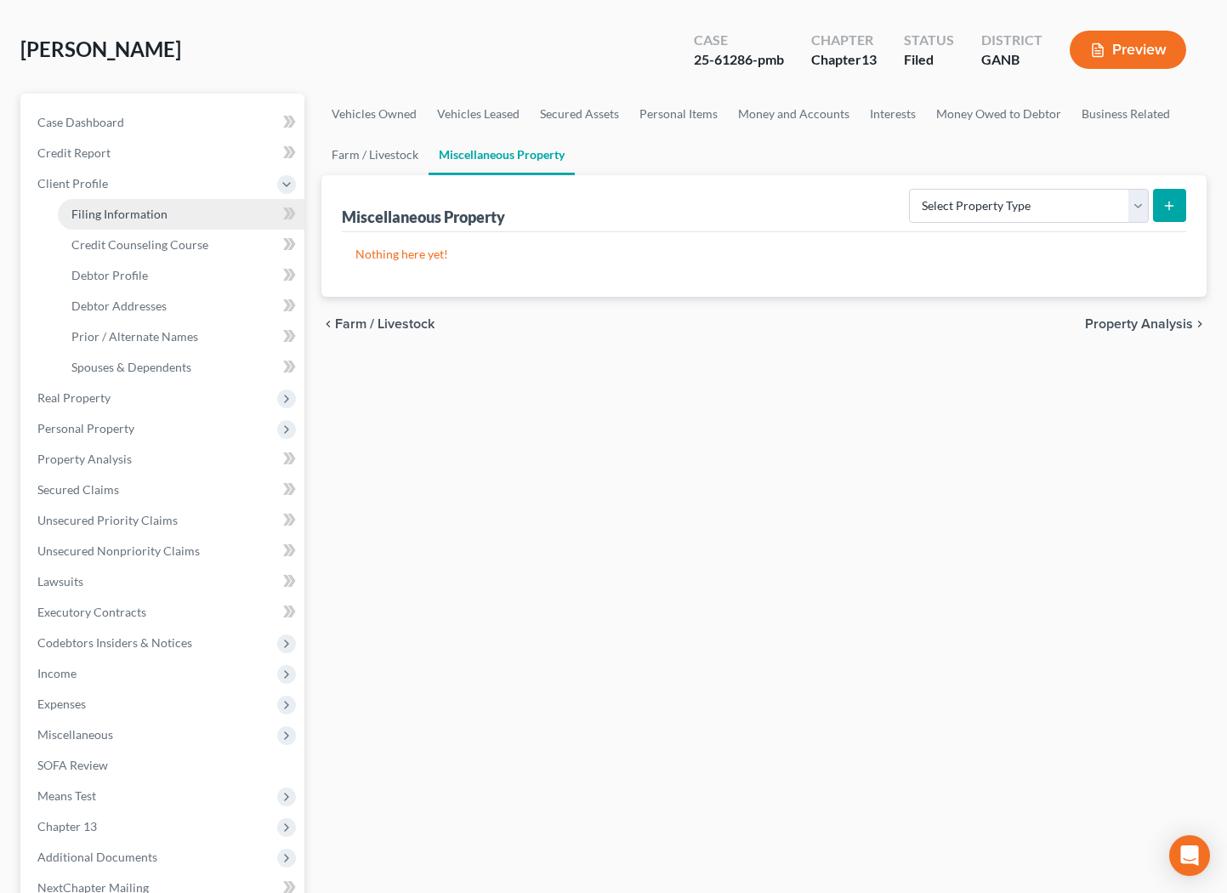
select select "0"
select select "10"
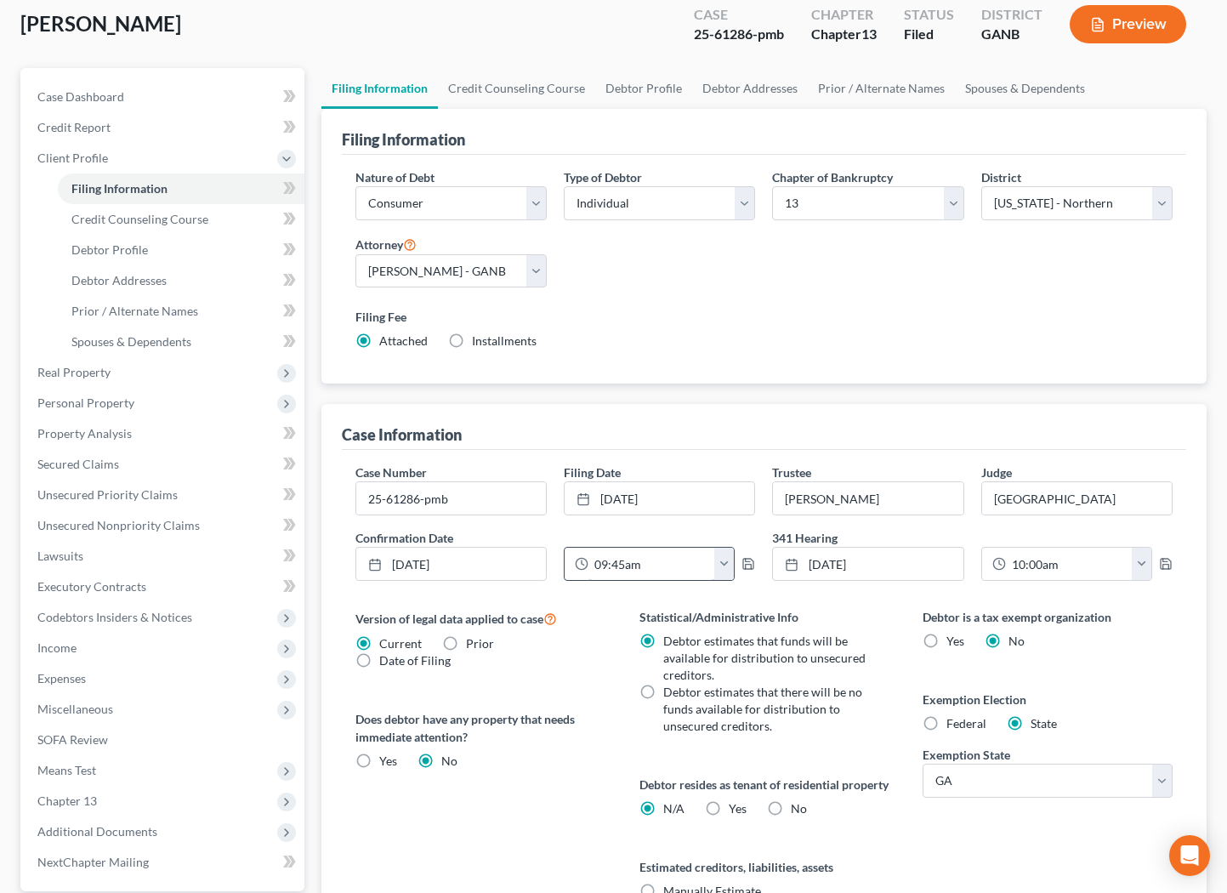
scroll to position [107, 0]
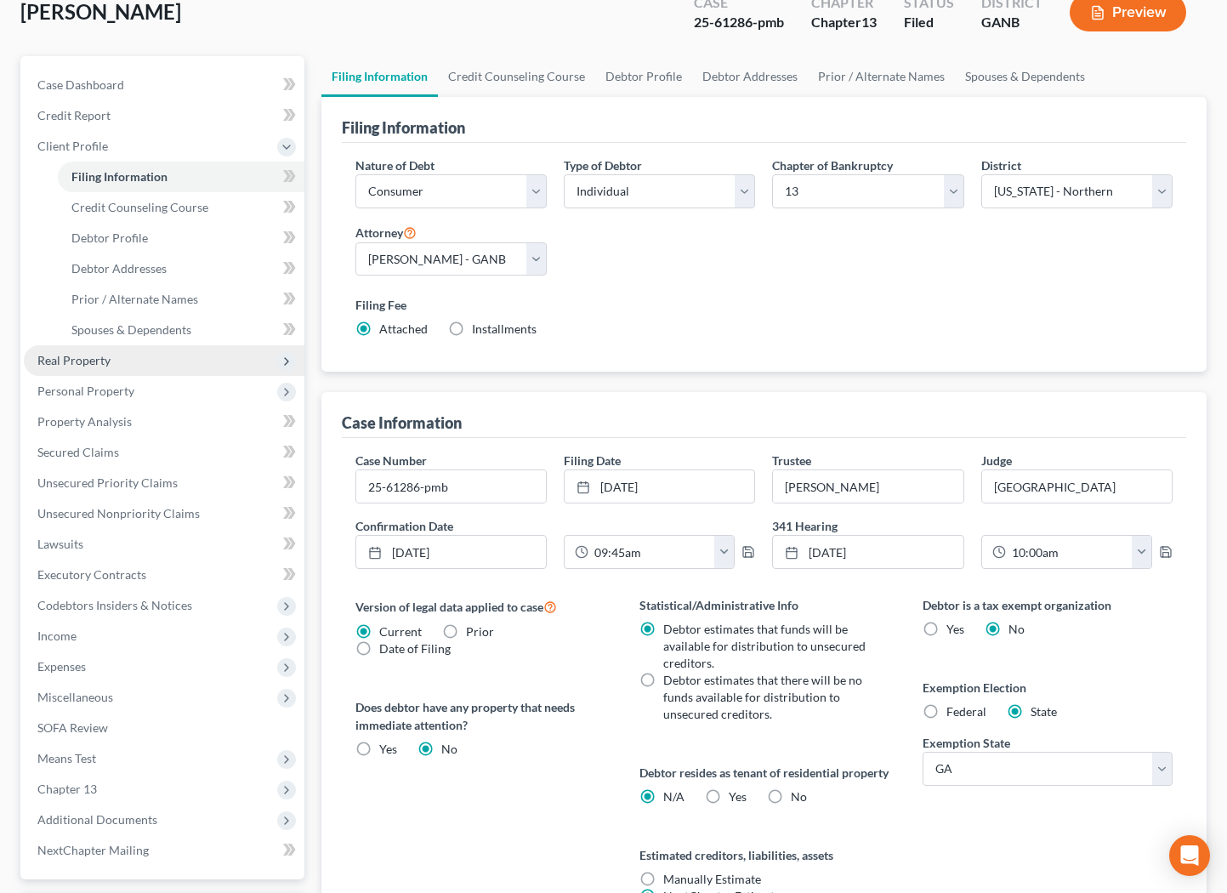
click at [99, 361] on span "Real Property" at bounding box center [73, 360] width 73 height 14
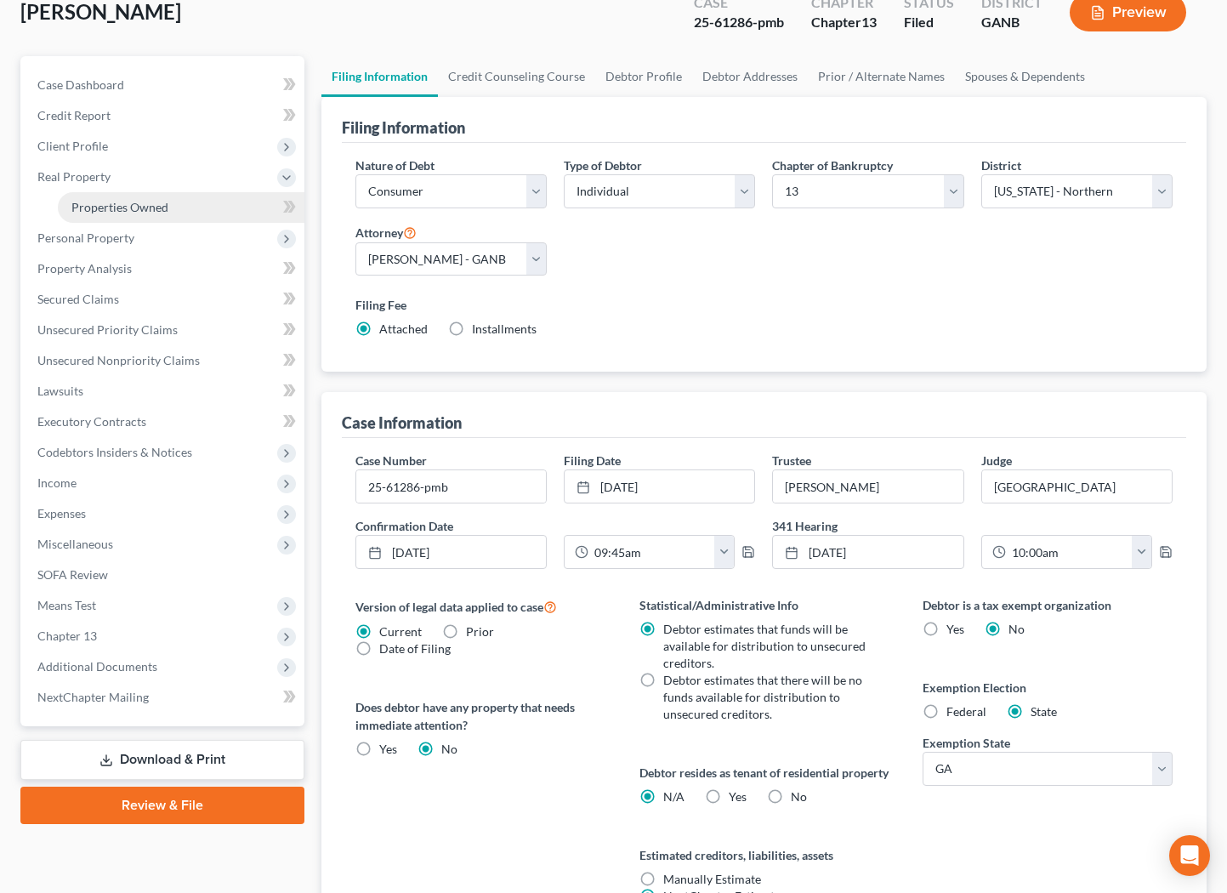
click at [183, 207] on link "Properties Owned" at bounding box center [181, 207] width 247 height 31
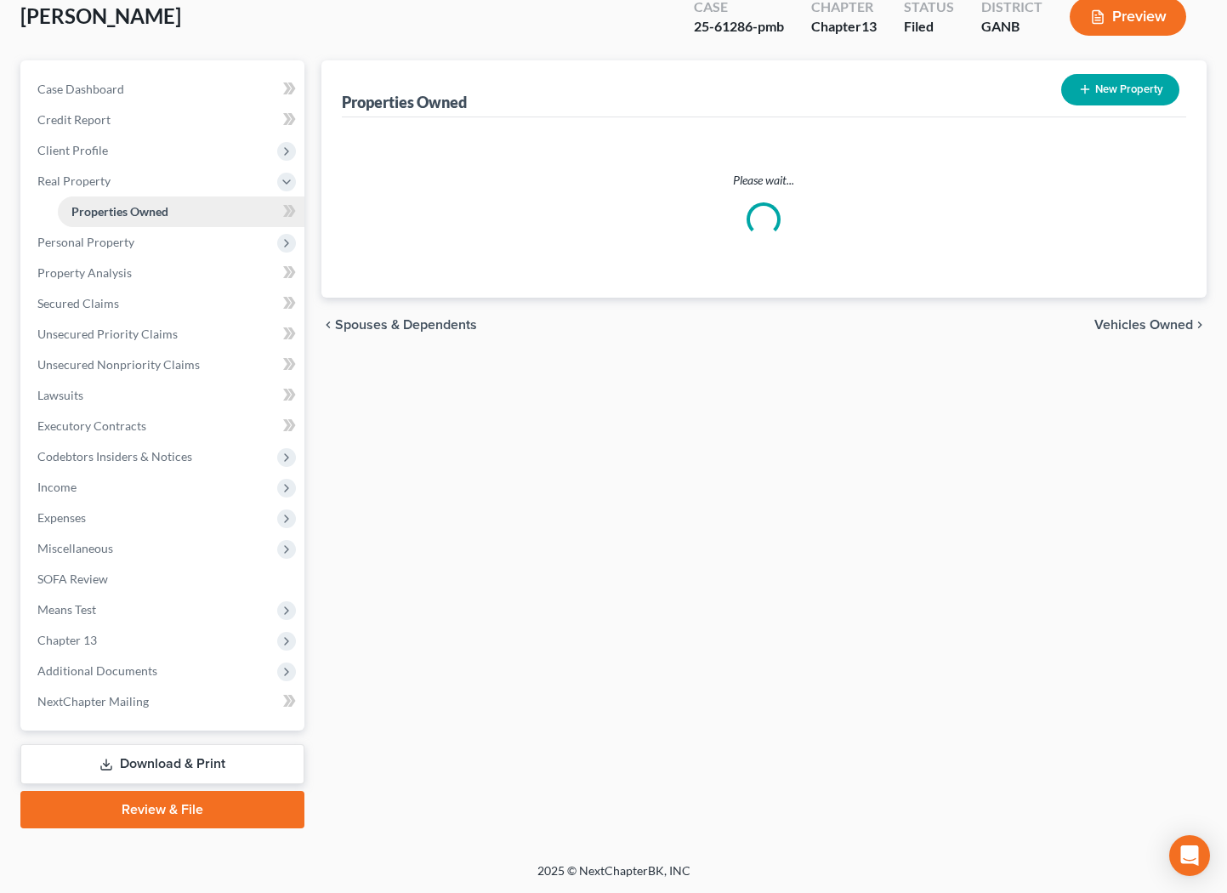
scroll to position [100, 0]
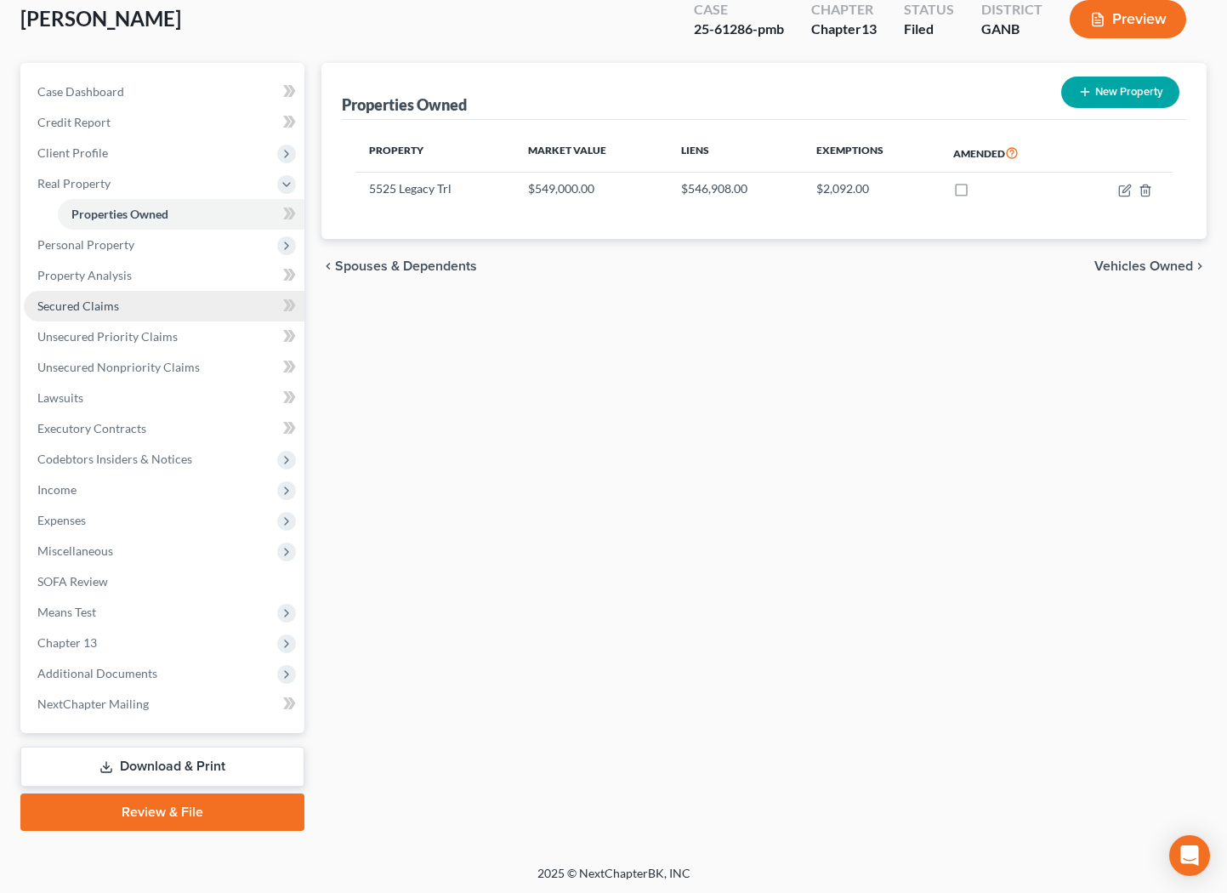
click at [125, 308] on link "Secured Claims" at bounding box center [164, 306] width 281 height 31
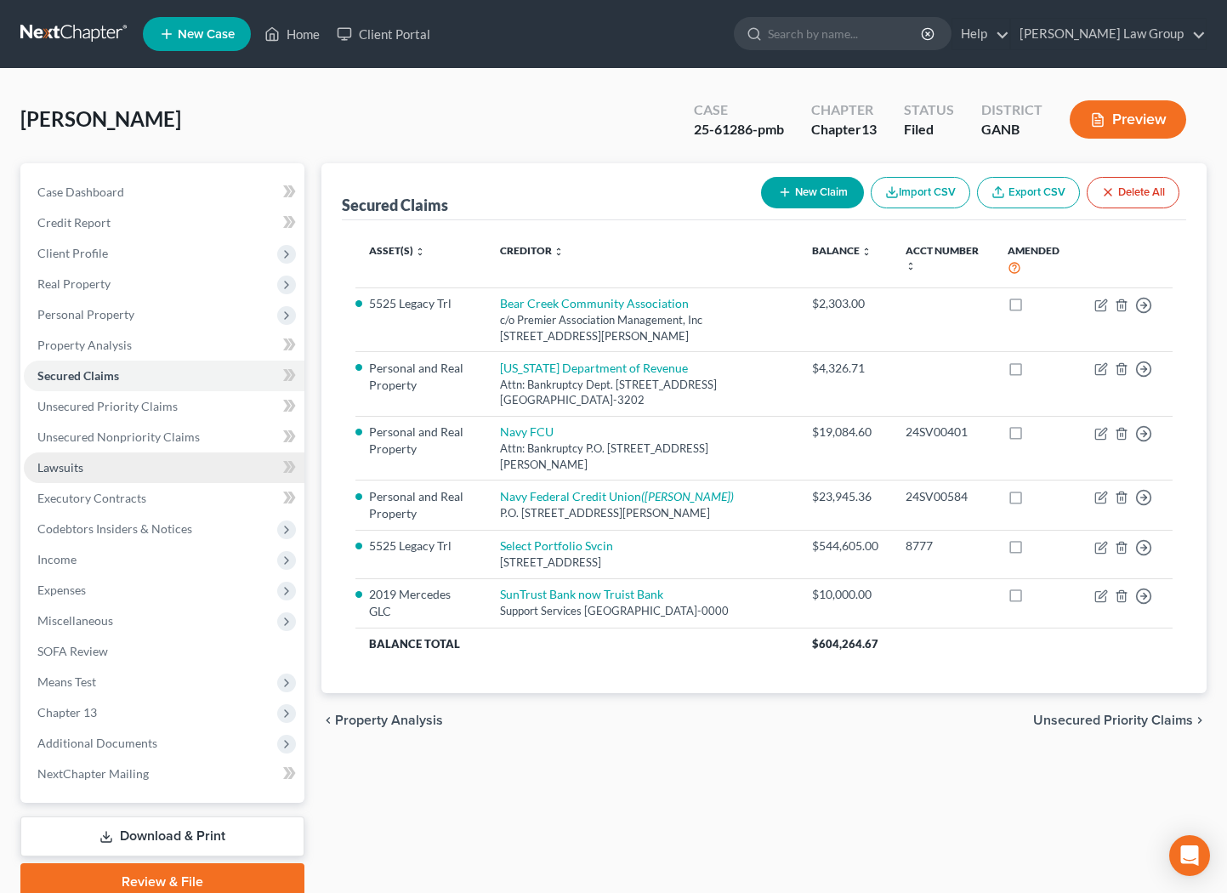
scroll to position [70, 0]
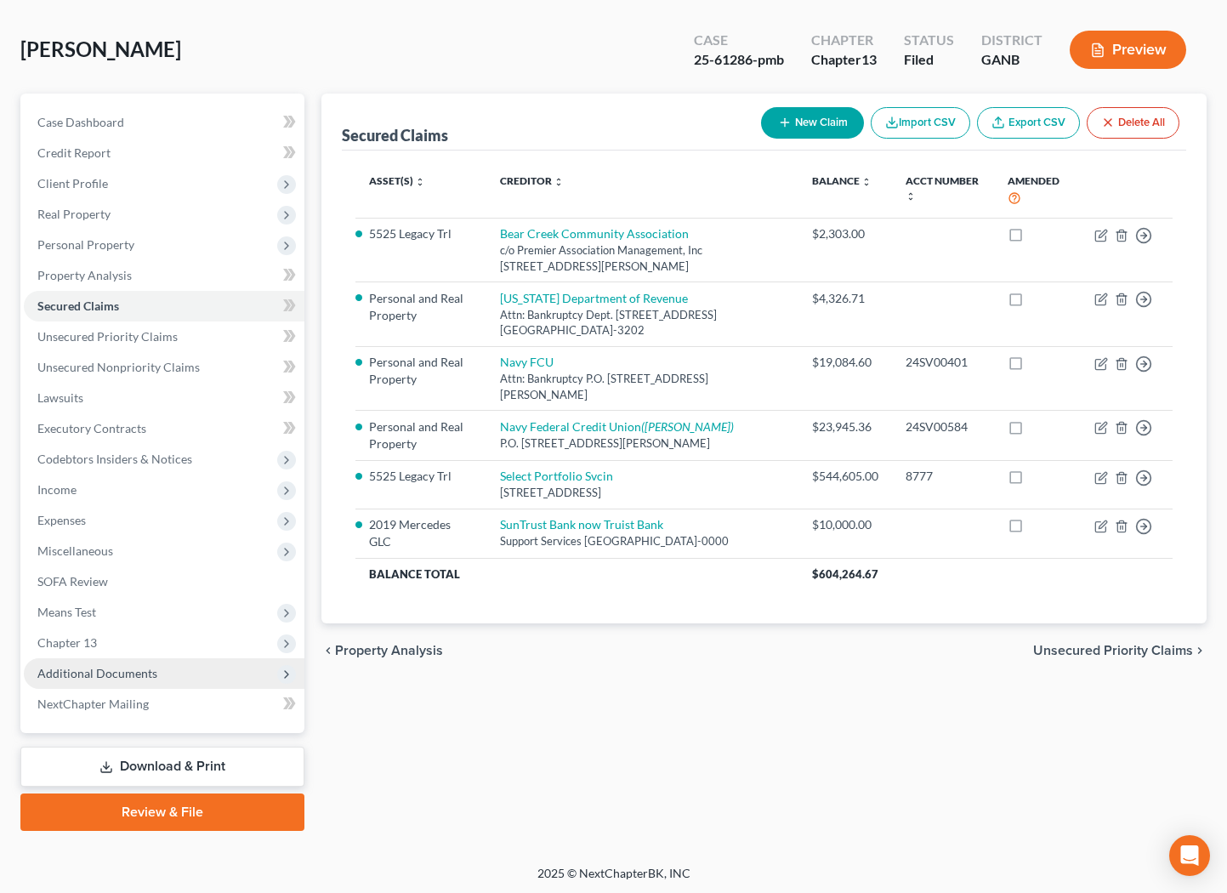
click at [119, 676] on span "Additional Documents" at bounding box center [97, 673] width 120 height 14
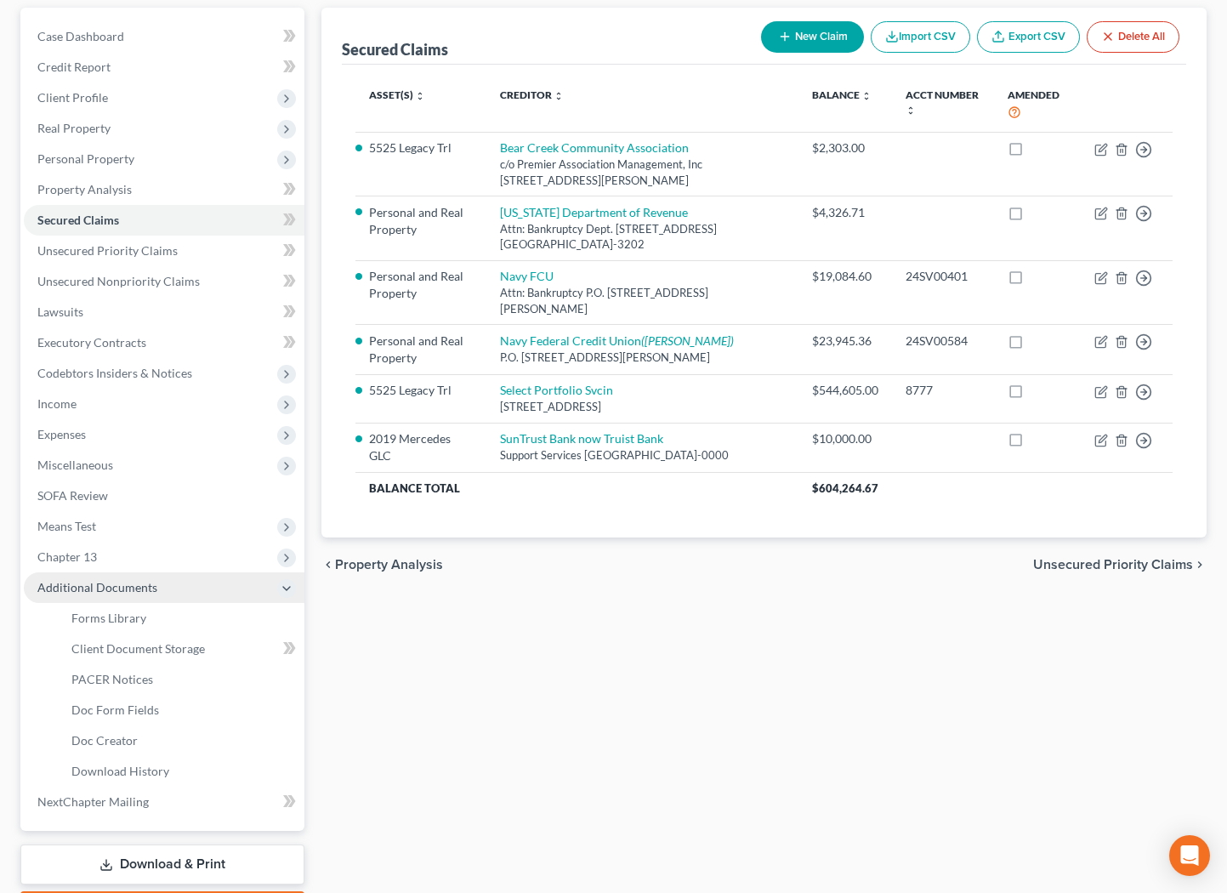
scroll to position [162, 0]
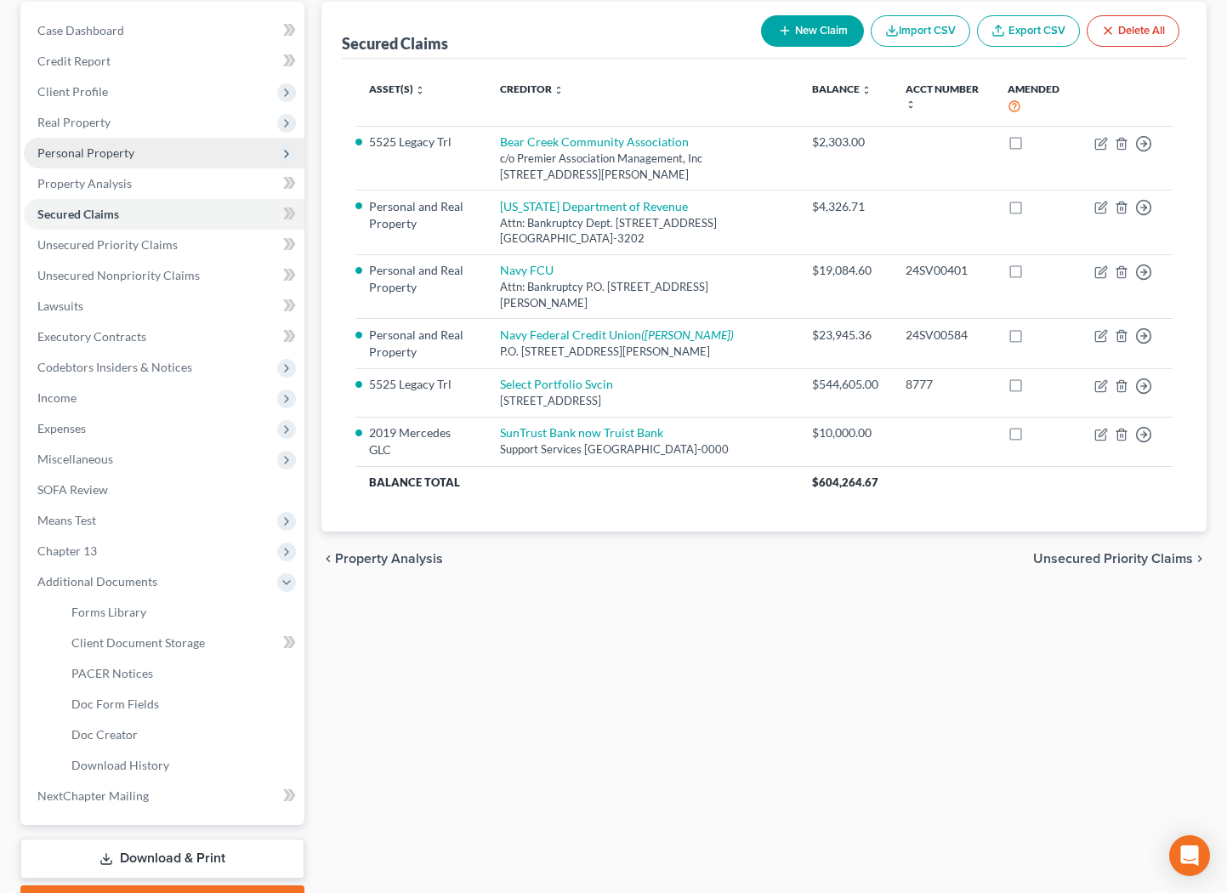
click at [152, 160] on span "Personal Property" at bounding box center [164, 153] width 281 height 31
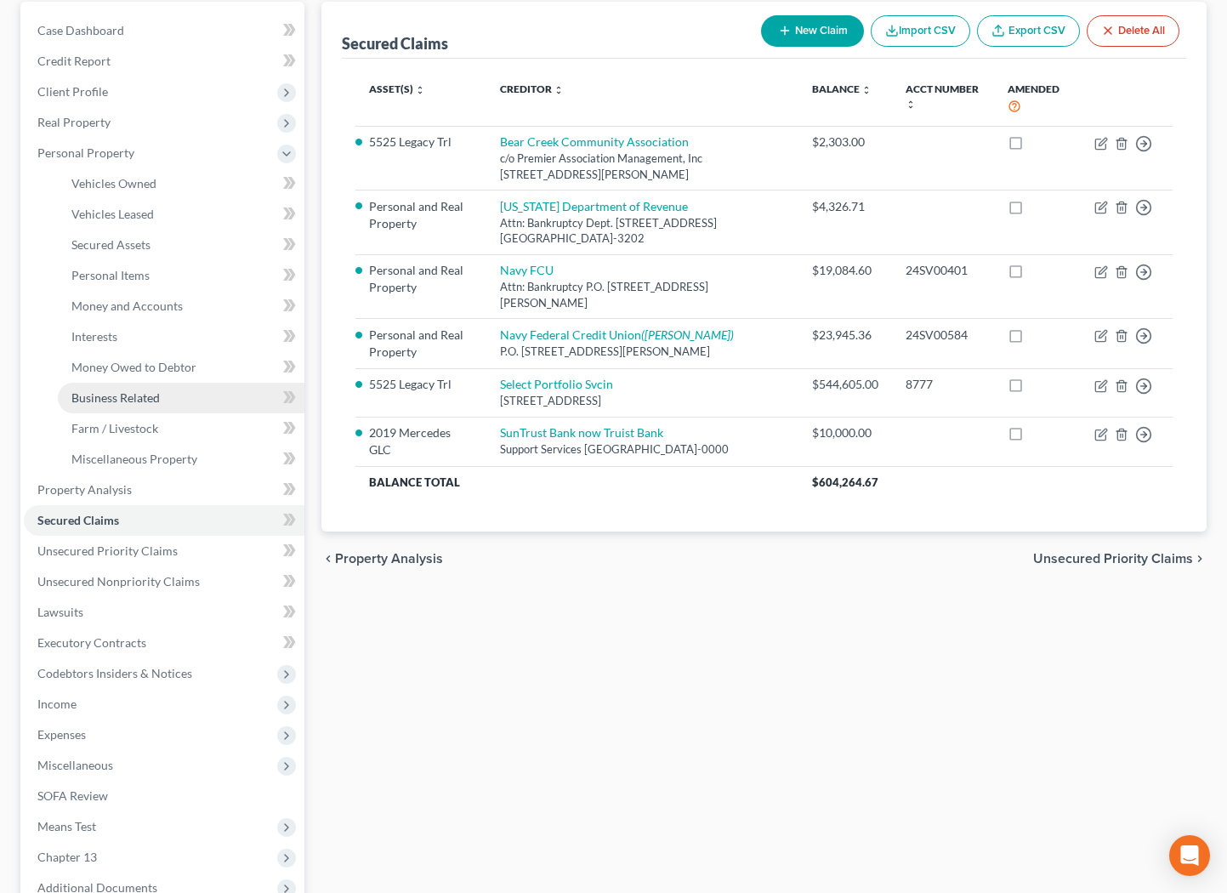
click at [167, 402] on link "Business Related" at bounding box center [181, 398] width 247 height 31
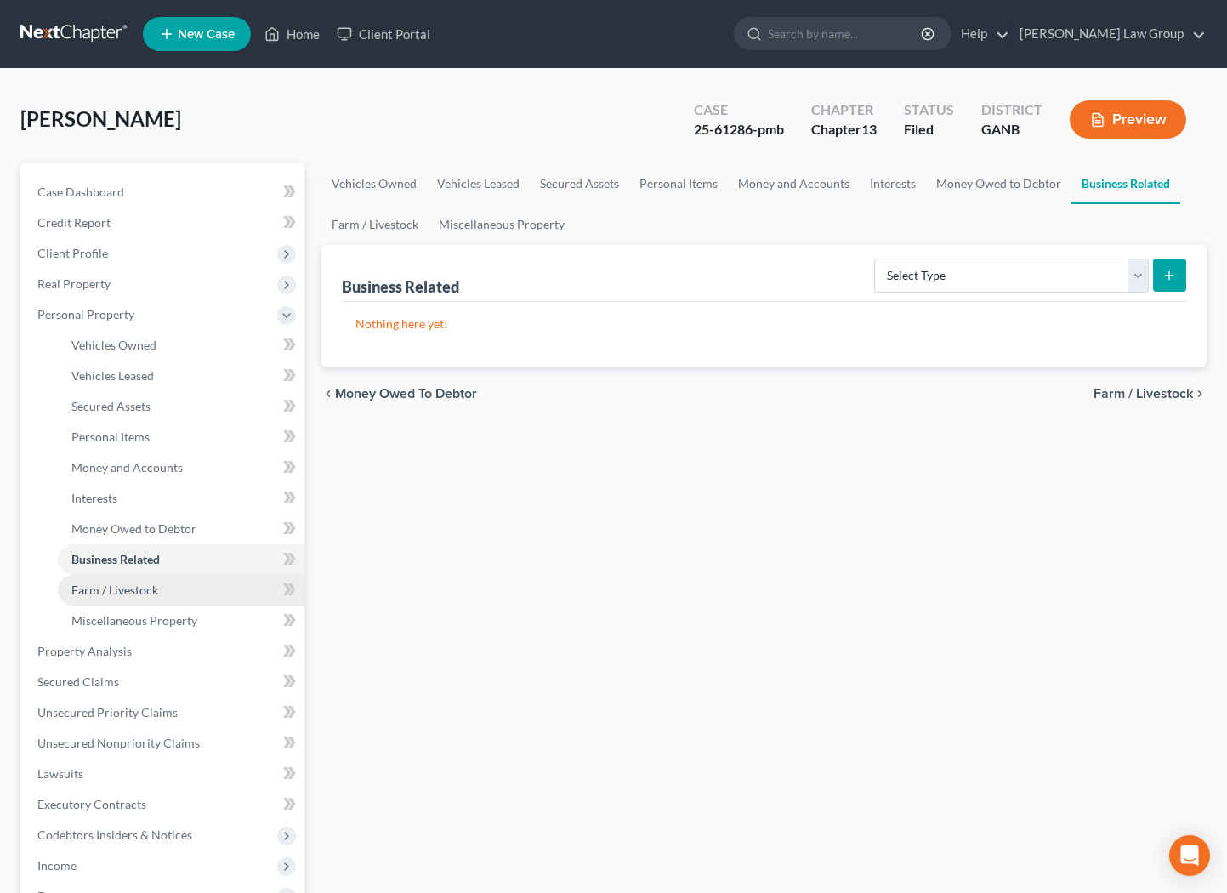
click at [160, 595] on link "Farm / Livestock" at bounding box center [181, 590] width 247 height 31
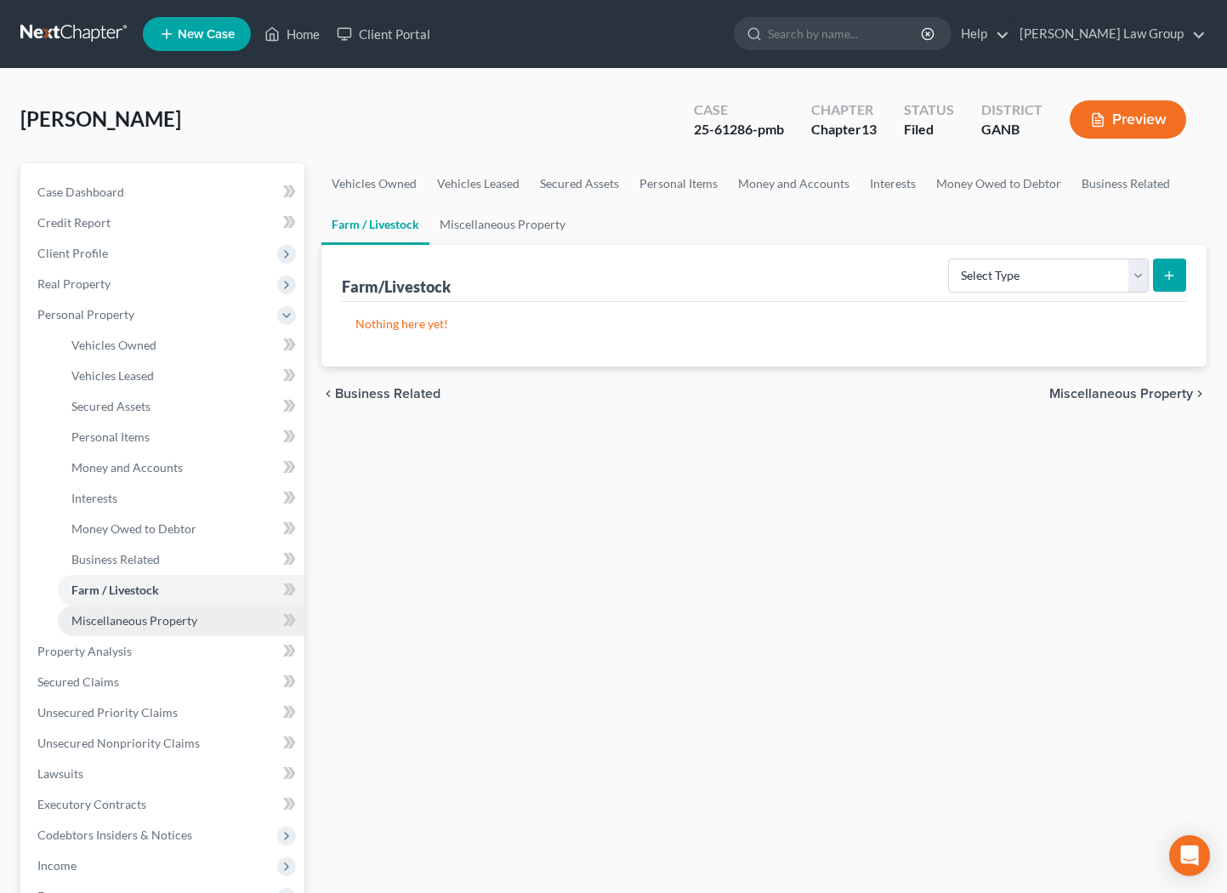
click at [175, 622] on span "Miscellaneous Property" at bounding box center [134, 620] width 126 height 14
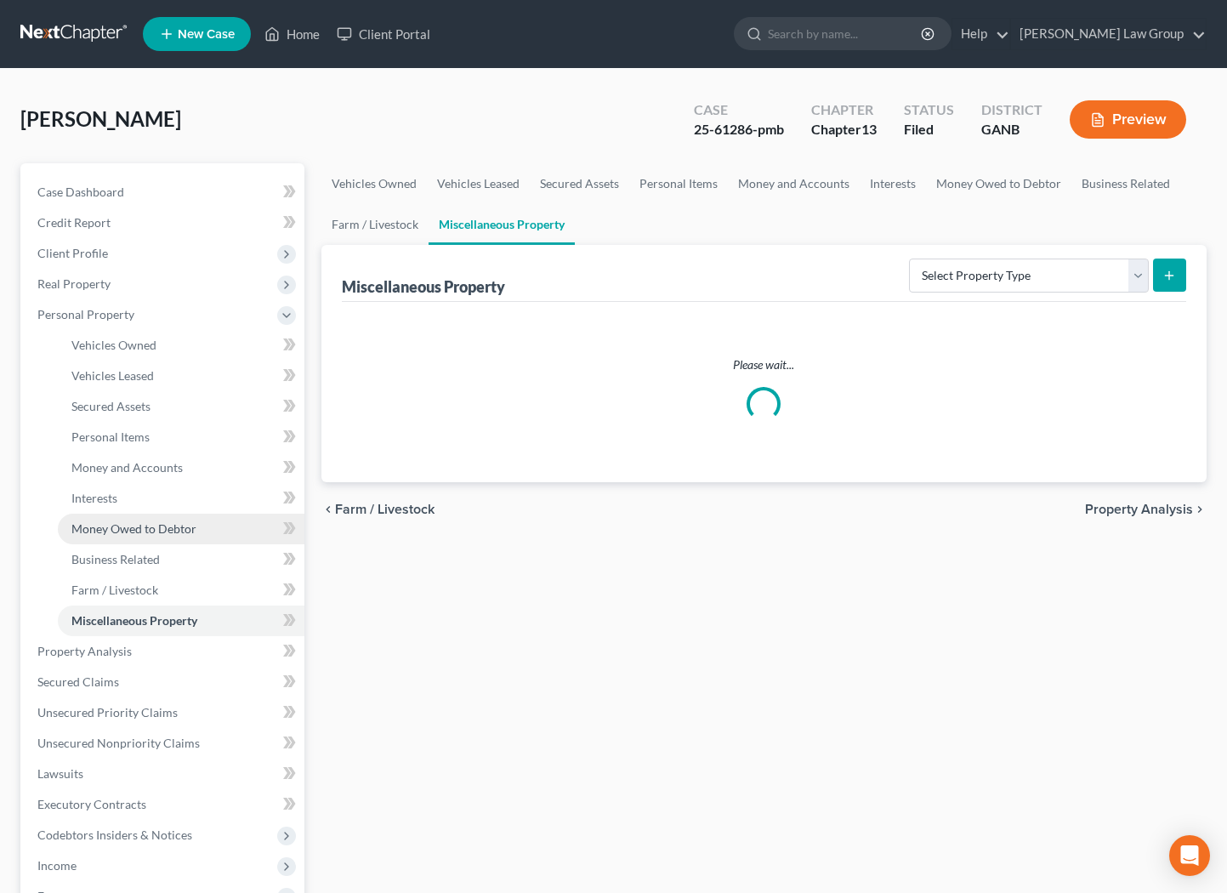
click at [180, 538] on link "Money Owed to Debtor" at bounding box center [181, 529] width 247 height 31
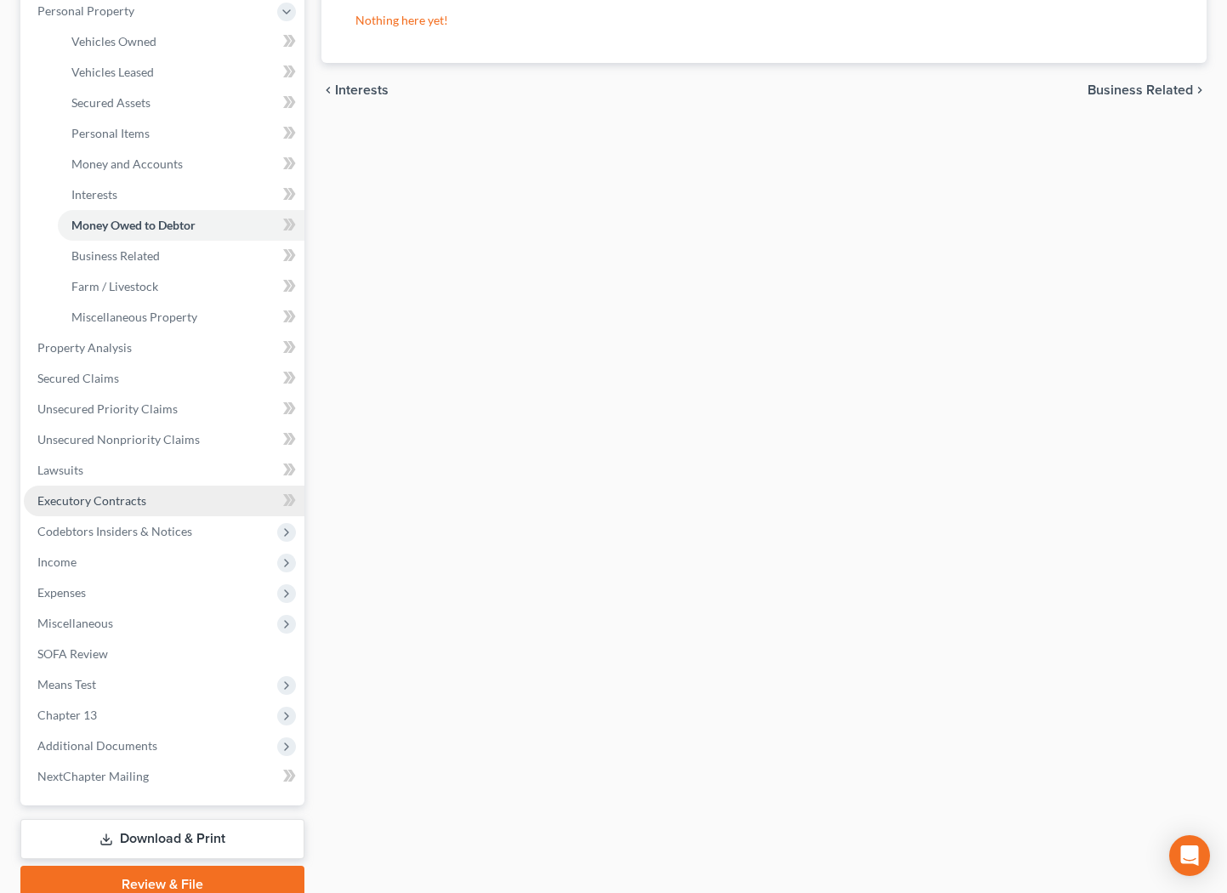
scroll to position [309, 0]
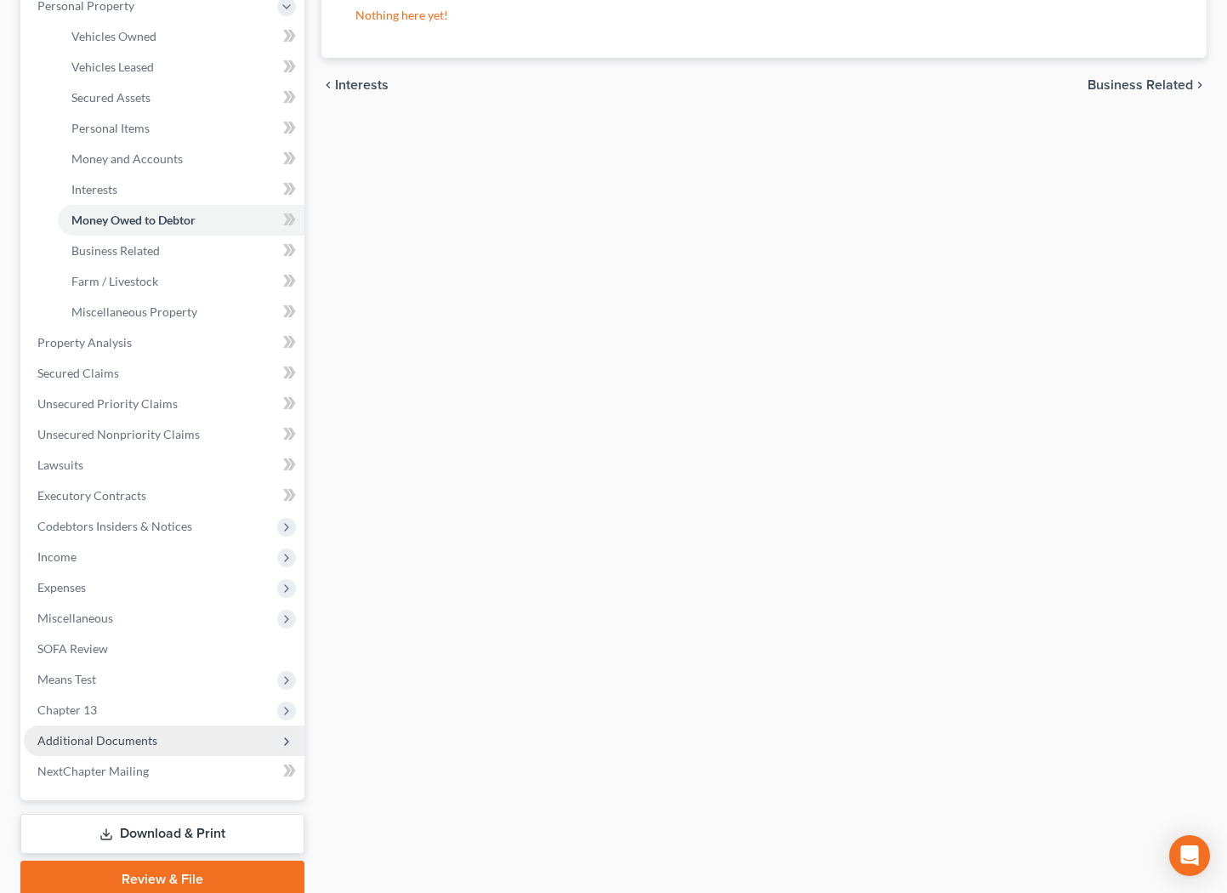
click at [123, 754] on span "Additional Documents" at bounding box center [164, 740] width 281 height 31
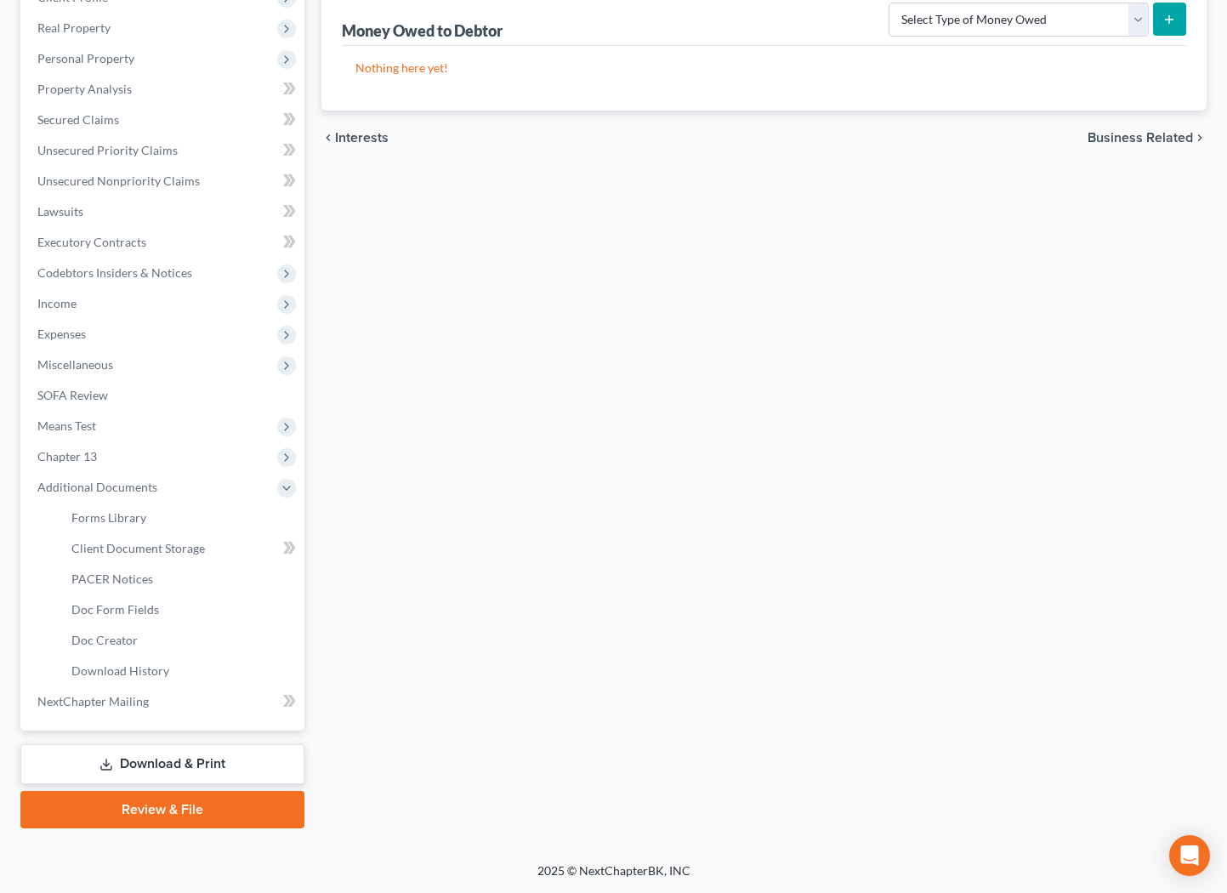
scroll to position [253, 0]
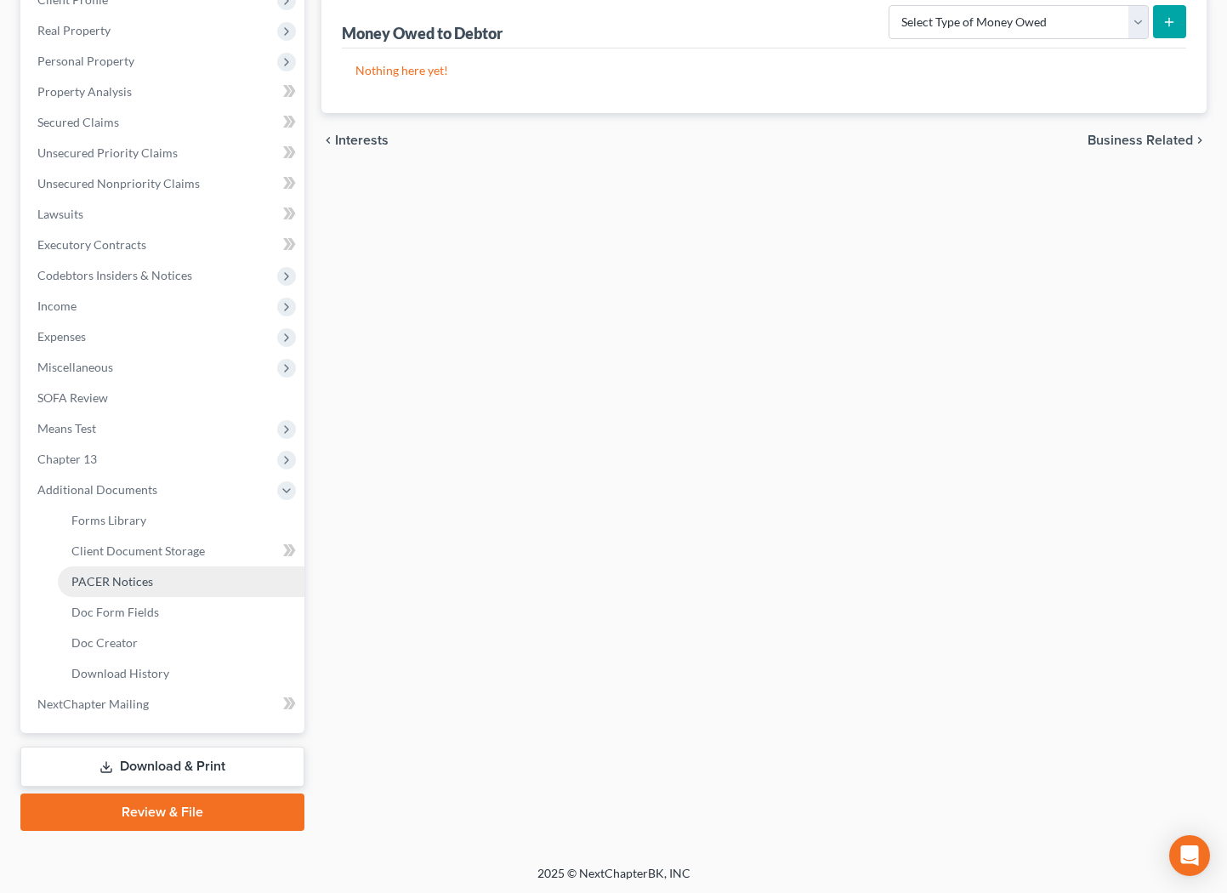
click at [180, 581] on link "PACER Notices" at bounding box center [181, 581] width 247 height 31
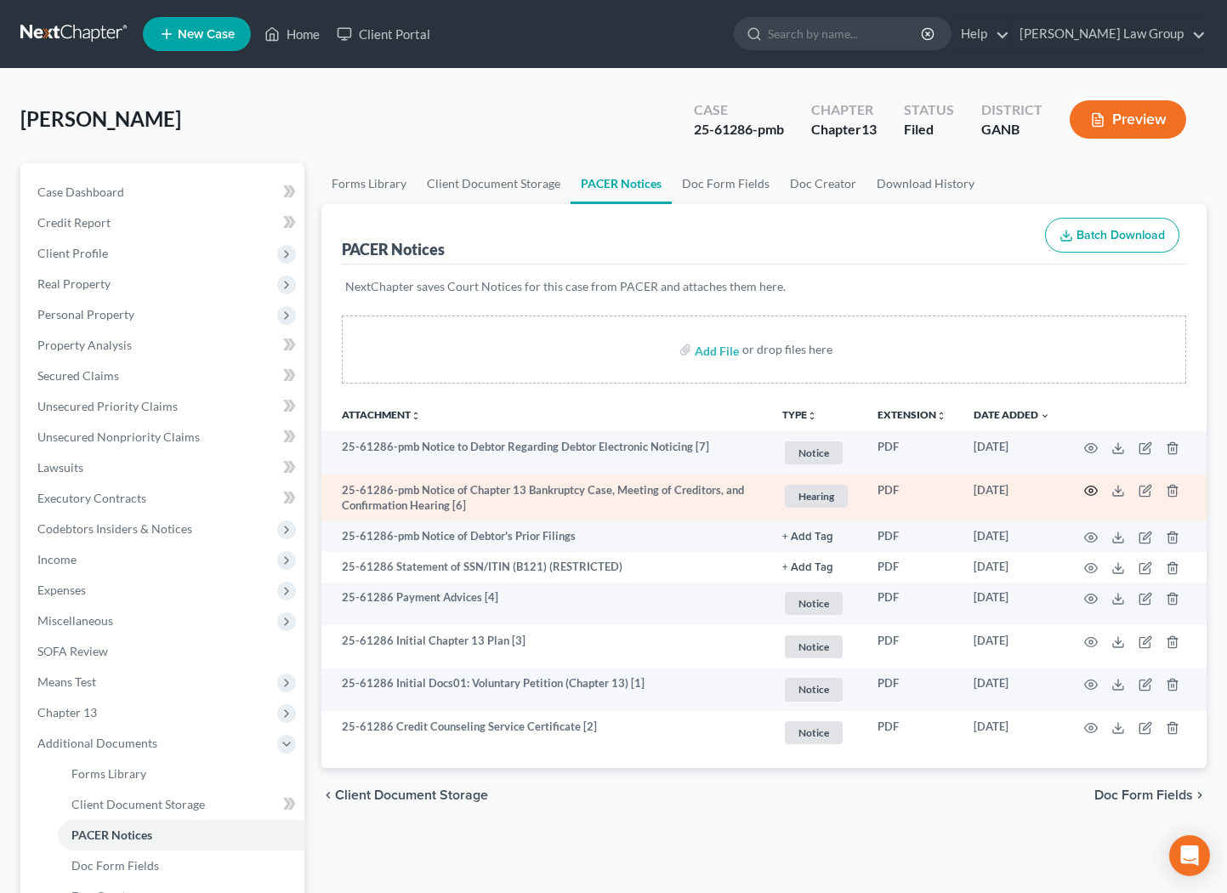
click at [1094, 491] on icon "button" at bounding box center [1091, 491] width 14 height 14
